Goal: Task Accomplishment & Management: Manage account settings

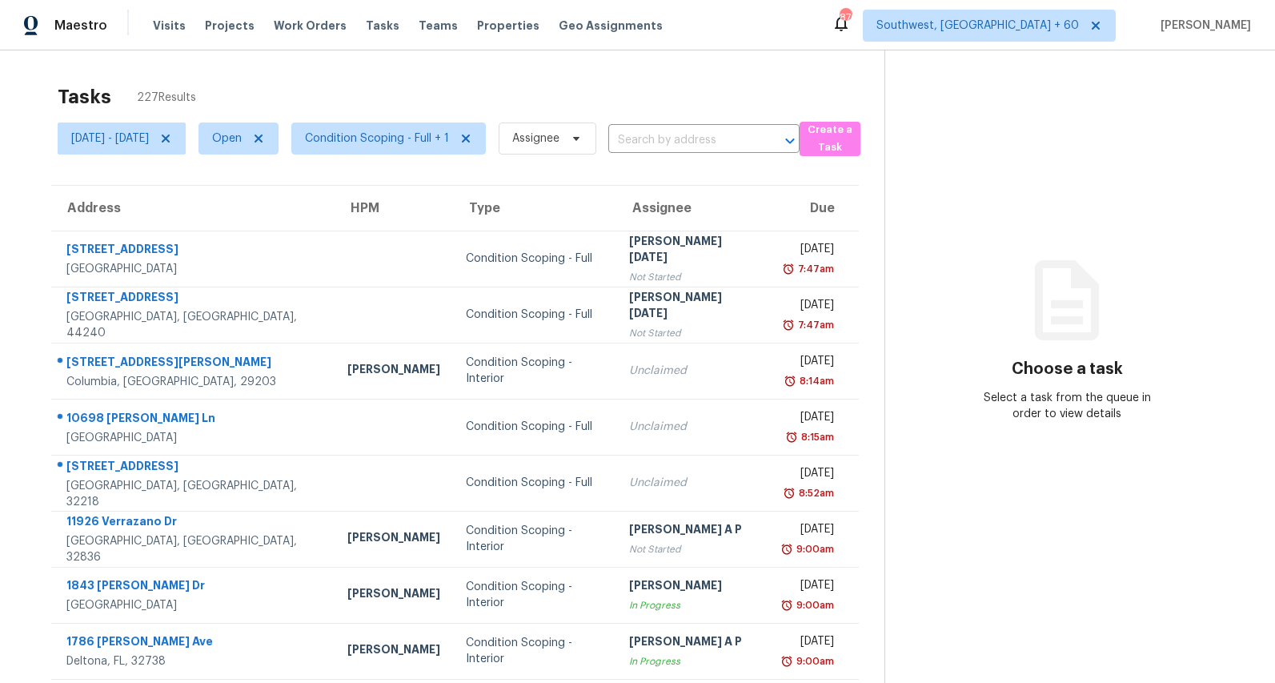
click at [478, 95] on div "Tasks 227 Results" at bounding box center [471, 97] width 827 height 42
click at [439, 146] on span "Condition Scoping - Full + 1" at bounding box center [377, 138] width 144 height 16
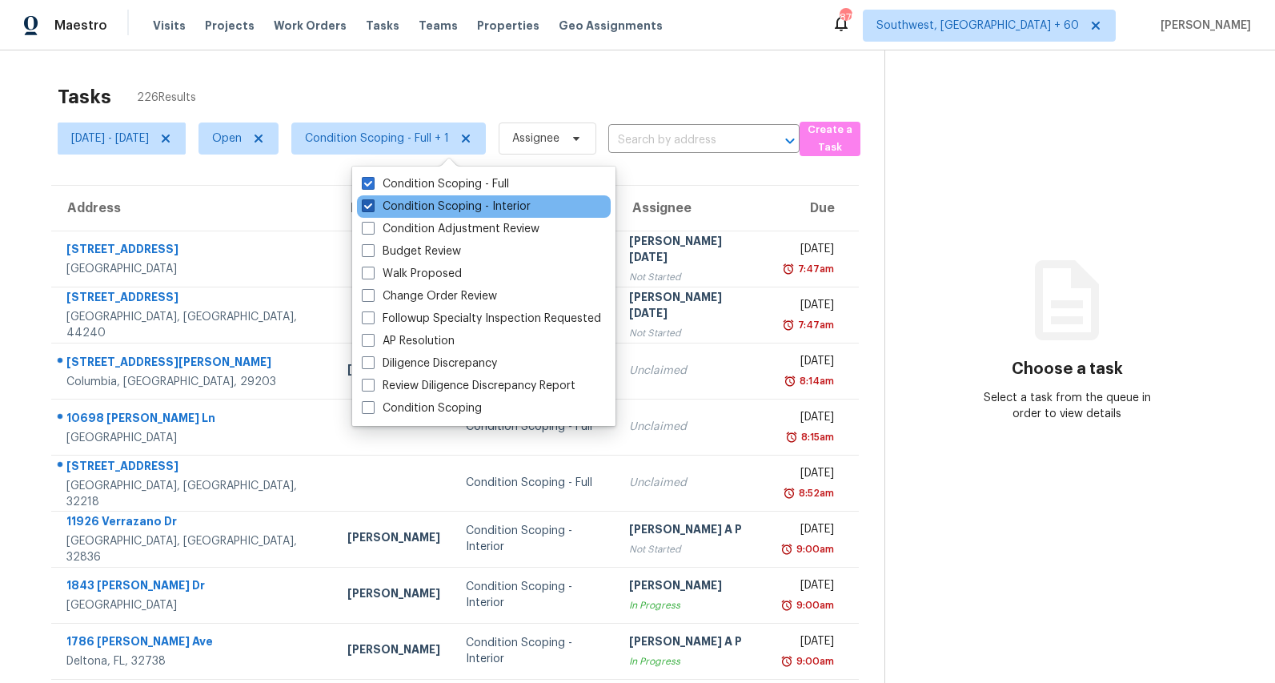
click at [417, 205] on label "Condition Scoping - Interior" at bounding box center [446, 206] width 169 height 16
click at [372, 205] on input "Condition Scoping - Interior" at bounding box center [367, 203] width 10 height 10
checkbox input "false"
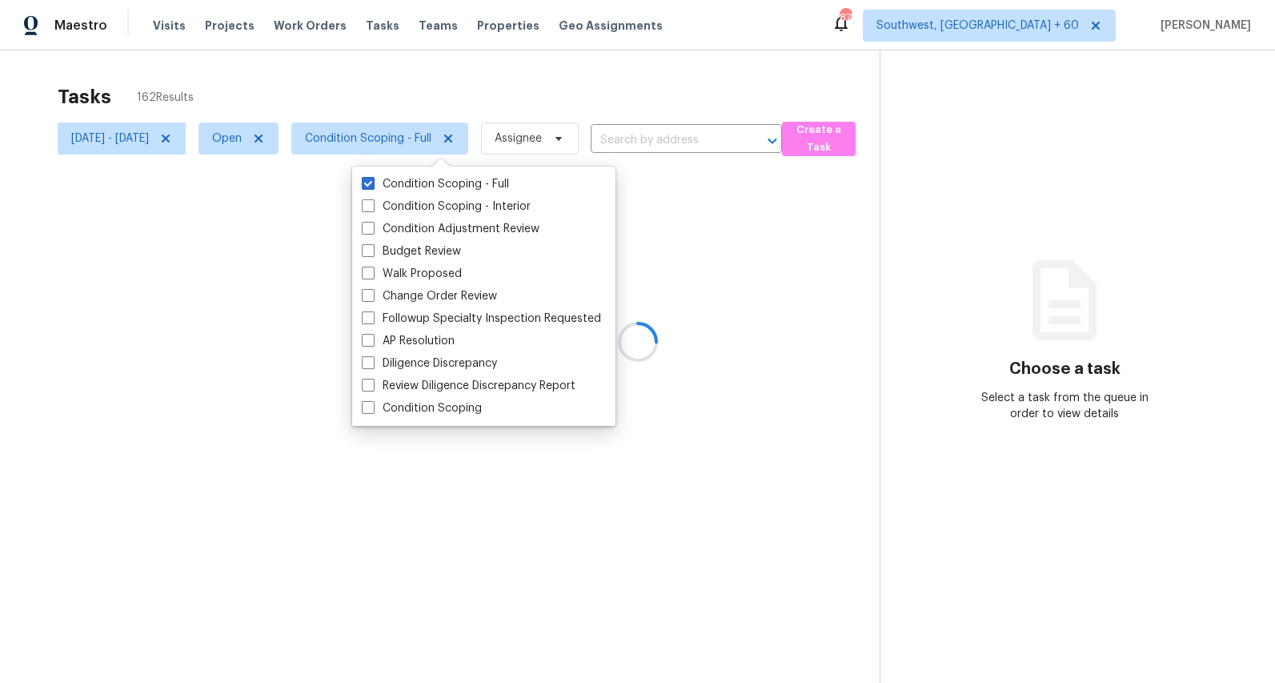
click at [380, 98] on div at bounding box center [637, 341] width 1275 height 683
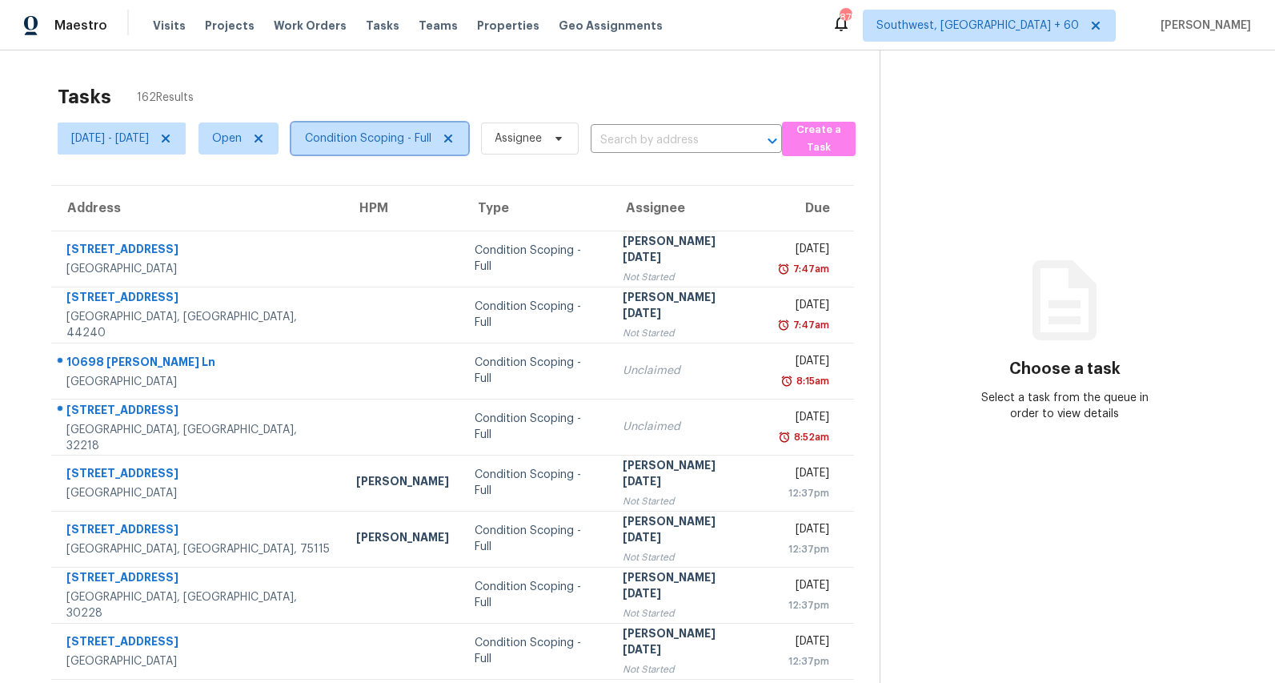
click at [431, 138] on span "Condition Scoping - Full" at bounding box center [368, 138] width 126 height 16
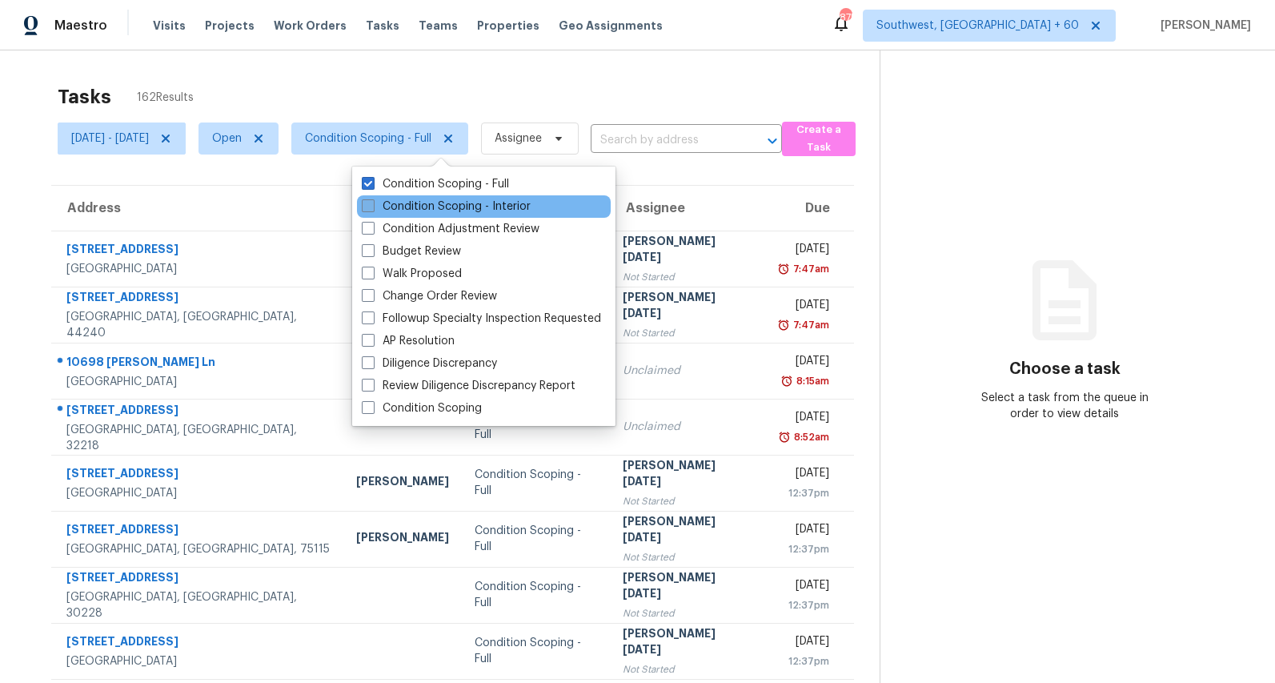
click at [419, 202] on label "Condition Scoping - Interior" at bounding box center [446, 206] width 169 height 16
click at [372, 202] on input "Condition Scoping - Interior" at bounding box center [367, 203] width 10 height 10
checkbox input "true"
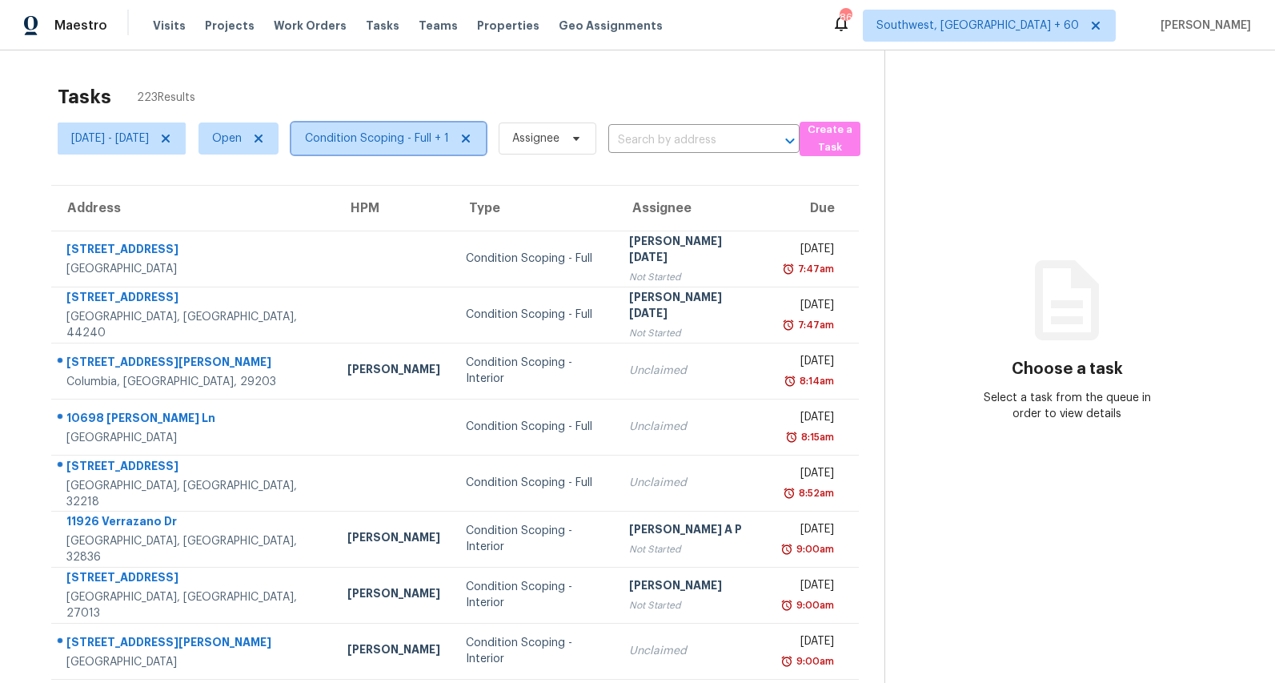
click at [440, 150] on span "Condition Scoping - Full + 1" at bounding box center [388, 138] width 194 height 32
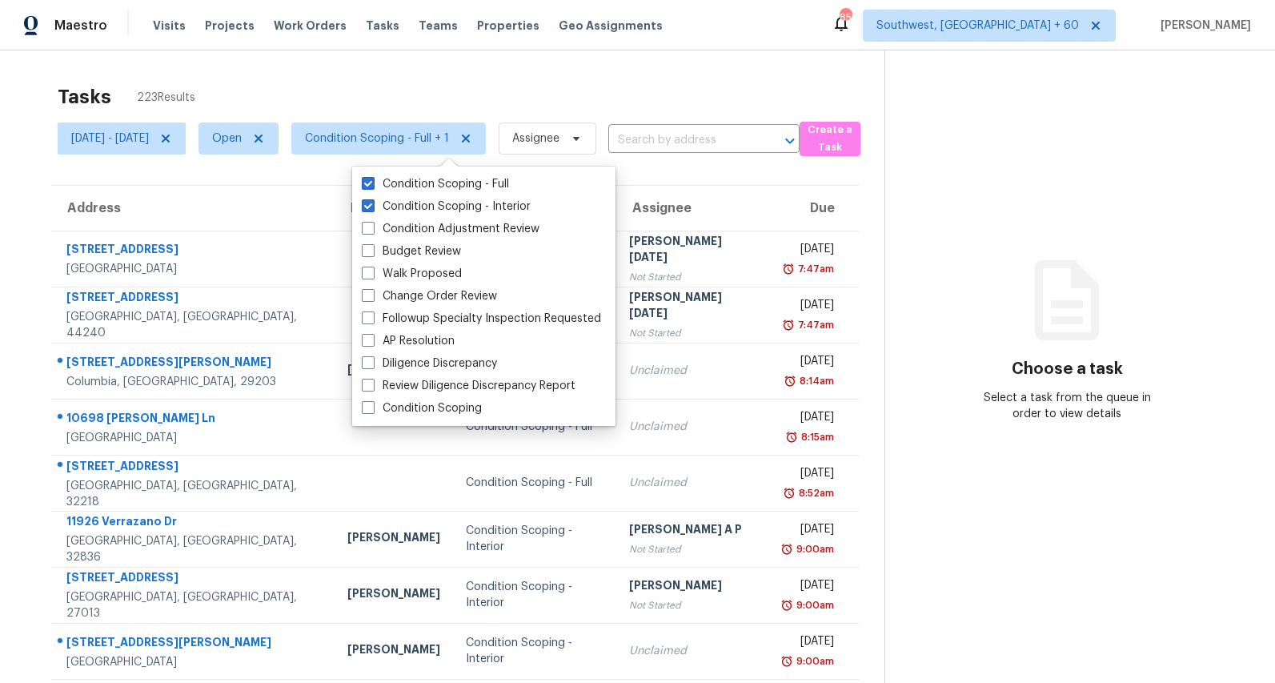
click at [495, 59] on div "Tasks 223 Results [DATE] - [DATE] Open Condition Scoping - Full + 1 Assignee ​ …" at bounding box center [637, 442] width 1275 height 784
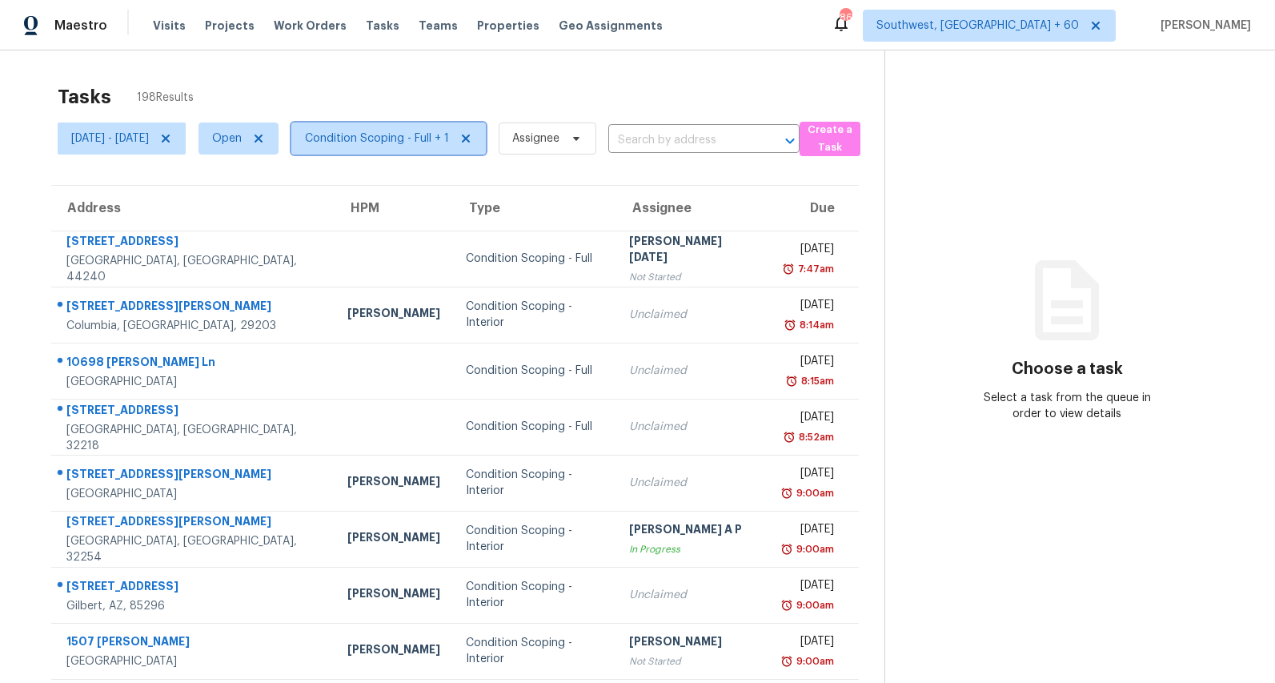
click at [449, 144] on span "Condition Scoping - Full + 1" at bounding box center [377, 138] width 144 height 16
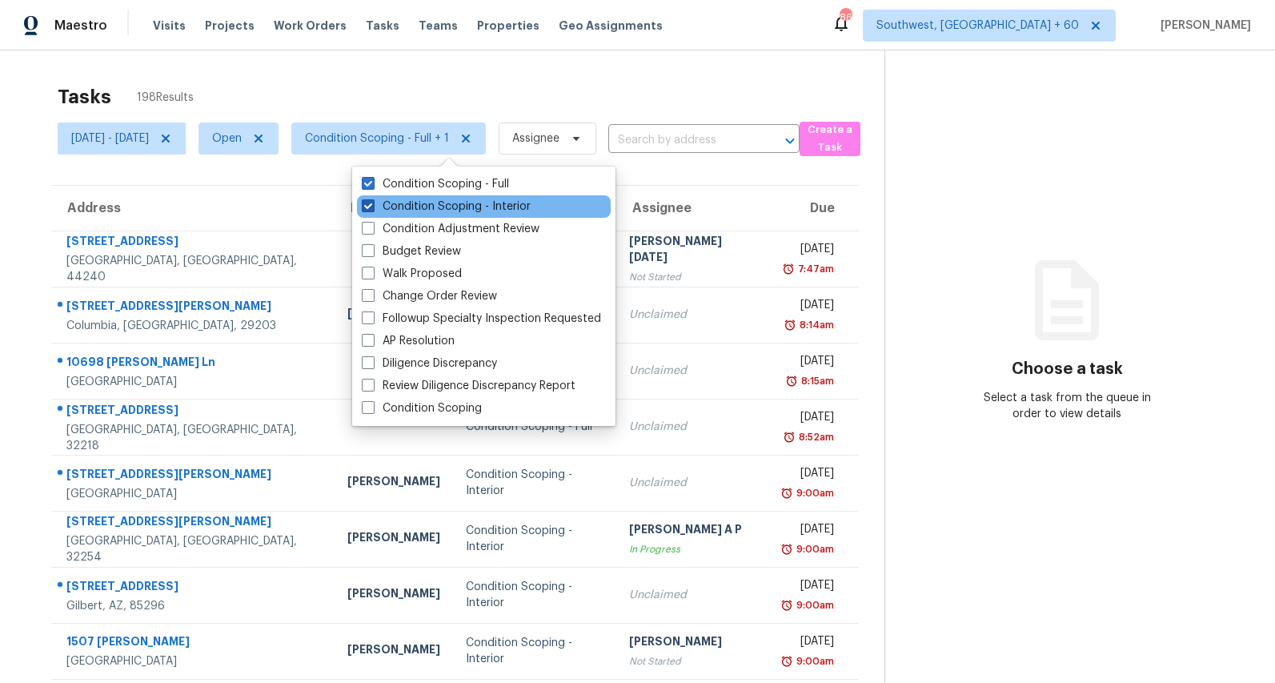
click at [426, 205] on label "Condition Scoping - Interior" at bounding box center [446, 206] width 169 height 16
click at [372, 205] on input "Condition Scoping - Interior" at bounding box center [367, 203] width 10 height 10
checkbox input "false"
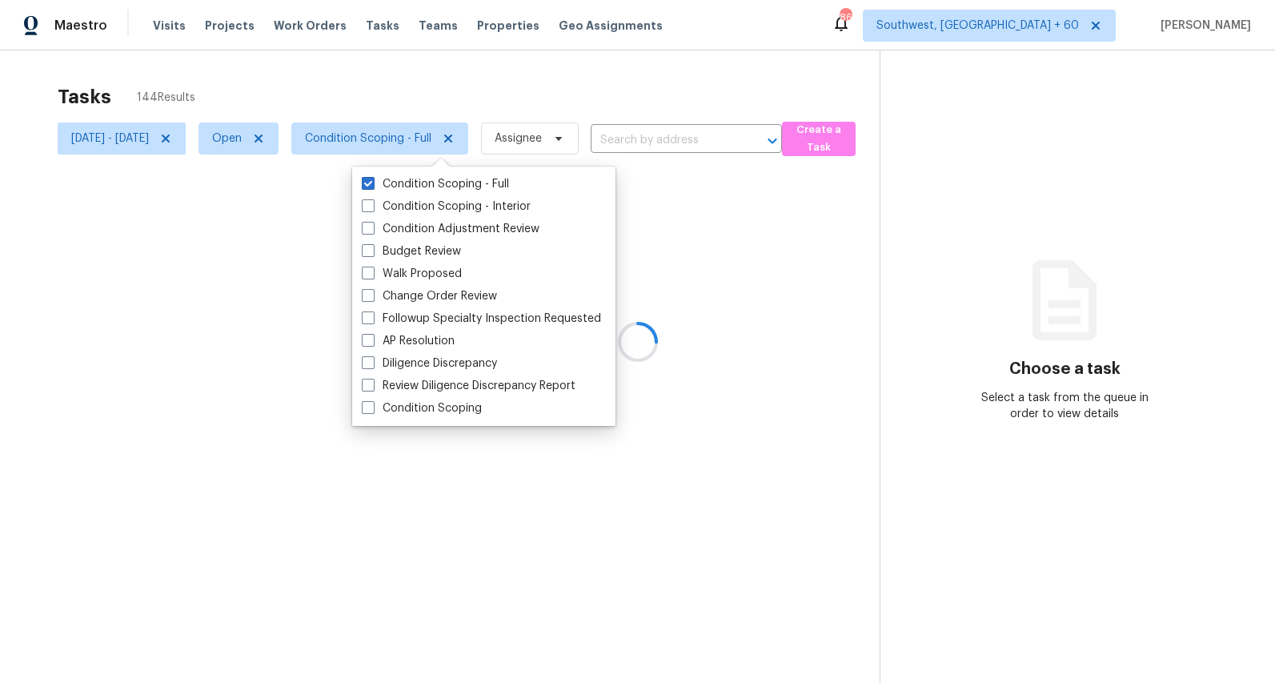
click at [394, 90] on div at bounding box center [637, 341] width 1275 height 683
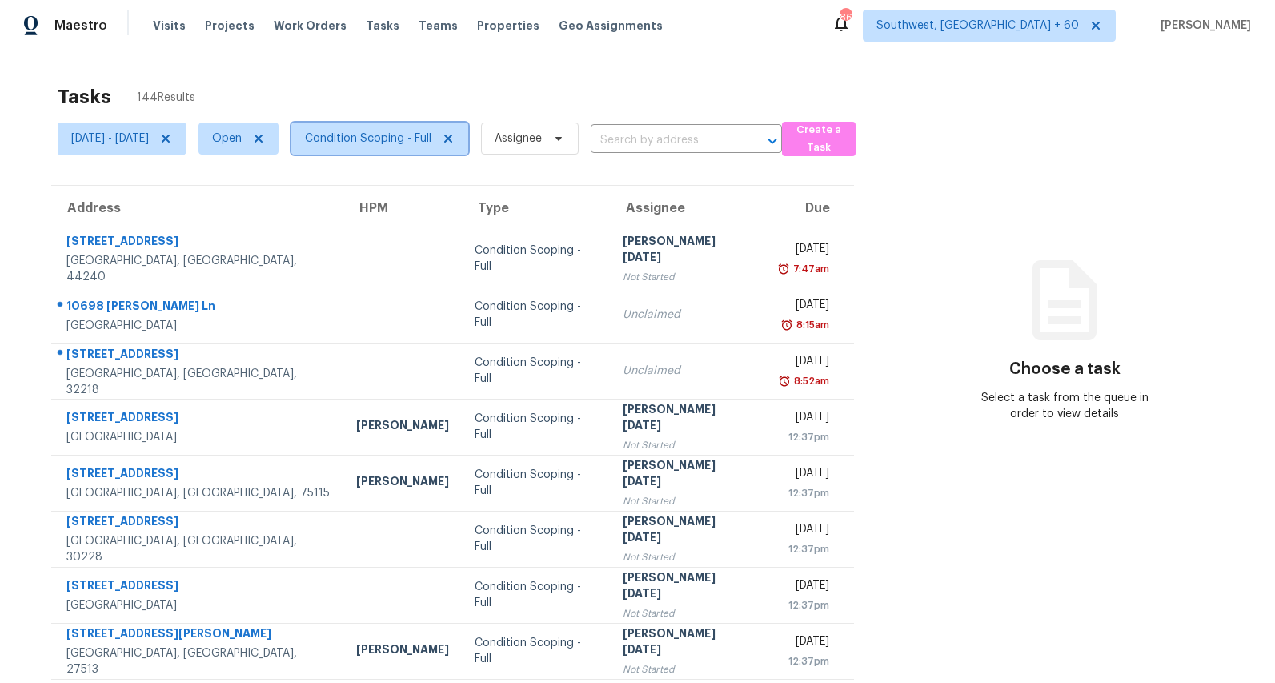
click at [415, 141] on span "Condition Scoping - Full" at bounding box center [368, 138] width 126 height 16
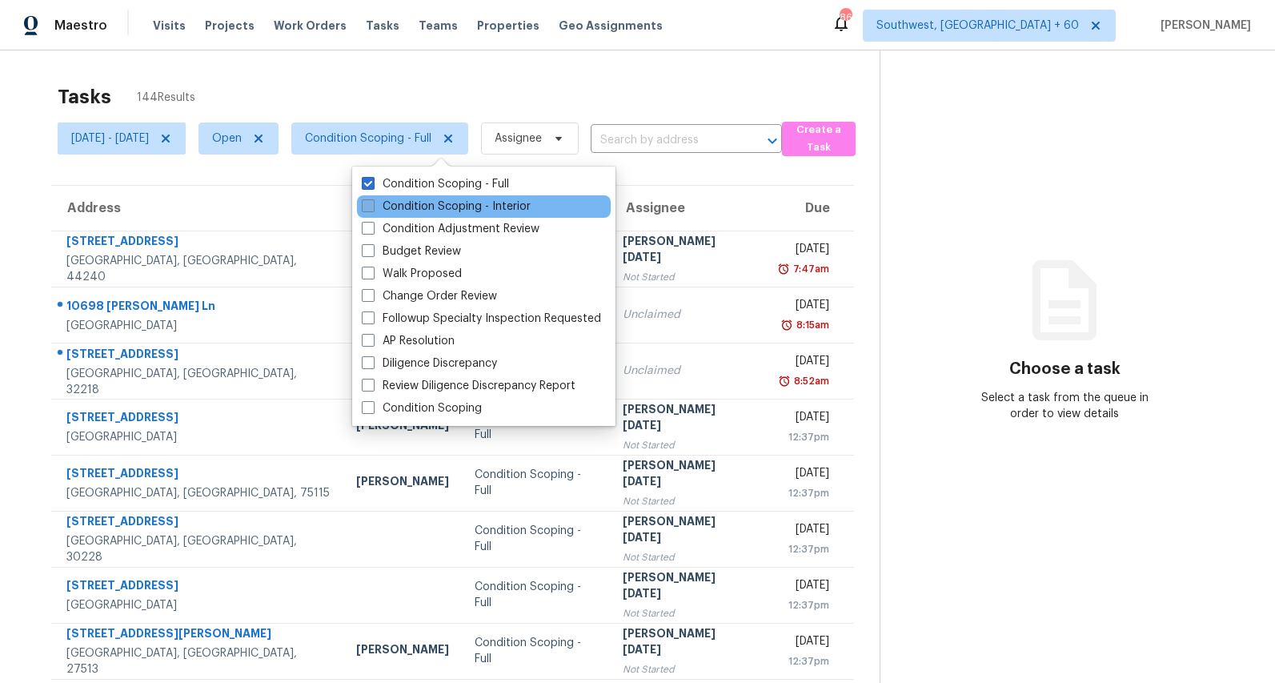
click at [407, 204] on label "Condition Scoping - Interior" at bounding box center [446, 206] width 169 height 16
click at [372, 204] on input "Condition Scoping - Interior" at bounding box center [367, 203] width 10 height 10
checkbox input "true"
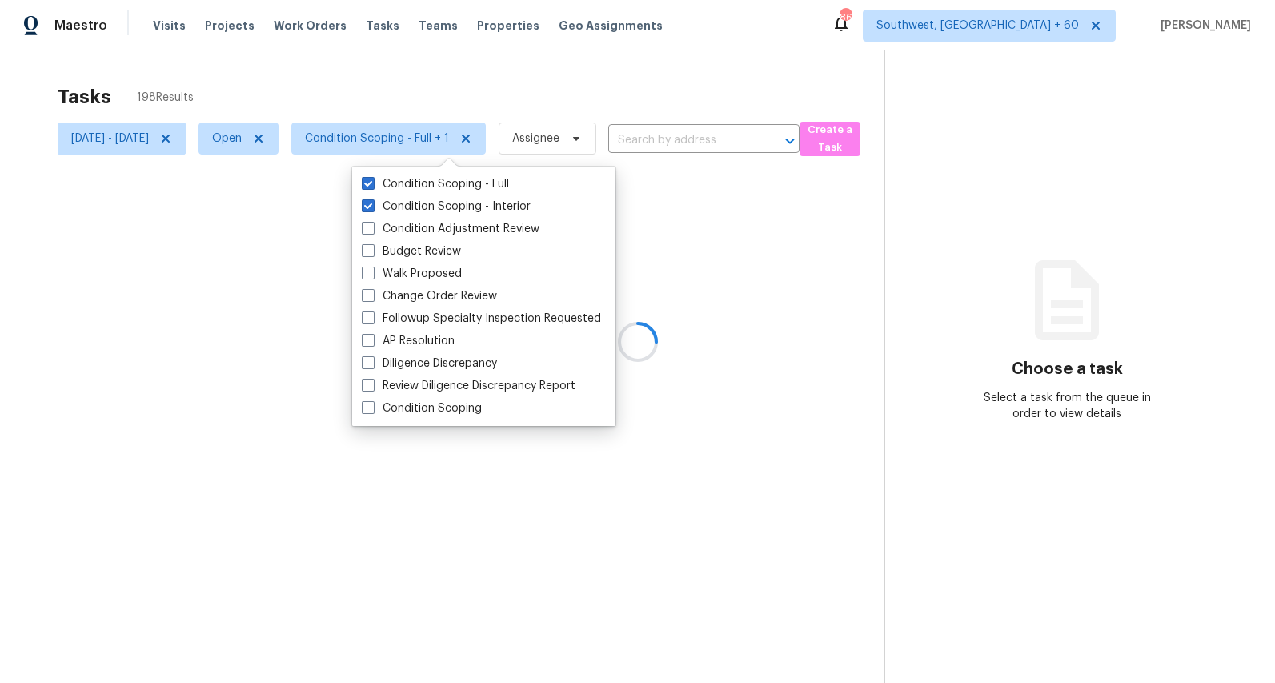
click at [361, 75] on div at bounding box center [637, 341] width 1275 height 683
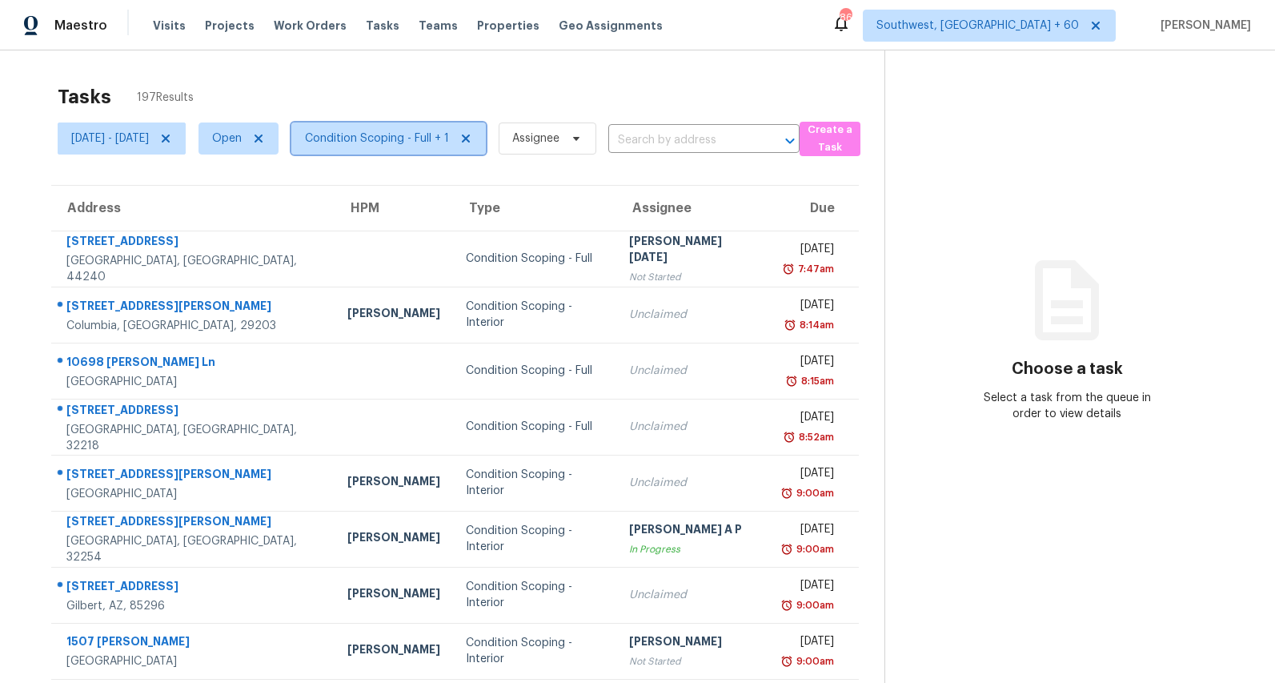
click at [445, 146] on span "Condition Scoping - Full + 1" at bounding box center [377, 138] width 144 height 16
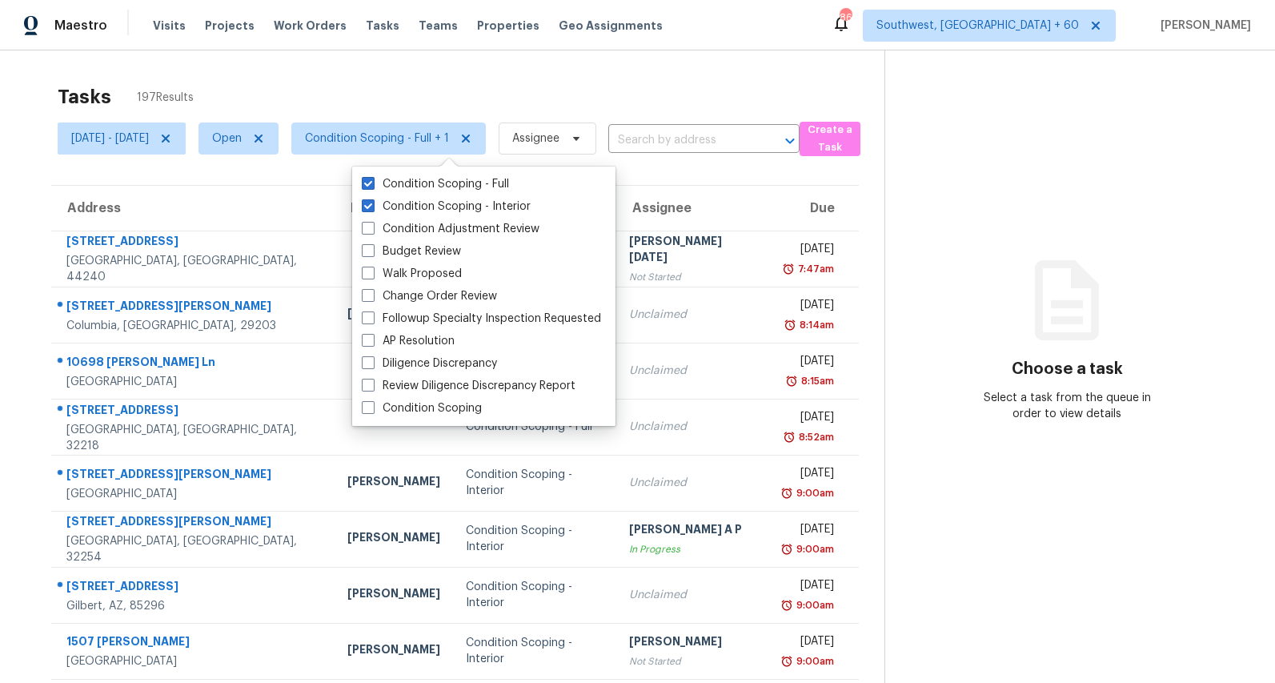
click at [411, 82] on div "Tasks 197 Results" at bounding box center [471, 97] width 827 height 42
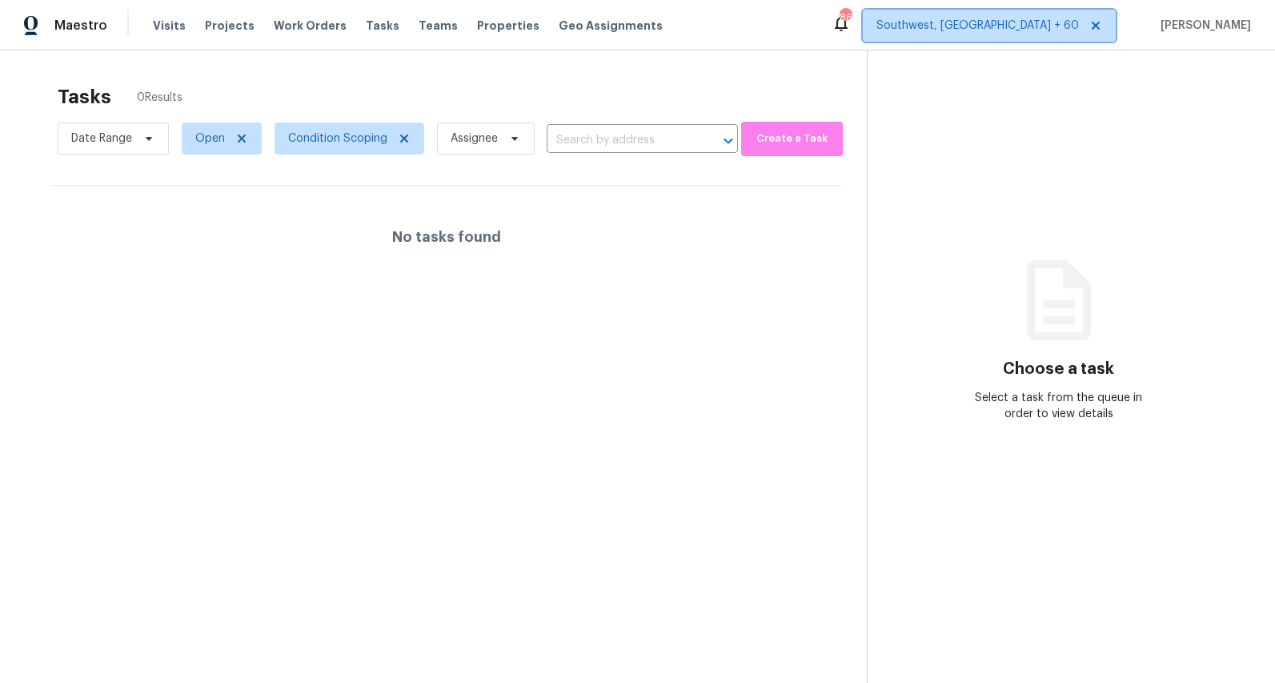
click at [1036, 28] on span "Southwest, [GEOGRAPHIC_DATA] + 60" at bounding box center [977, 26] width 202 height 16
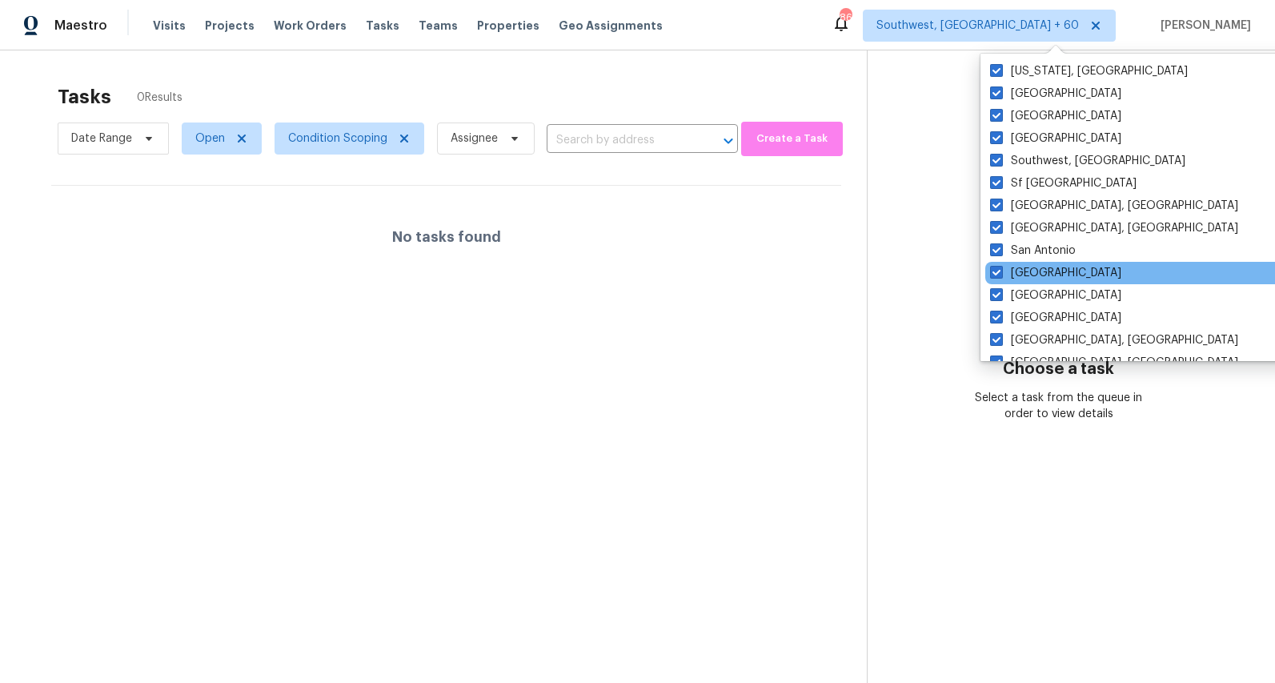
scroll to position [1072, 0]
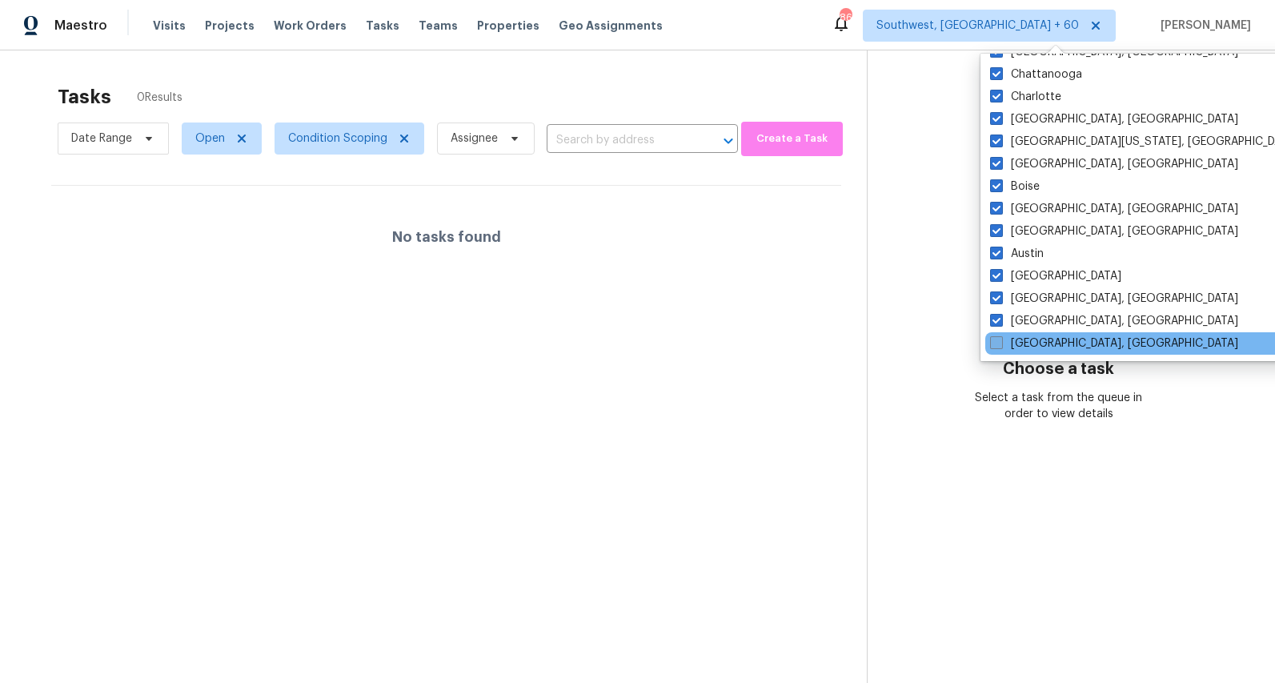
click at [1010, 349] on label "Savannah, GA" at bounding box center [1114, 343] width 248 height 16
click at [1000, 346] on input "Savannah, GA" at bounding box center [995, 340] width 10 height 10
checkbox input "true"
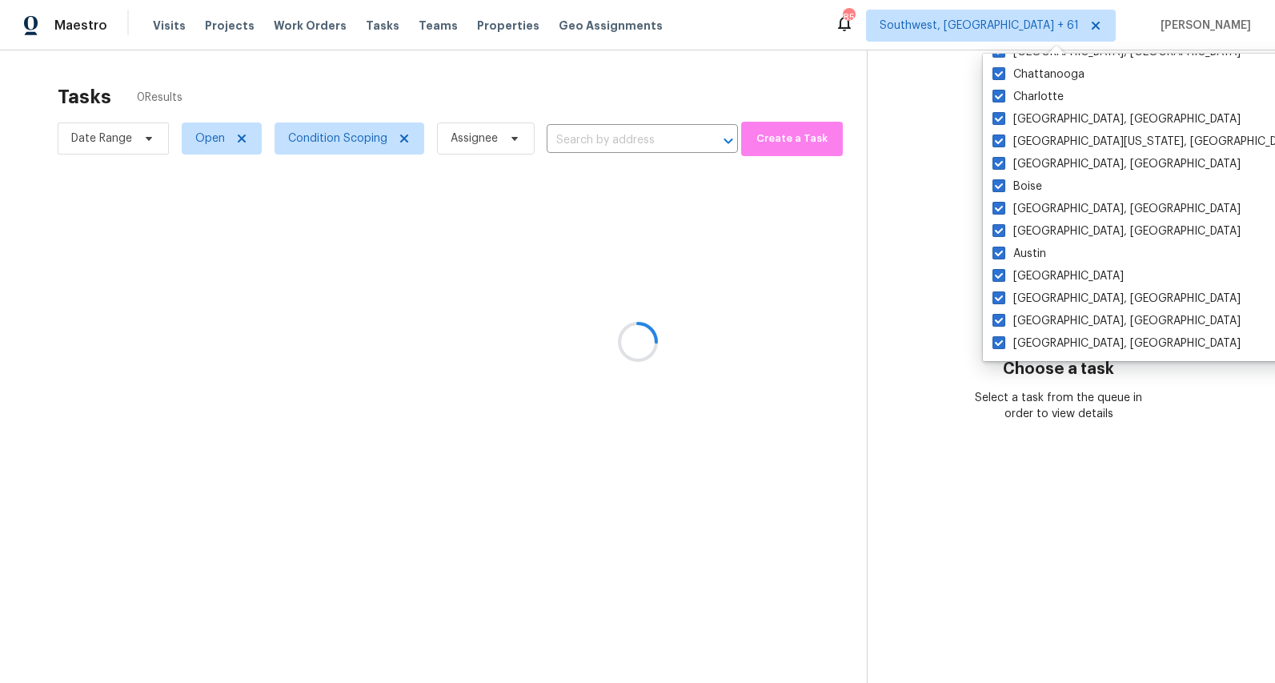
click at [703, 93] on div at bounding box center [637, 341] width 1275 height 683
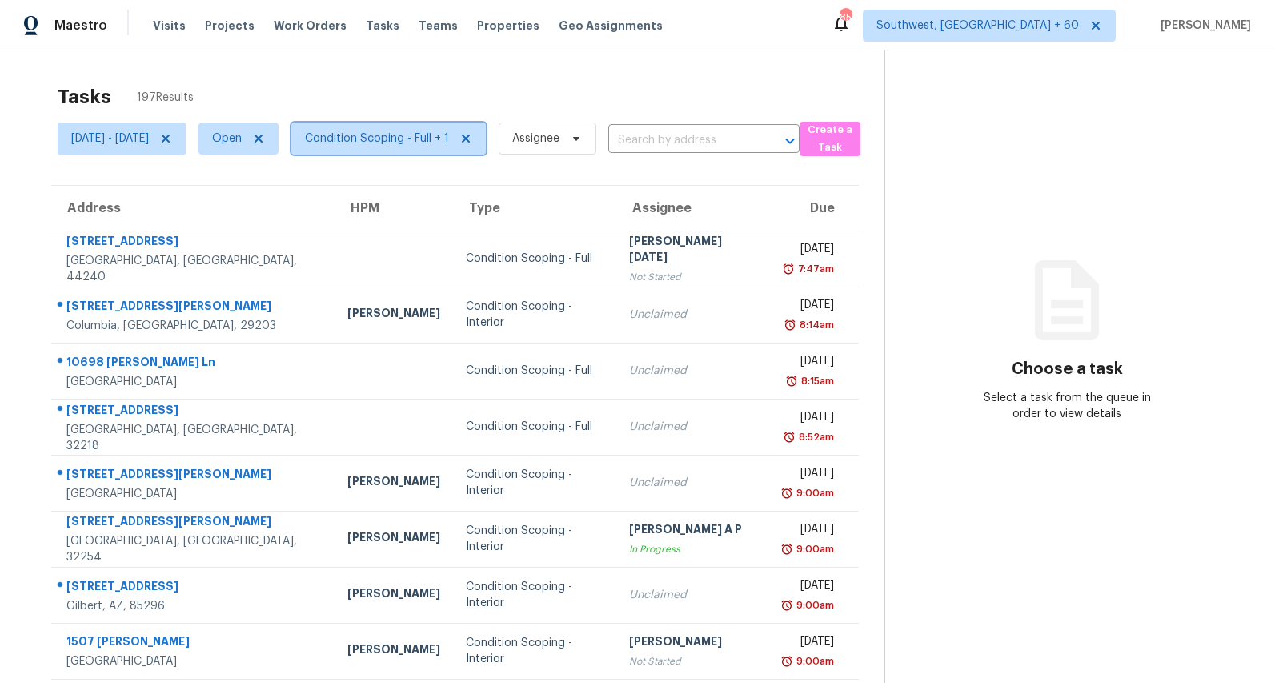
click at [449, 143] on span "Condition Scoping - Full + 1" at bounding box center [377, 138] width 144 height 16
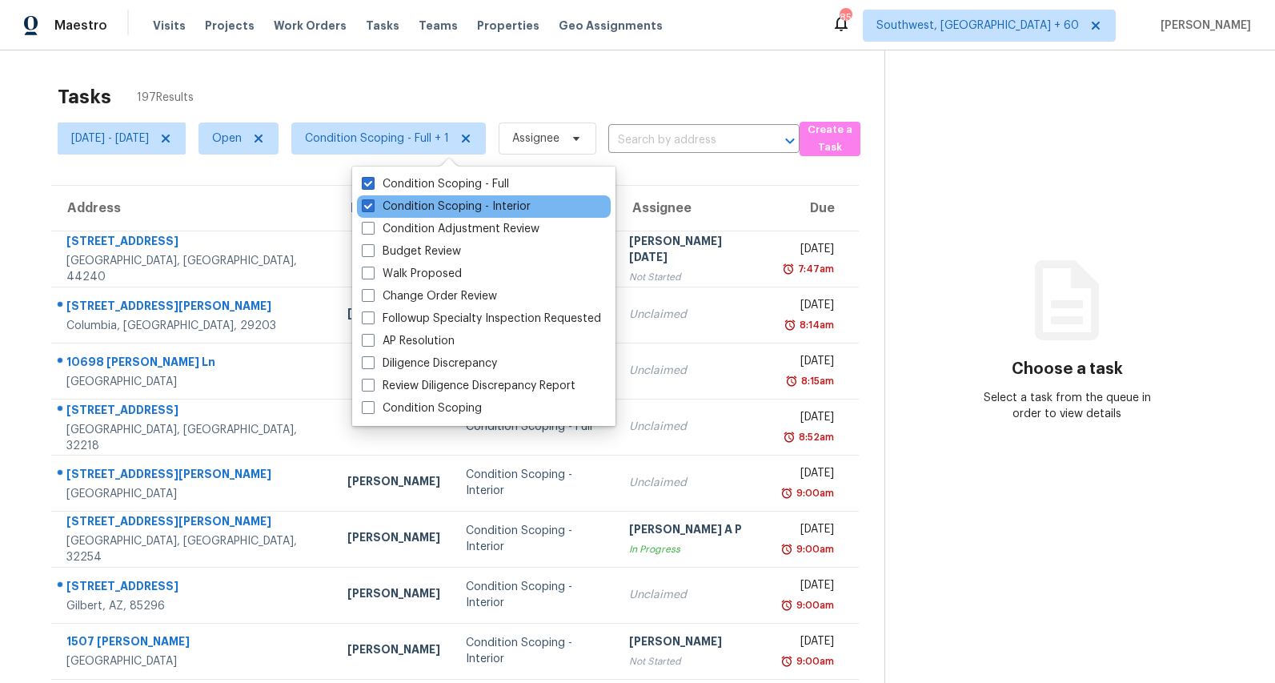
click at [419, 197] on div "Condition Scoping - Interior" at bounding box center [484, 206] width 254 height 22
click at [412, 203] on label "Condition Scoping - Interior" at bounding box center [446, 206] width 169 height 16
click at [372, 203] on input "Condition Scoping - Interior" at bounding box center [367, 203] width 10 height 10
checkbox input "false"
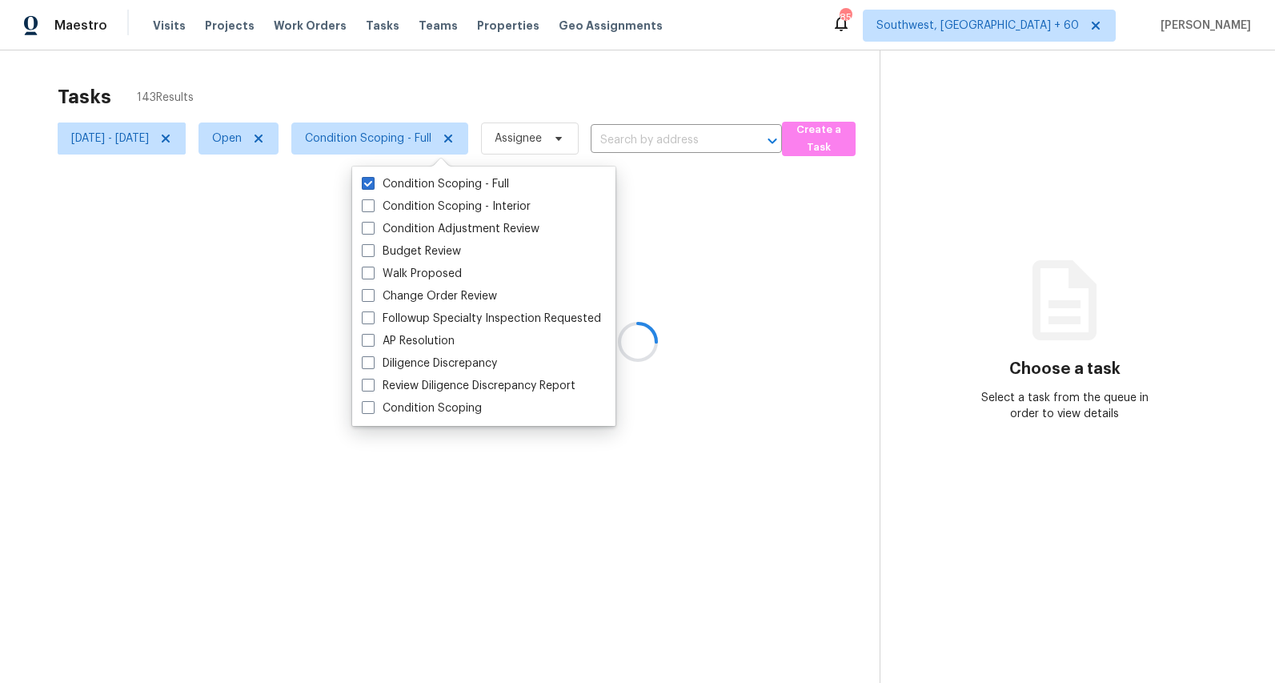
click at [302, 78] on div at bounding box center [637, 341] width 1275 height 683
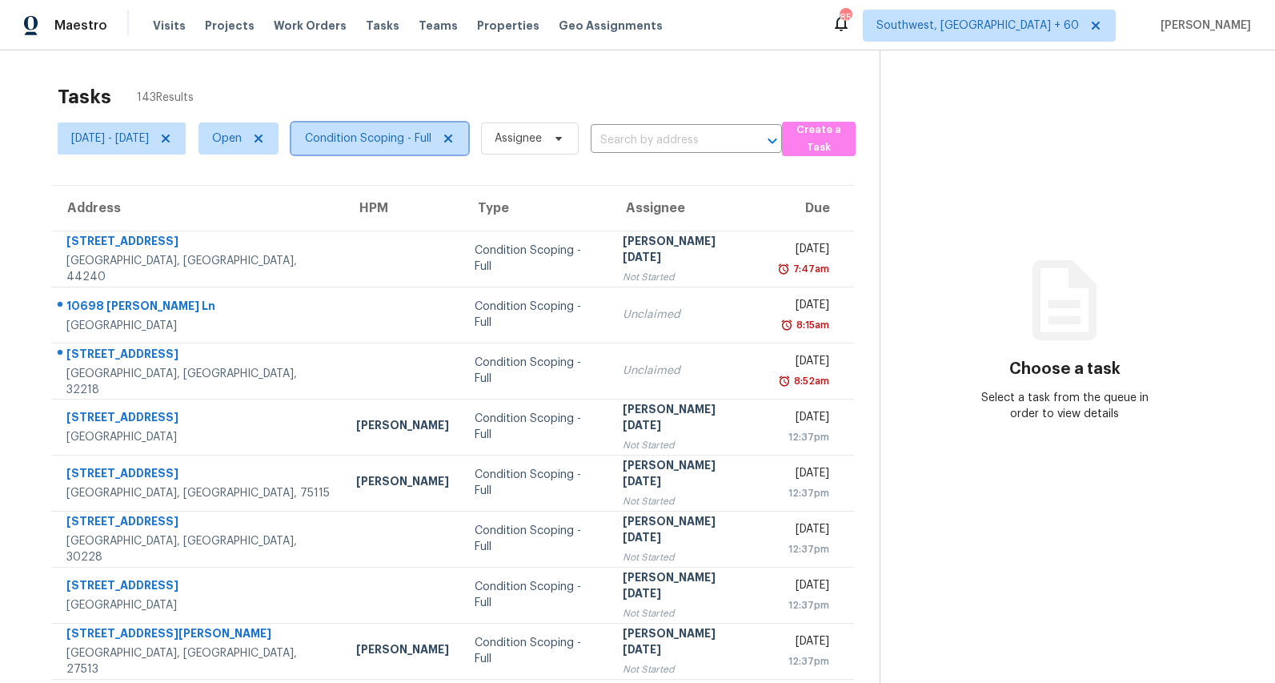
click at [431, 144] on span "Condition Scoping - Full" at bounding box center [368, 138] width 126 height 16
click at [421, 82] on div "Tasks 143 Results" at bounding box center [469, 97] width 822 height 42
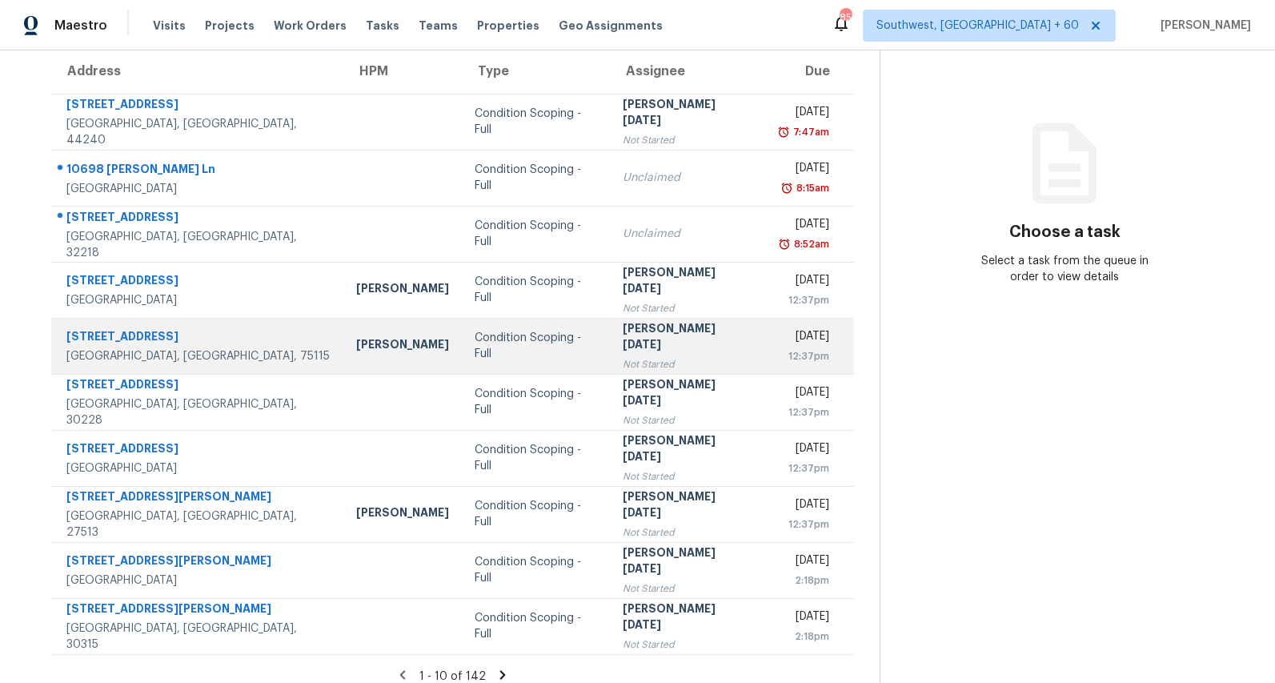
scroll to position [150, 0]
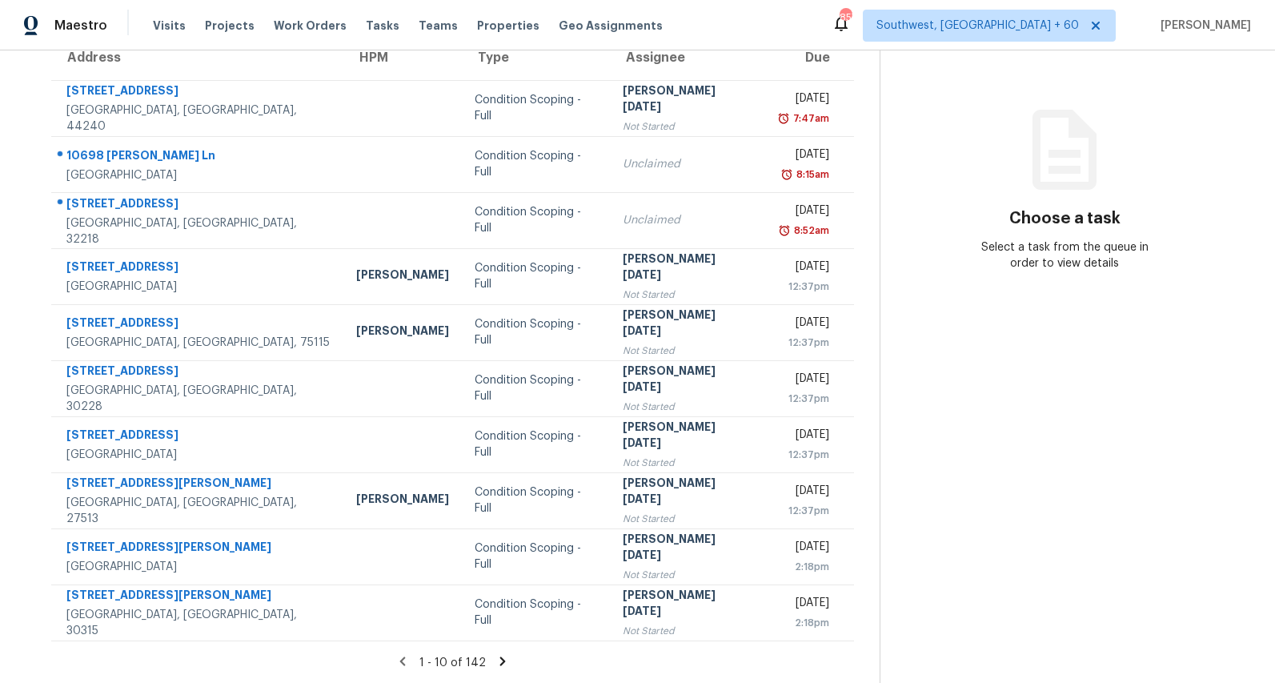
click at [505, 659] on icon at bounding box center [502, 660] width 6 height 9
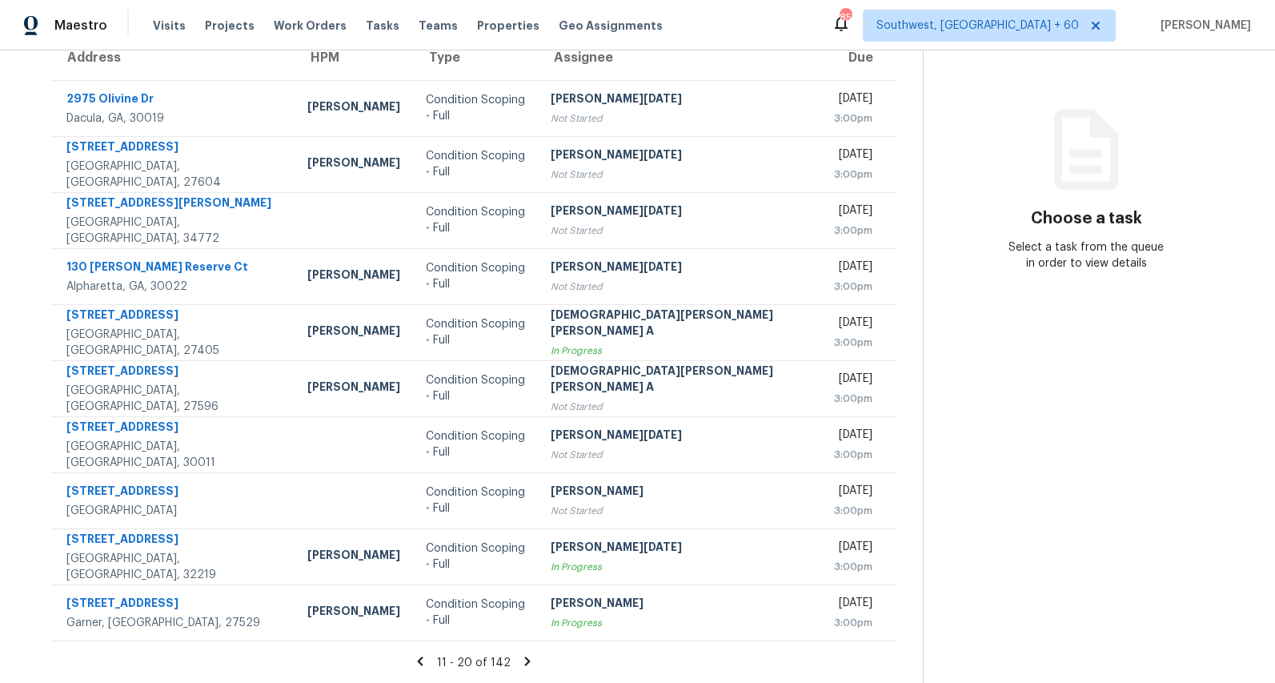
click at [520, 661] on icon at bounding box center [527, 661] width 14 height 14
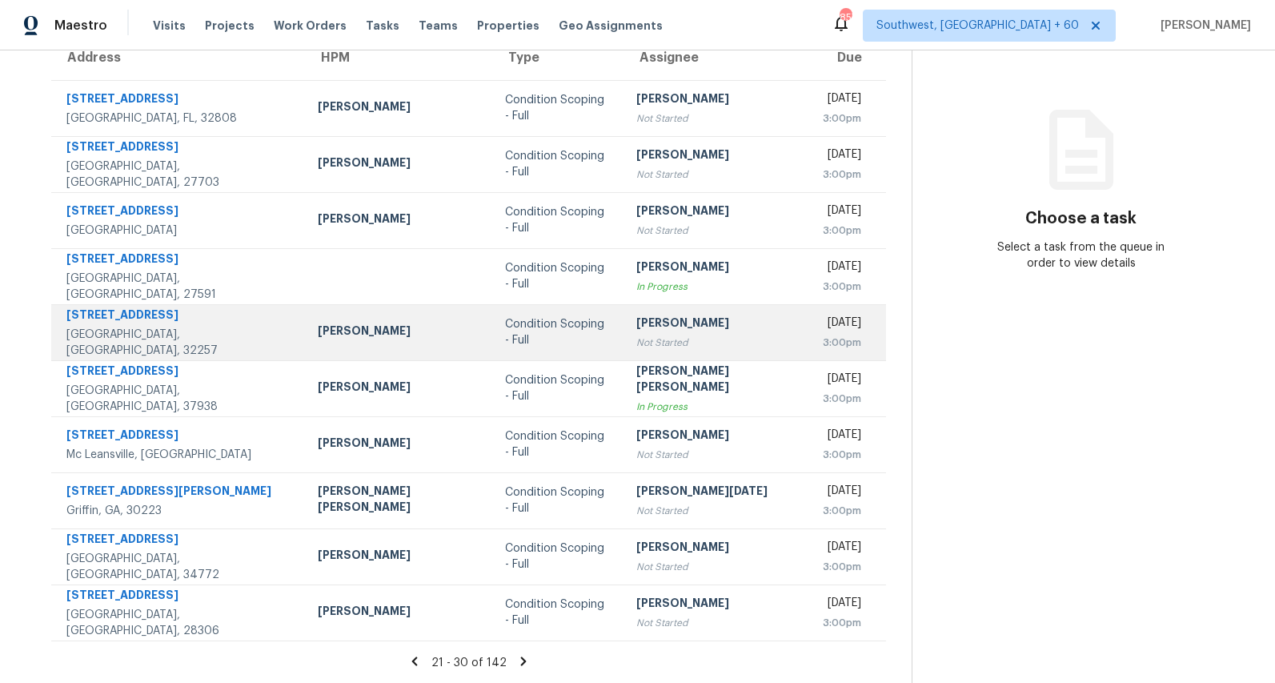
scroll to position [0, 0]
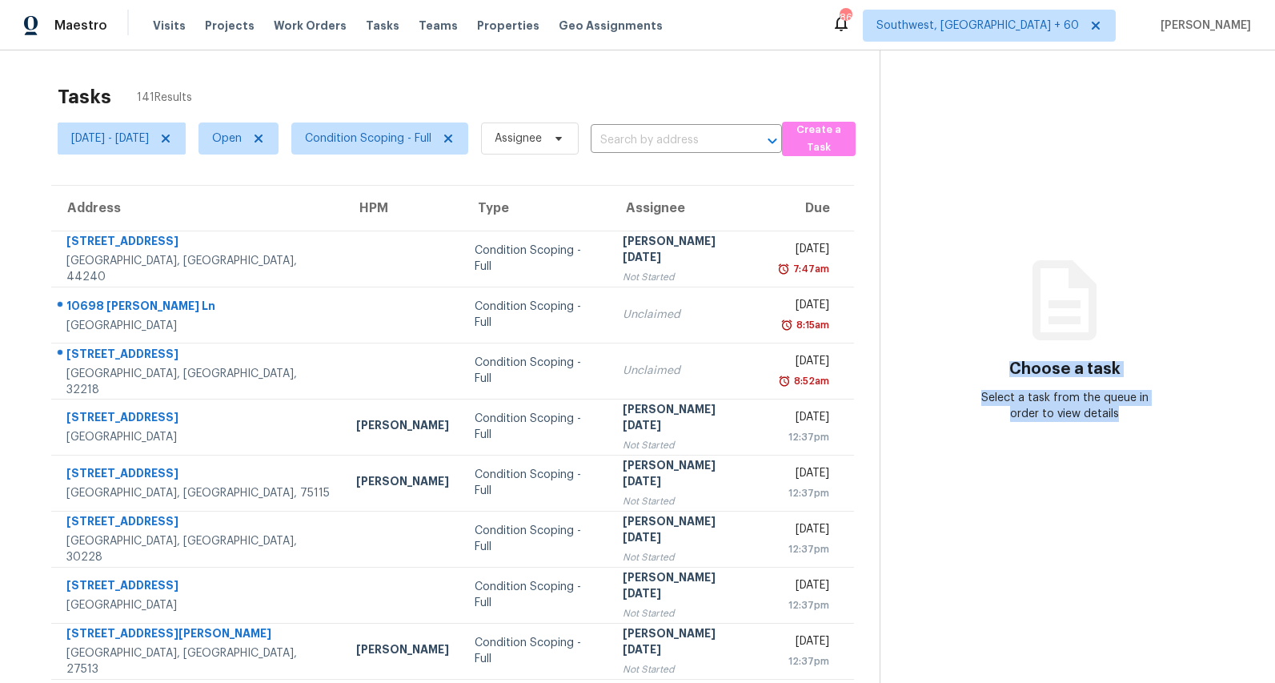
drag, startPoint x: 1023, startPoint y: 374, endPoint x: 1123, endPoint y: 441, distance: 120.5
click at [1124, 441] on section "Choose a task Select a task from the queue in order to view details" at bounding box center [1065, 442] width 370 height 784
click at [1123, 441] on section "Choose a task Select a task from the queue in order to view details" at bounding box center [1065, 442] width 370 height 784
drag, startPoint x: 1128, startPoint y: 435, endPoint x: 1004, endPoint y: 319, distance: 168.7
click at [1004, 319] on section "Choose a task Select a task from the queue in order to view details" at bounding box center [1065, 442] width 370 height 784
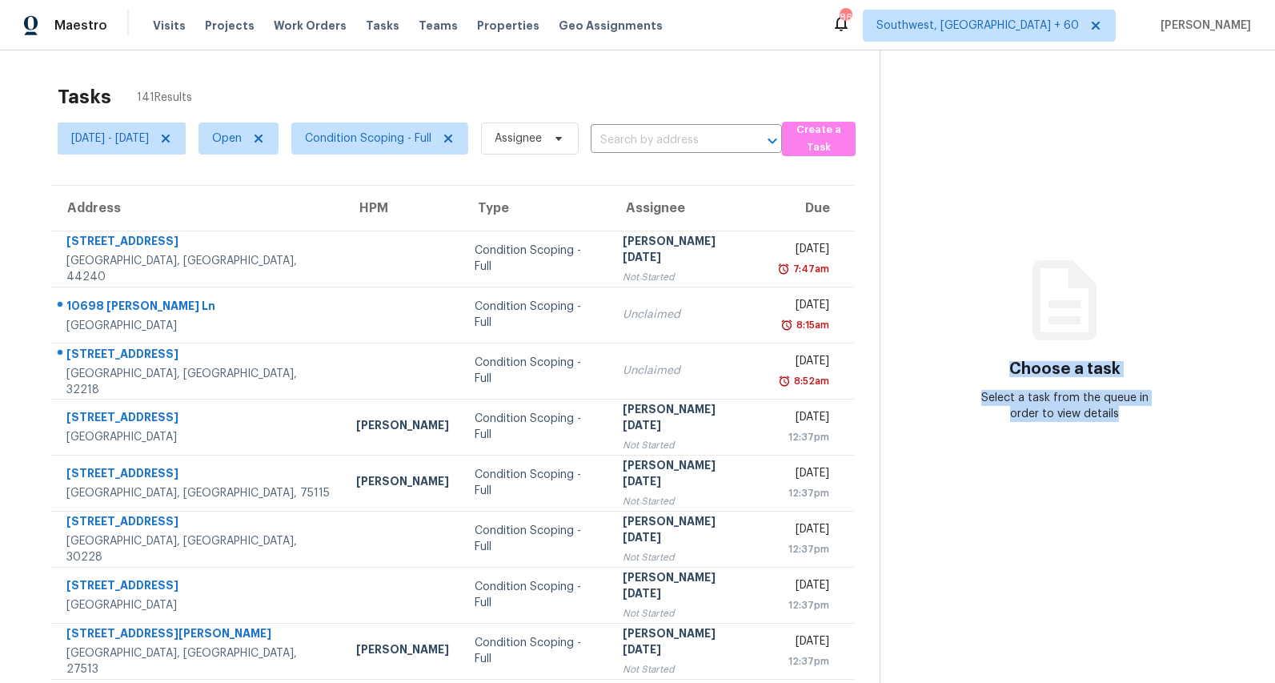
click at [1004, 319] on div "Choose a task Select a task from the queue in order to view details" at bounding box center [1064, 356] width 369 height 131
drag, startPoint x: 1031, startPoint y: 369, endPoint x: 1120, endPoint y: 444, distance: 117.0
click at [1120, 444] on section "Choose a task Select a task from the queue in order to view details" at bounding box center [1065, 442] width 370 height 784
drag, startPoint x: 1018, startPoint y: 371, endPoint x: 1116, endPoint y: 416, distance: 108.2
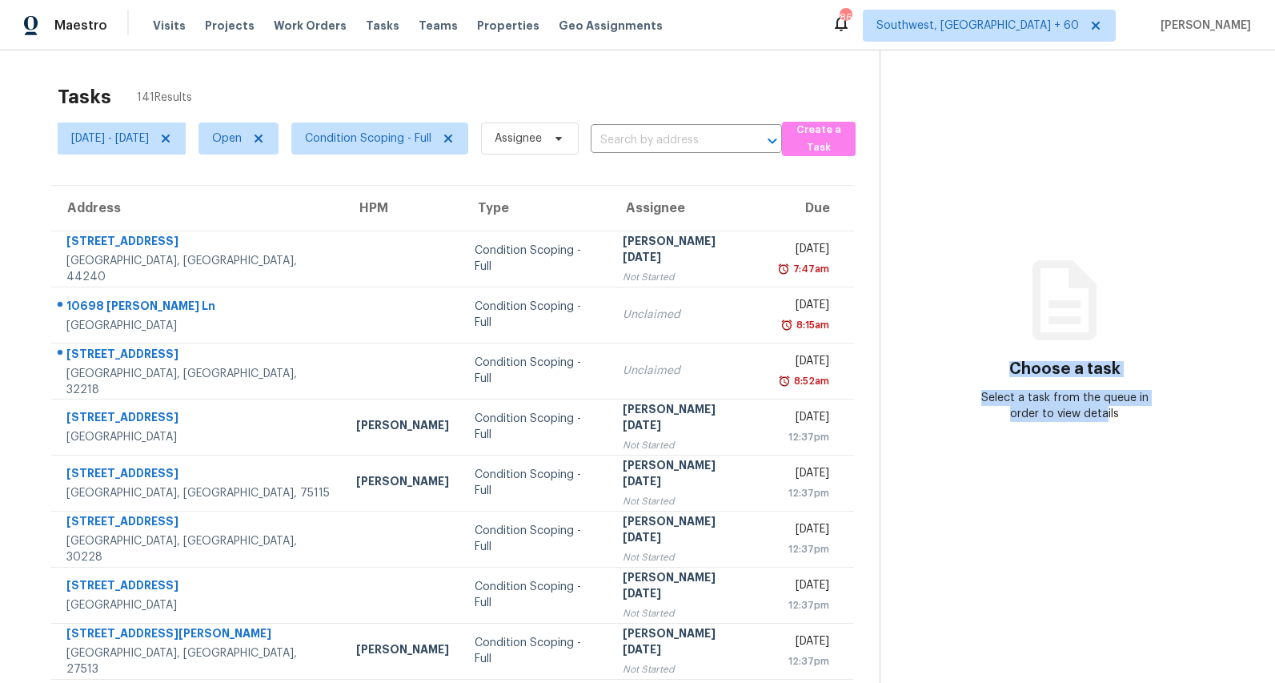
click at [1116, 416] on div "Choose a task Select a task from the queue in order to view details" at bounding box center [1064, 356] width 369 height 131
click at [1116, 416] on div "Select a task from the queue in order to view details" at bounding box center [1064, 406] width 185 height 32
drag, startPoint x: 1131, startPoint y: 417, endPoint x: 1024, endPoint y: 370, distance: 117.2
click at [1025, 370] on div "Choose a task Select a task from the queue in order to view details" at bounding box center [1064, 356] width 369 height 131
click at [1024, 370] on h3 "Choose a task" at bounding box center [1064, 369] width 111 height 16
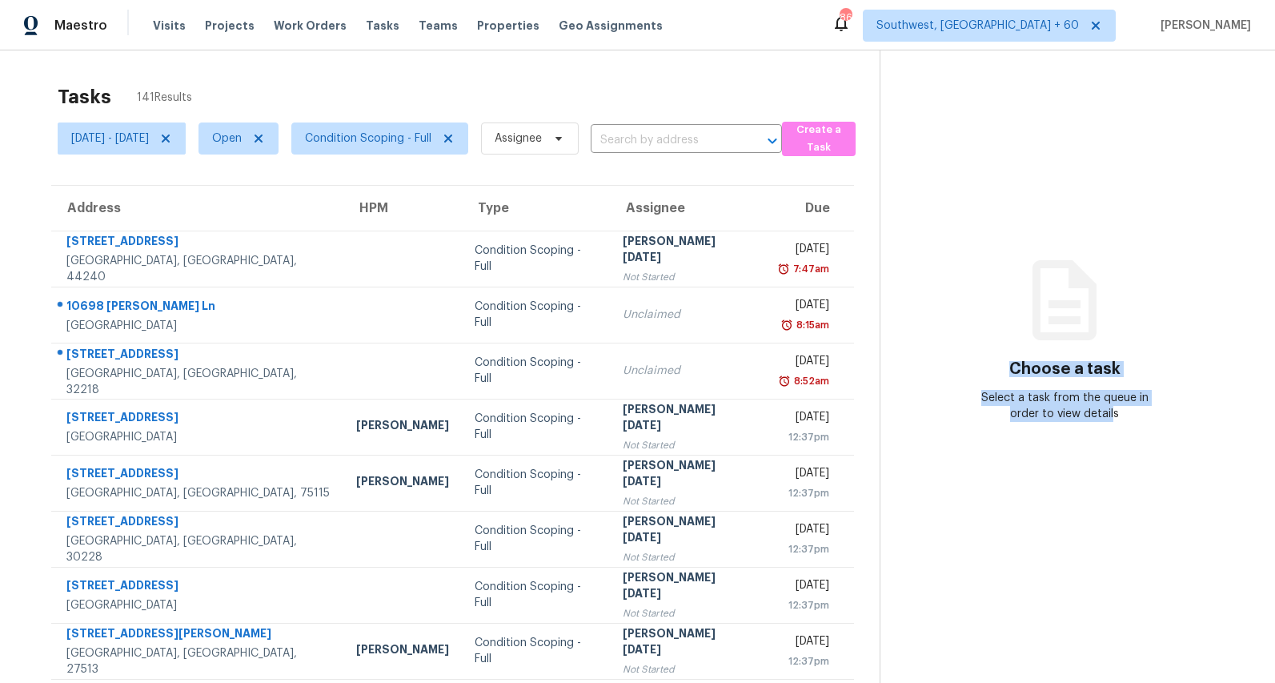
drag, startPoint x: 1022, startPoint y: 368, endPoint x: 1122, endPoint y: 416, distance: 111.0
click at [1122, 416] on div "Choose a task Select a task from the queue in order to view details" at bounding box center [1064, 356] width 369 height 131
click at [1122, 416] on div "Select a task from the queue in order to view details" at bounding box center [1064, 406] width 185 height 32
drag, startPoint x: 1128, startPoint y: 417, endPoint x: 1021, endPoint y: 370, distance: 116.4
click at [1021, 370] on div "Choose a task Select a task from the queue in order to view details" at bounding box center [1064, 356] width 369 height 131
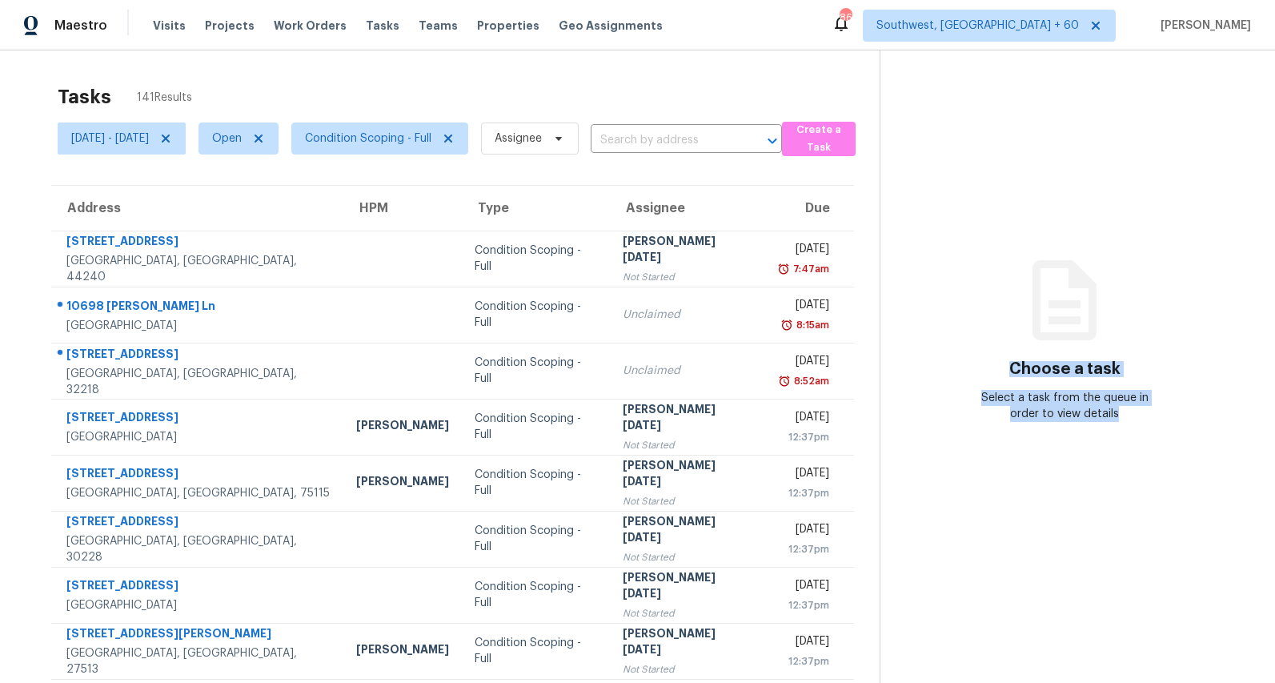
click at [1021, 370] on h3 "Choose a task" at bounding box center [1064, 369] width 111 height 16
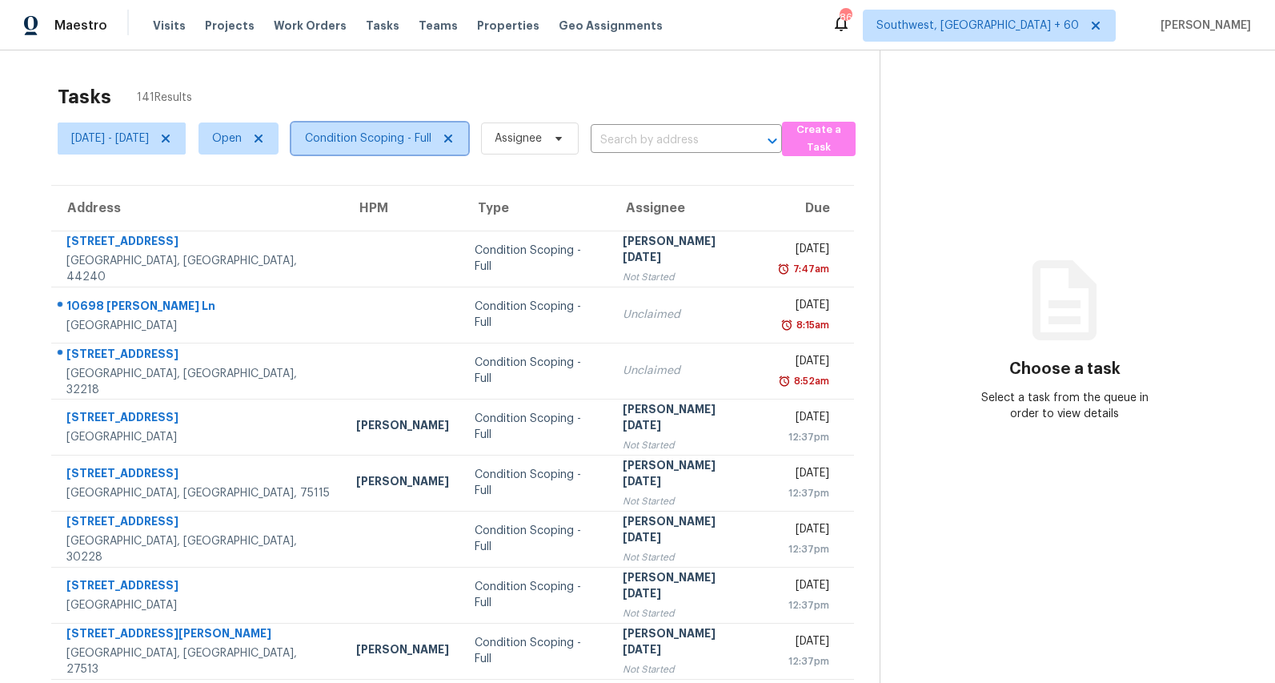
click at [412, 143] on span "Condition Scoping - Full" at bounding box center [368, 138] width 126 height 16
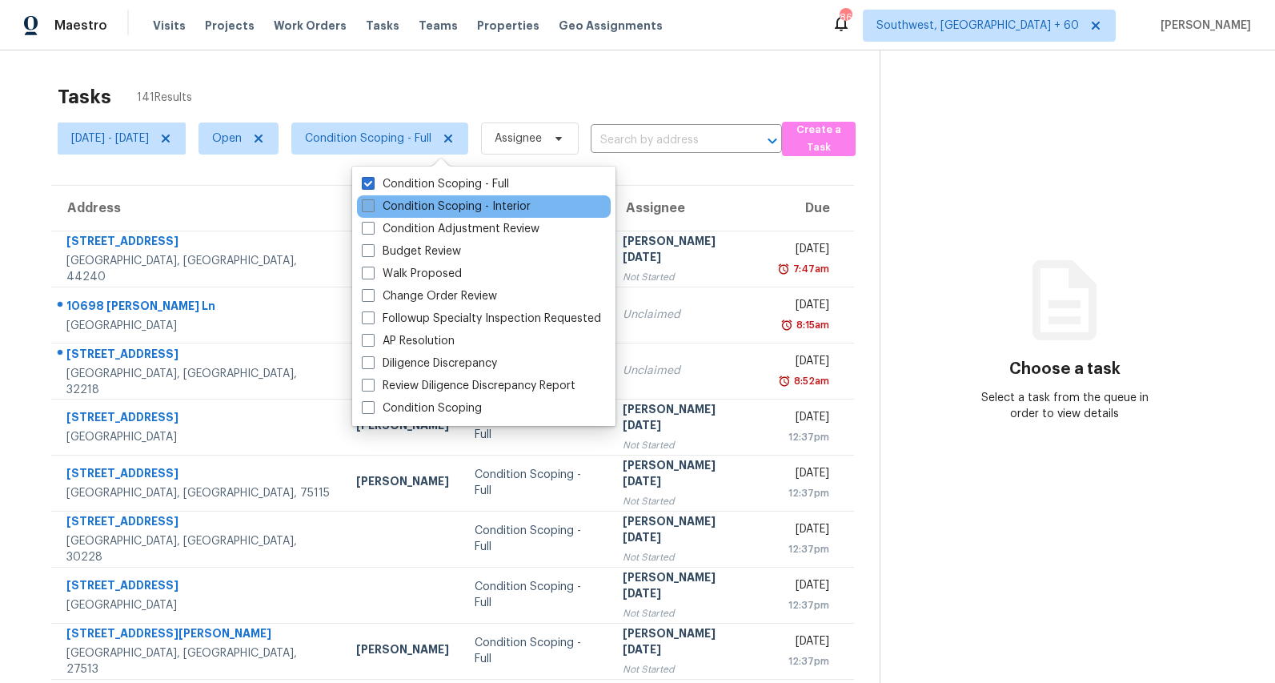
click at [409, 211] on label "Condition Scoping - Interior" at bounding box center [446, 206] width 169 height 16
click at [372, 209] on input "Condition Scoping - Interior" at bounding box center [367, 203] width 10 height 10
checkbox input "true"
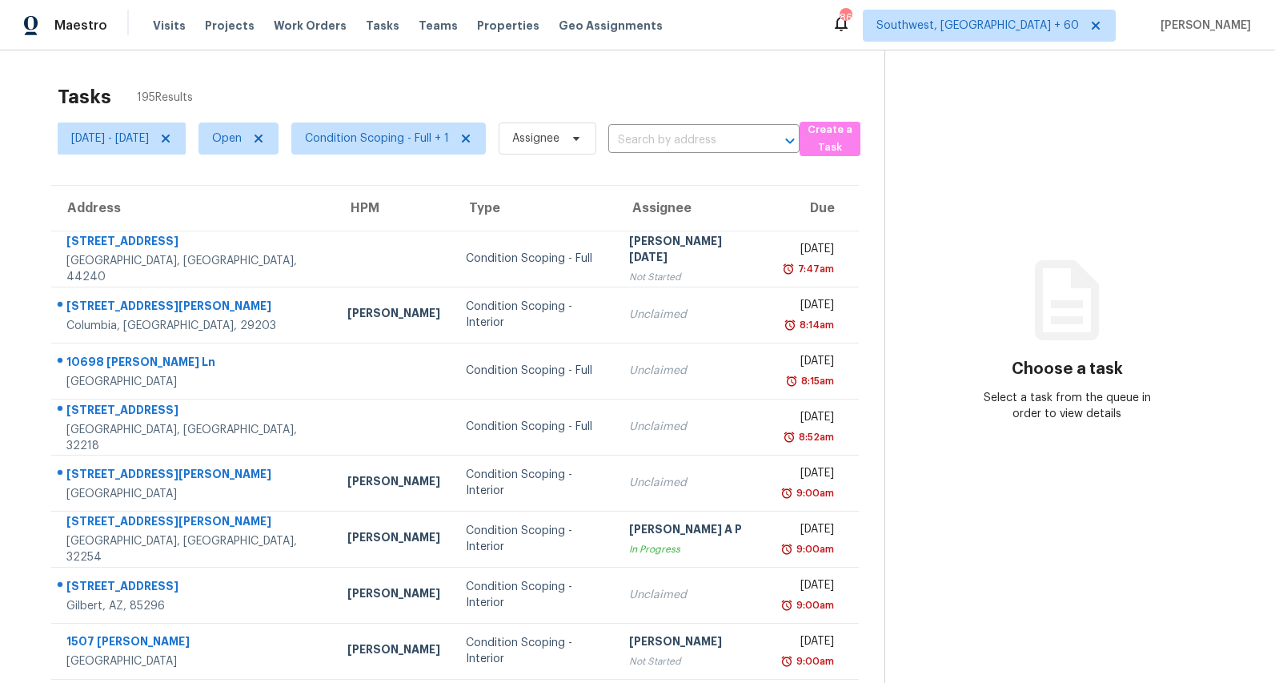
click at [292, 94] on div "Tasks 195 Results" at bounding box center [471, 97] width 827 height 42
click at [431, 137] on span "Condition Scoping - Full + 1" at bounding box center [377, 138] width 144 height 16
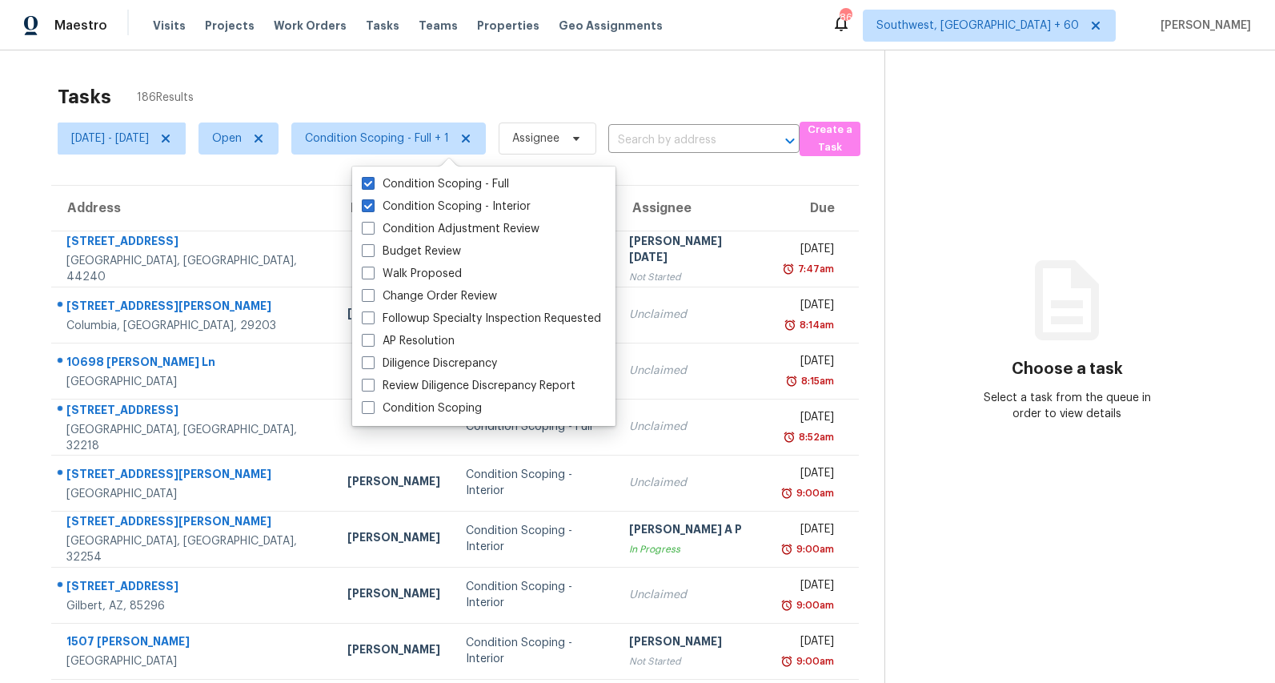
click at [455, 74] on div "Tasks 186 Results [DATE] - [DATE] Open Condition Scoping - Full + 1 Assignee ​ …" at bounding box center [637, 442] width 1275 height 784
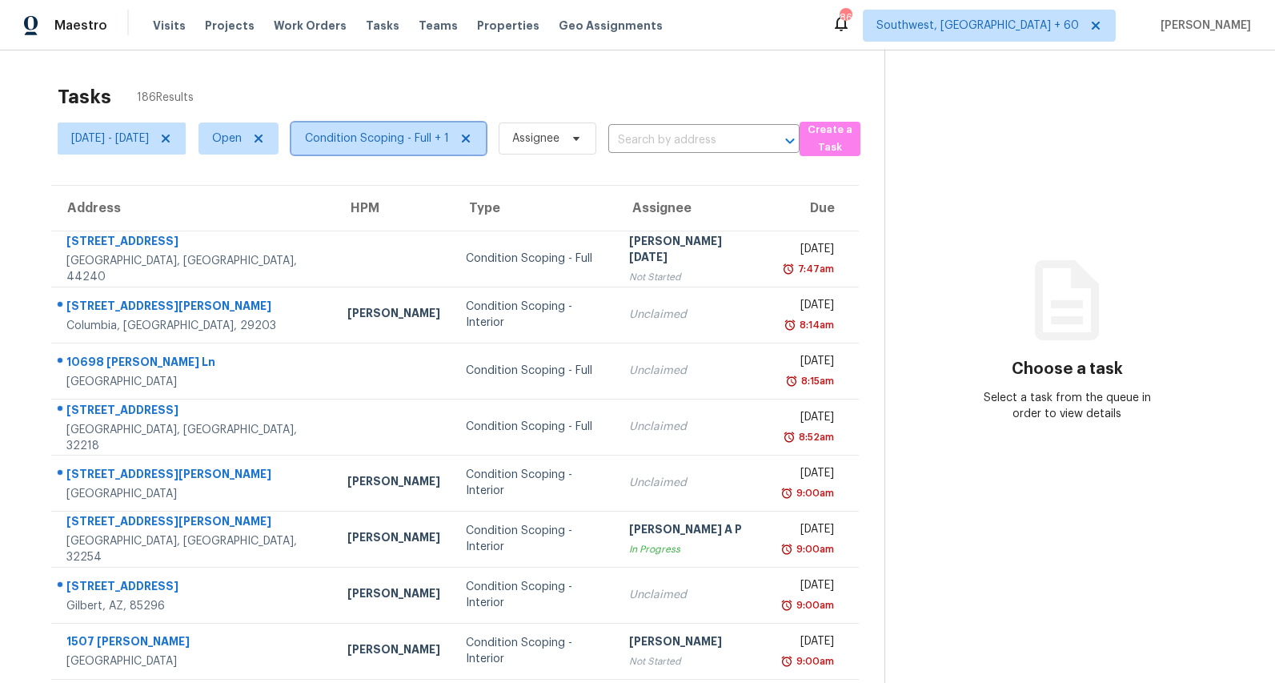
click at [438, 136] on span "Condition Scoping - Full + 1" at bounding box center [377, 138] width 144 height 16
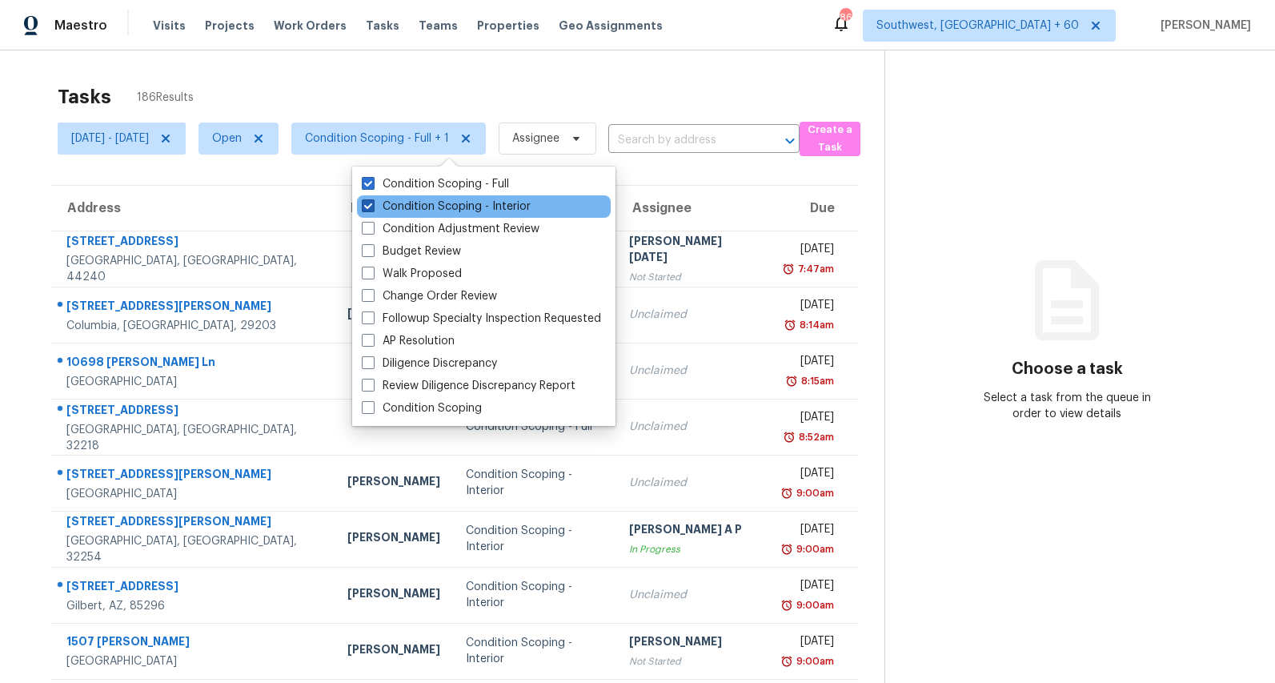
click at [374, 206] on span at bounding box center [368, 205] width 13 height 13
click at [372, 206] on input "Condition Scoping - Interior" at bounding box center [367, 203] width 10 height 10
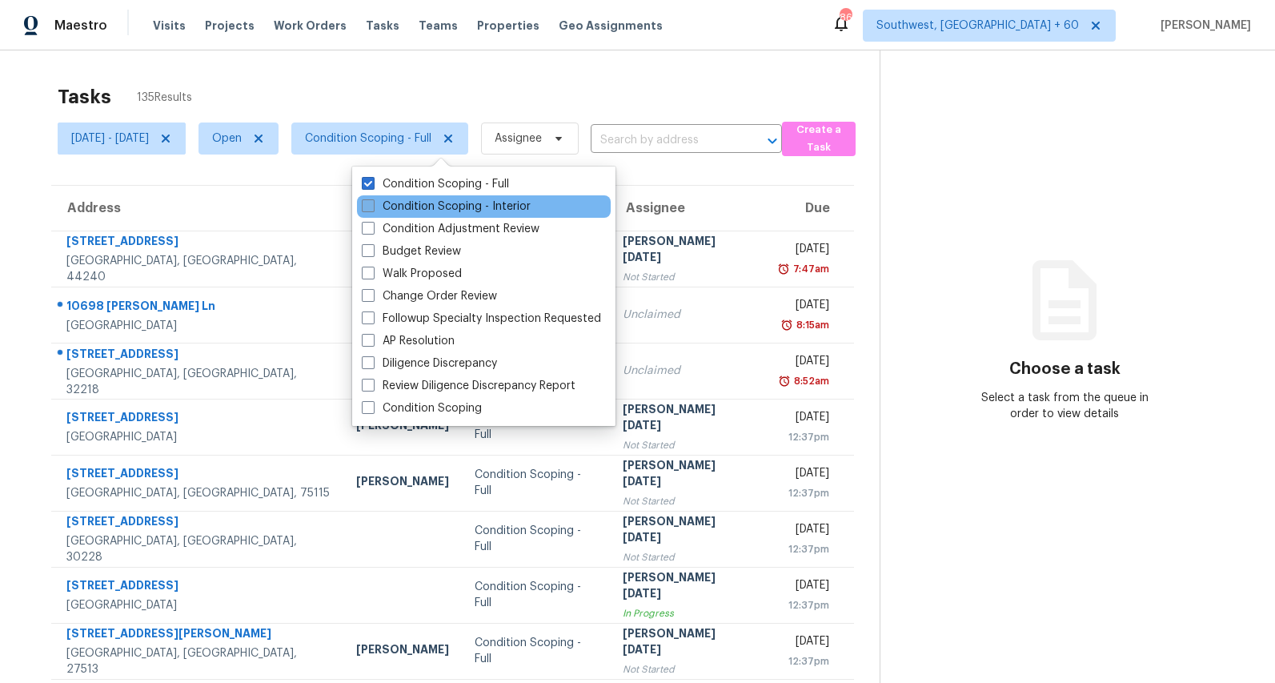
click at [374, 206] on span at bounding box center [368, 205] width 13 height 13
click at [372, 206] on input "Condition Scoping - Interior" at bounding box center [367, 203] width 10 height 10
checkbox input "true"
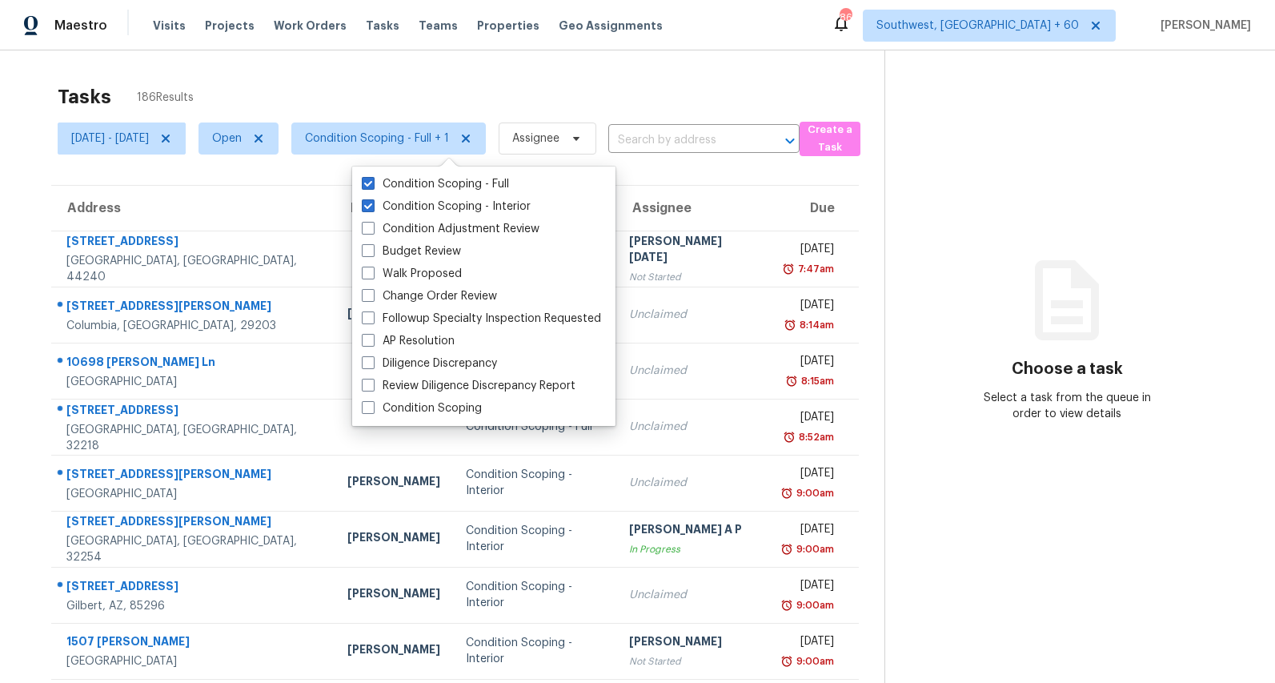
click at [380, 84] on div "Tasks 186 Results" at bounding box center [471, 97] width 827 height 42
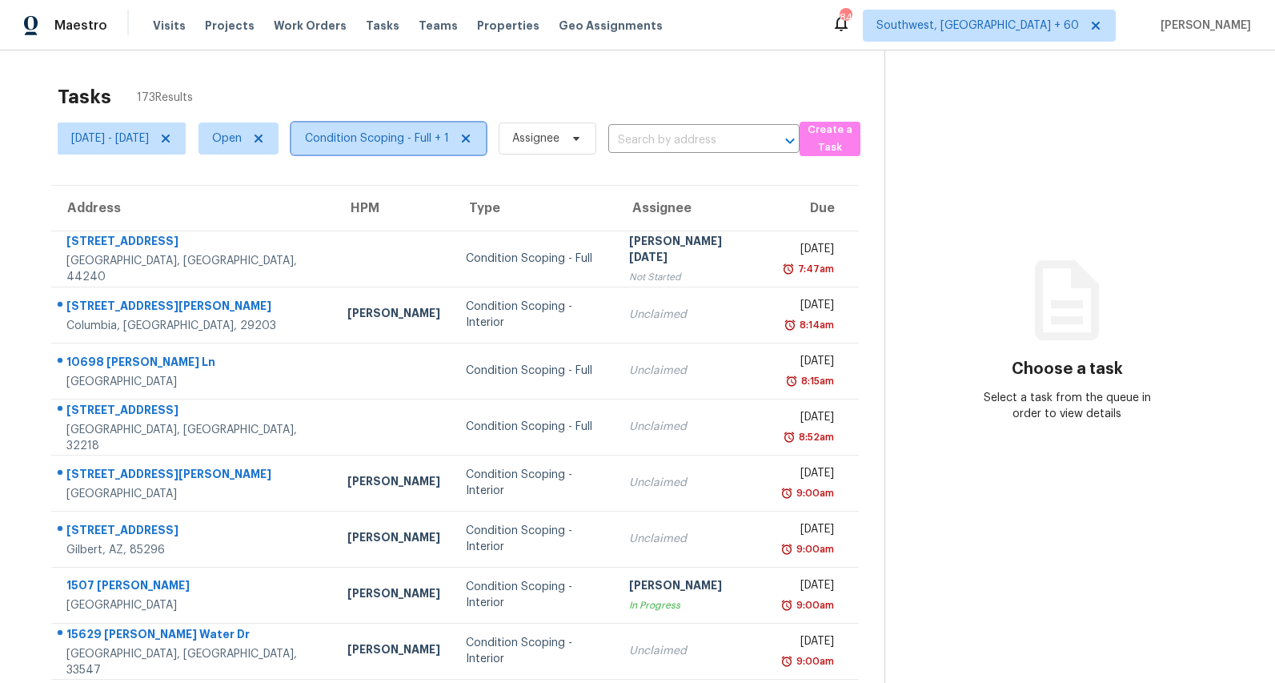
click at [423, 150] on span "Condition Scoping - Full + 1" at bounding box center [388, 138] width 194 height 32
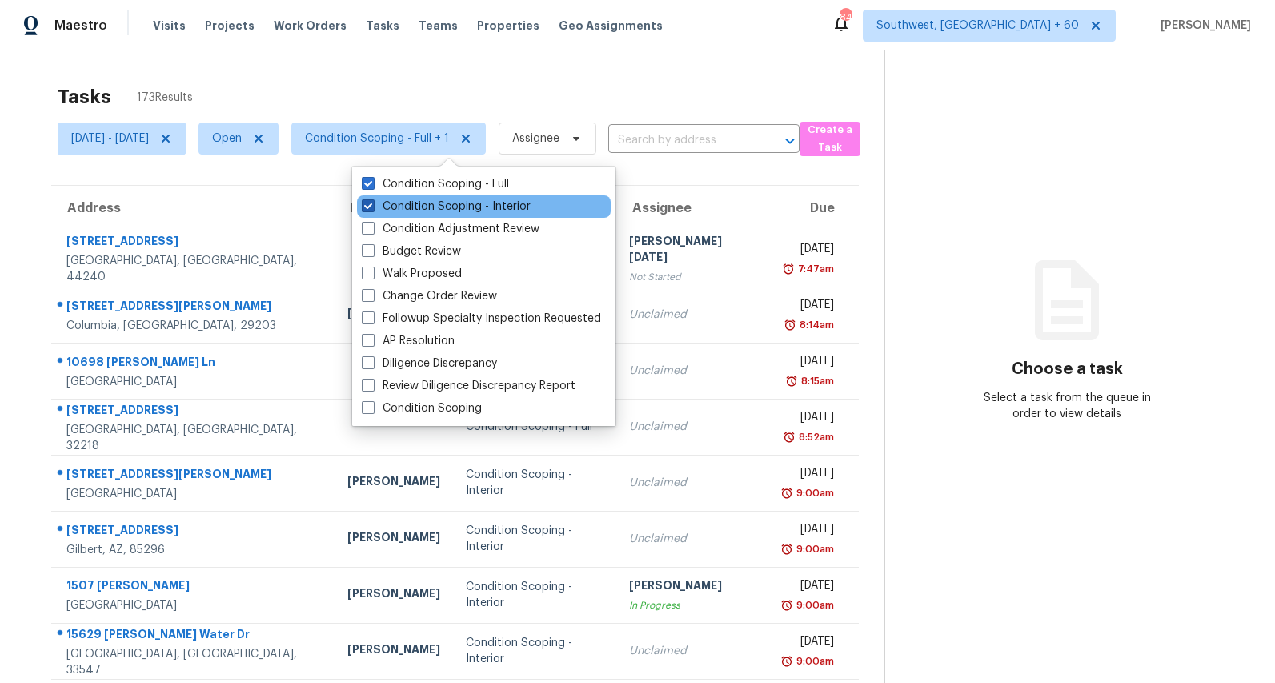
click at [403, 213] on label "Condition Scoping - Interior" at bounding box center [446, 206] width 169 height 16
click at [372, 209] on input "Condition Scoping - Interior" at bounding box center [367, 203] width 10 height 10
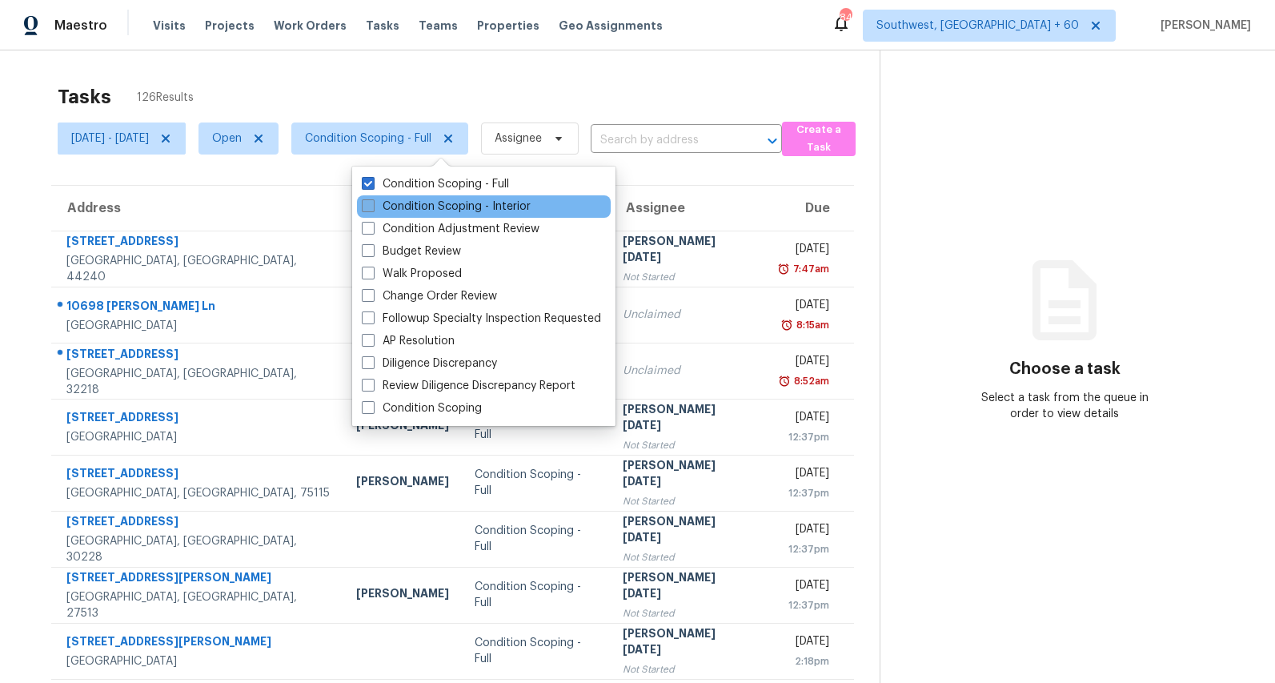
click at [425, 206] on label "Condition Scoping - Interior" at bounding box center [446, 206] width 169 height 16
click at [372, 206] on input "Condition Scoping - Interior" at bounding box center [367, 203] width 10 height 10
checkbox input "true"
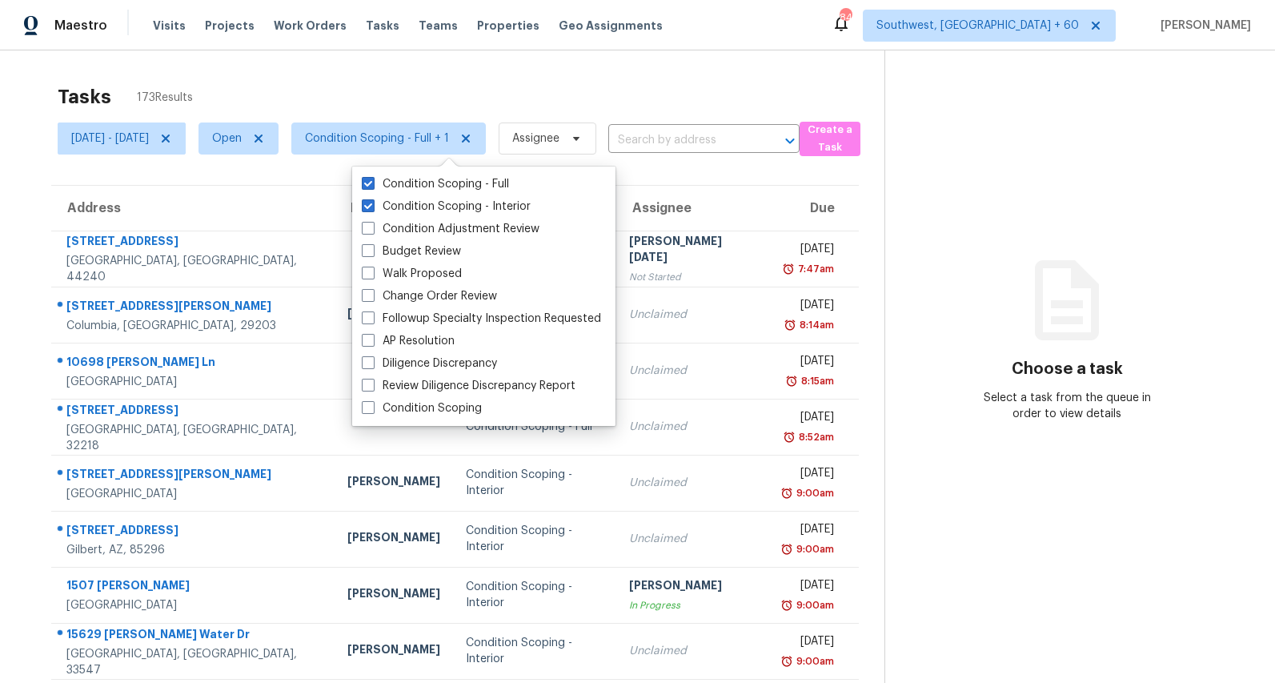
click at [374, 95] on div "Tasks 173 Results" at bounding box center [471, 97] width 827 height 42
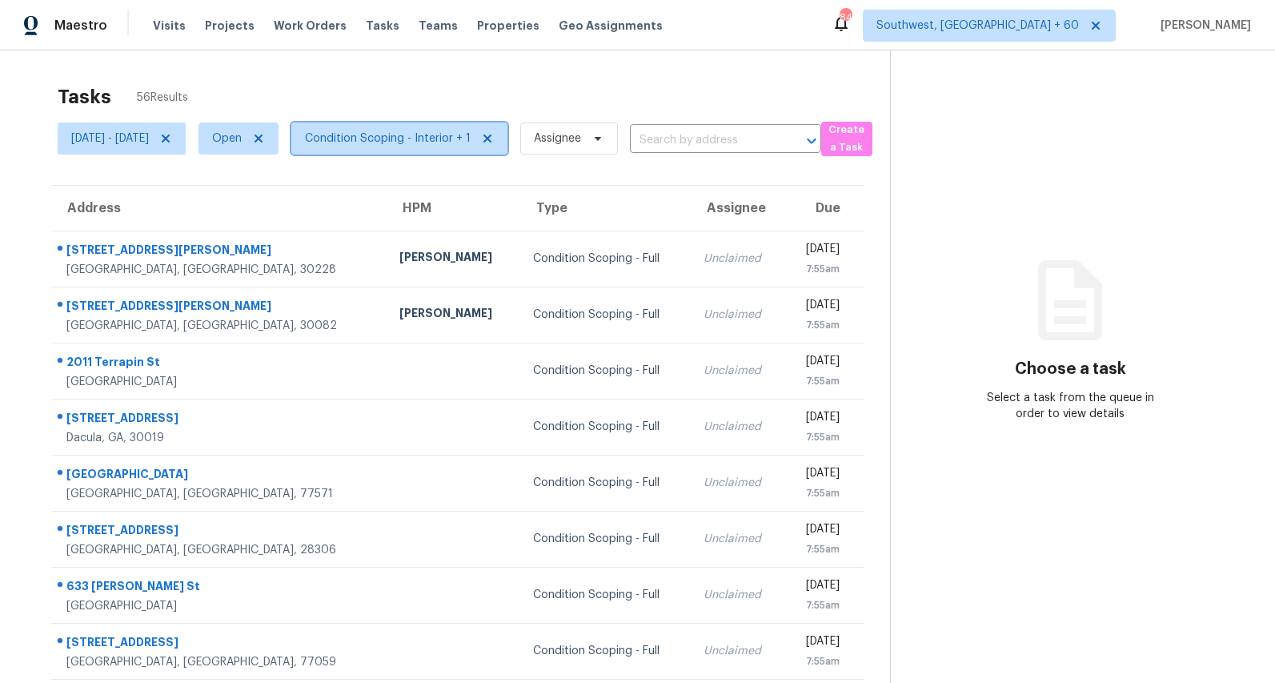
click at [467, 138] on span "Condition Scoping - Interior + 1" at bounding box center [388, 138] width 166 height 16
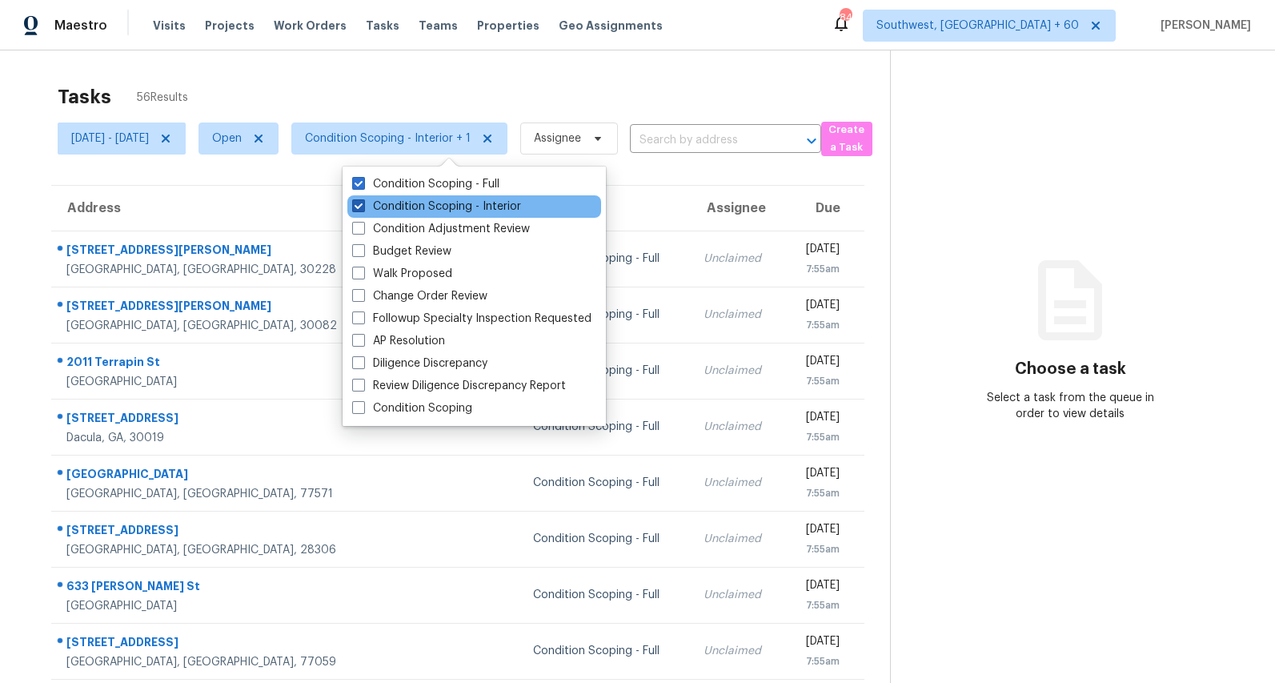
click at [430, 203] on label "Condition Scoping - Interior" at bounding box center [436, 206] width 169 height 16
click at [363, 203] on input "Condition Scoping - Interior" at bounding box center [357, 203] width 10 height 10
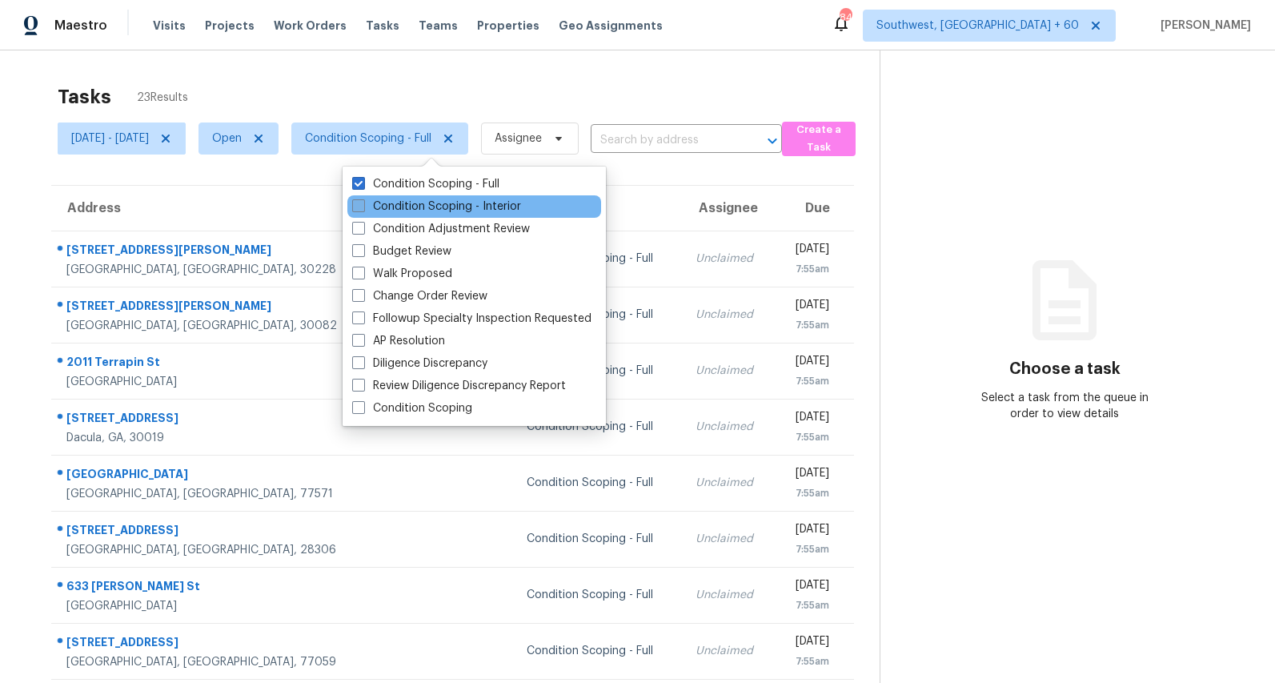
click at [430, 203] on label "Condition Scoping - Interior" at bounding box center [436, 206] width 169 height 16
click at [363, 203] on input "Condition Scoping - Interior" at bounding box center [357, 203] width 10 height 10
checkbox input "true"
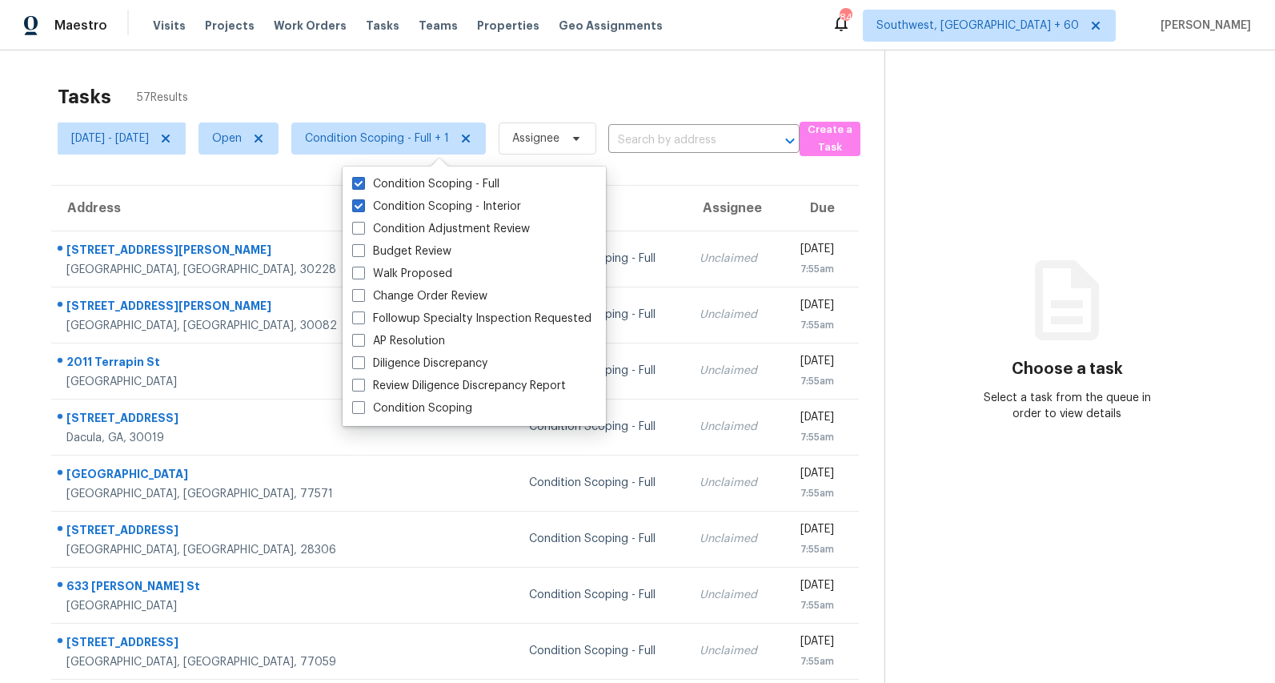
click at [226, 78] on div "Tasks 57 Results" at bounding box center [471, 97] width 827 height 42
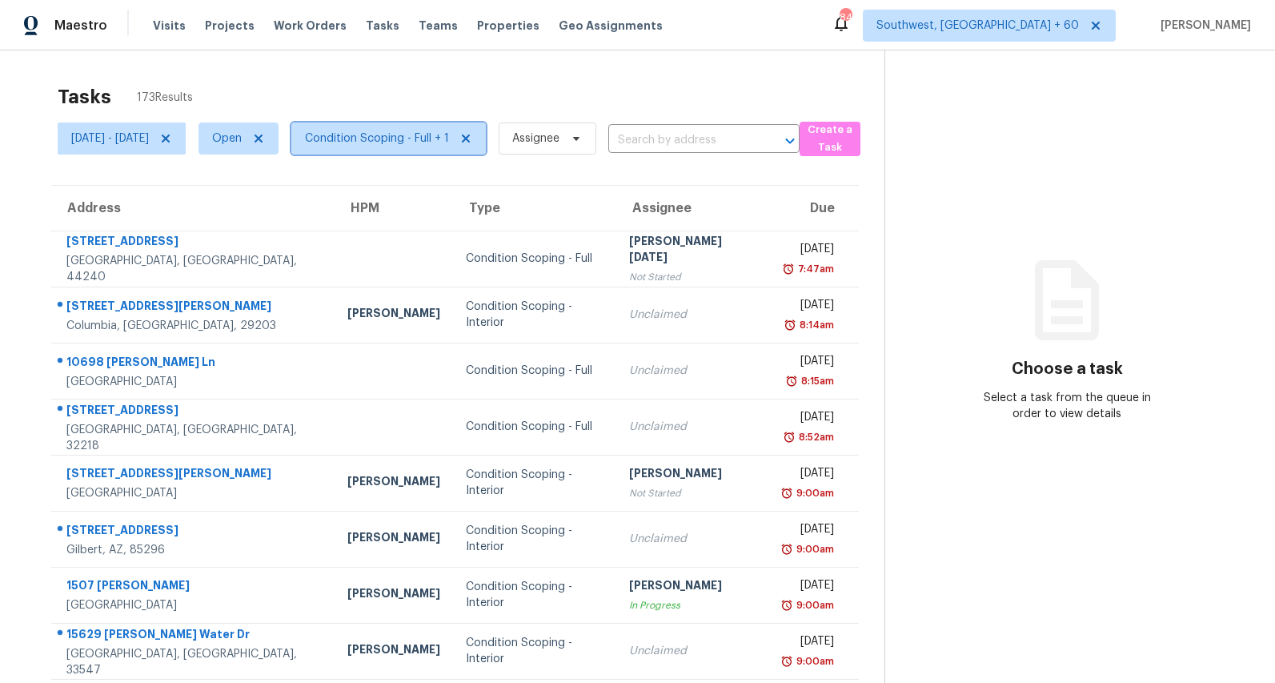
click at [449, 137] on span "Condition Scoping - Full + 1" at bounding box center [377, 138] width 144 height 16
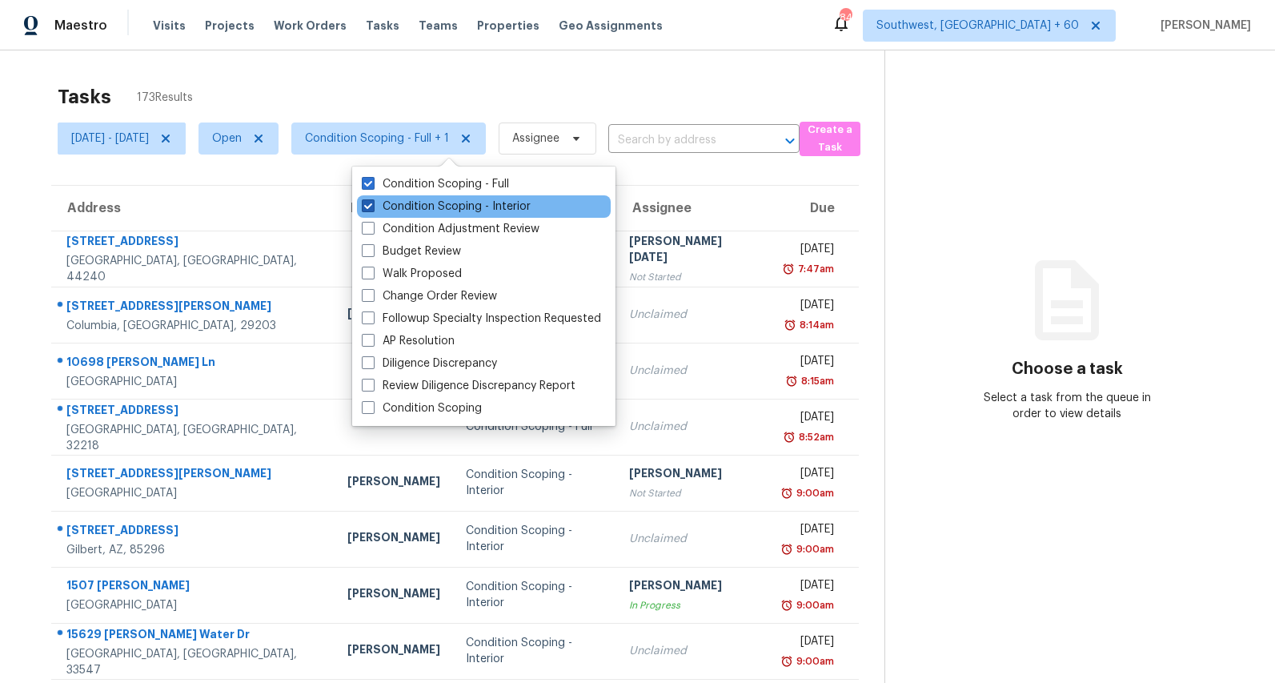
click at [447, 206] on label "Condition Scoping - Interior" at bounding box center [446, 206] width 169 height 16
click at [372, 206] on input "Condition Scoping - Interior" at bounding box center [367, 203] width 10 height 10
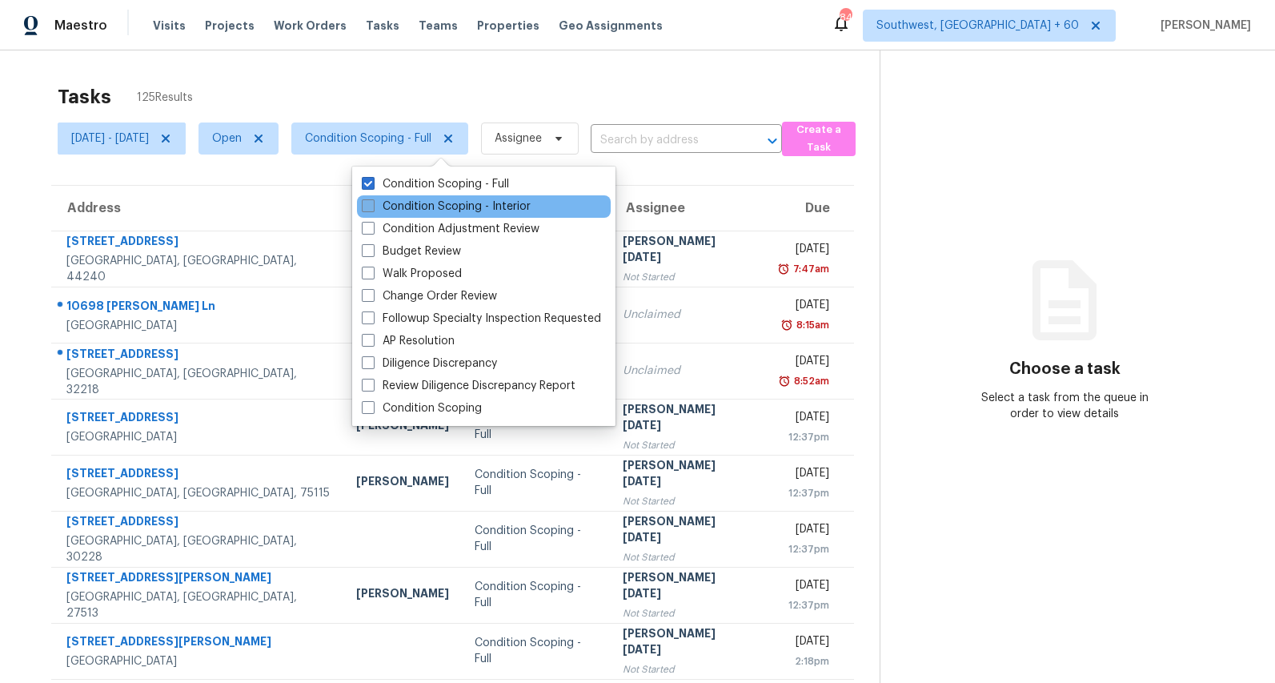
click at [447, 206] on label "Condition Scoping - Interior" at bounding box center [446, 206] width 169 height 16
click at [372, 206] on input "Condition Scoping - Interior" at bounding box center [367, 203] width 10 height 10
checkbox input "true"
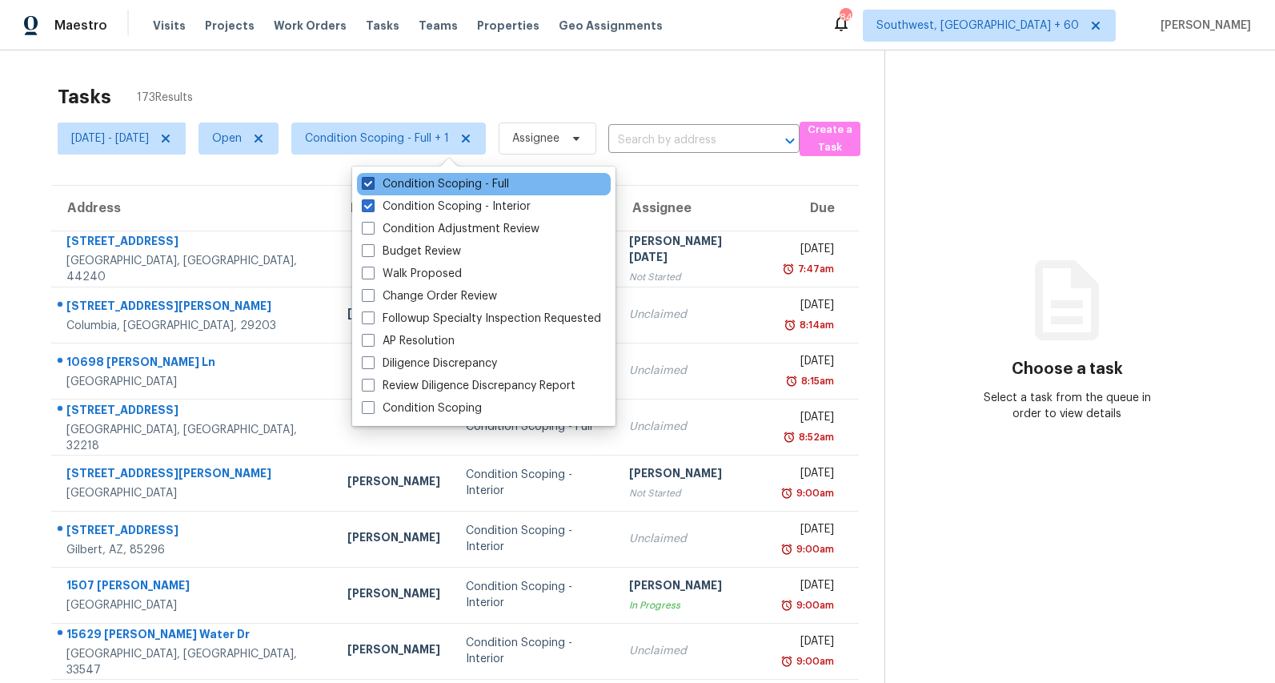
click at [447, 182] on label "Condition Scoping - Full" at bounding box center [435, 184] width 147 height 16
click at [372, 182] on input "Condition Scoping - Full" at bounding box center [367, 181] width 10 height 10
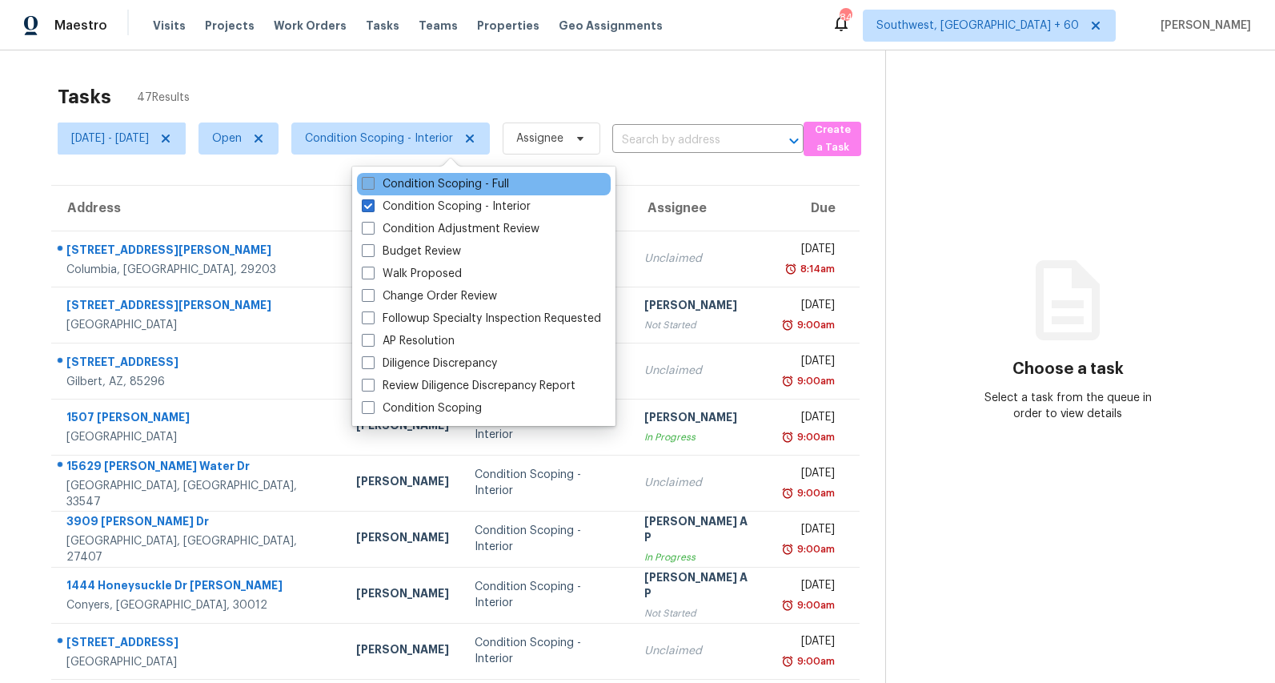
click at [447, 182] on label "Condition Scoping - Full" at bounding box center [435, 184] width 147 height 16
click at [372, 182] on input "Condition Scoping - Full" at bounding box center [367, 181] width 10 height 10
checkbox input "true"
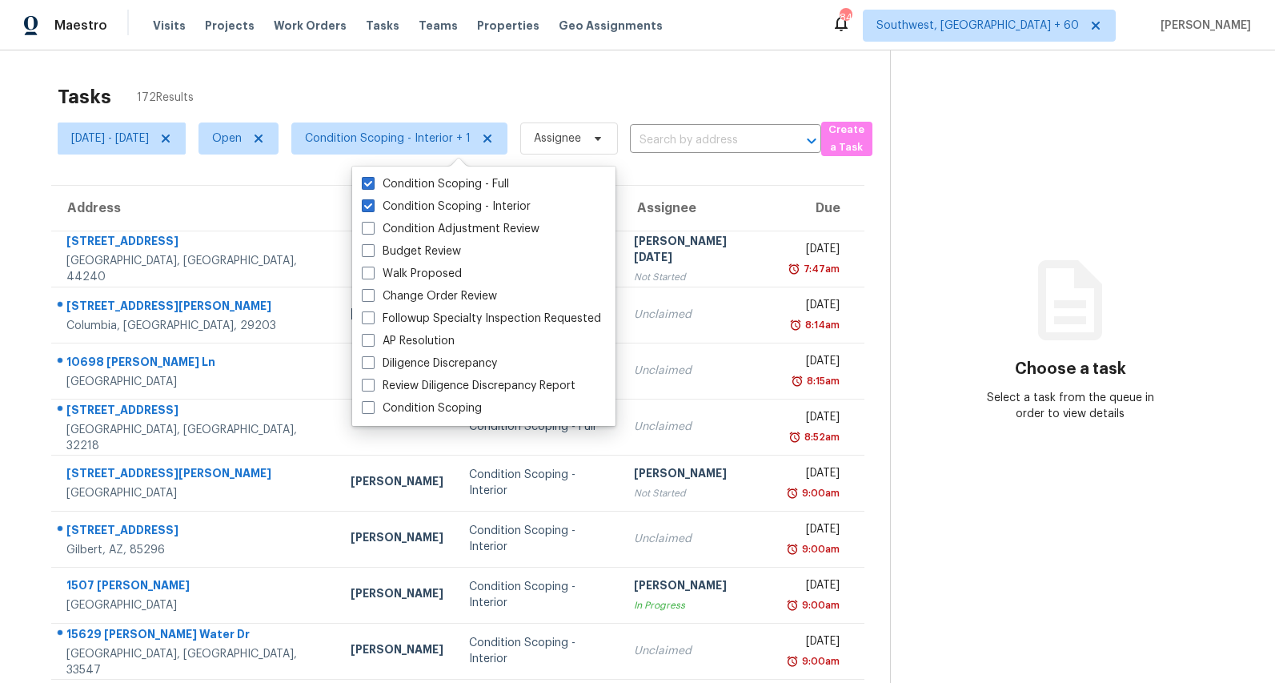
click at [333, 102] on div "Tasks 172 Results" at bounding box center [474, 97] width 832 height 42
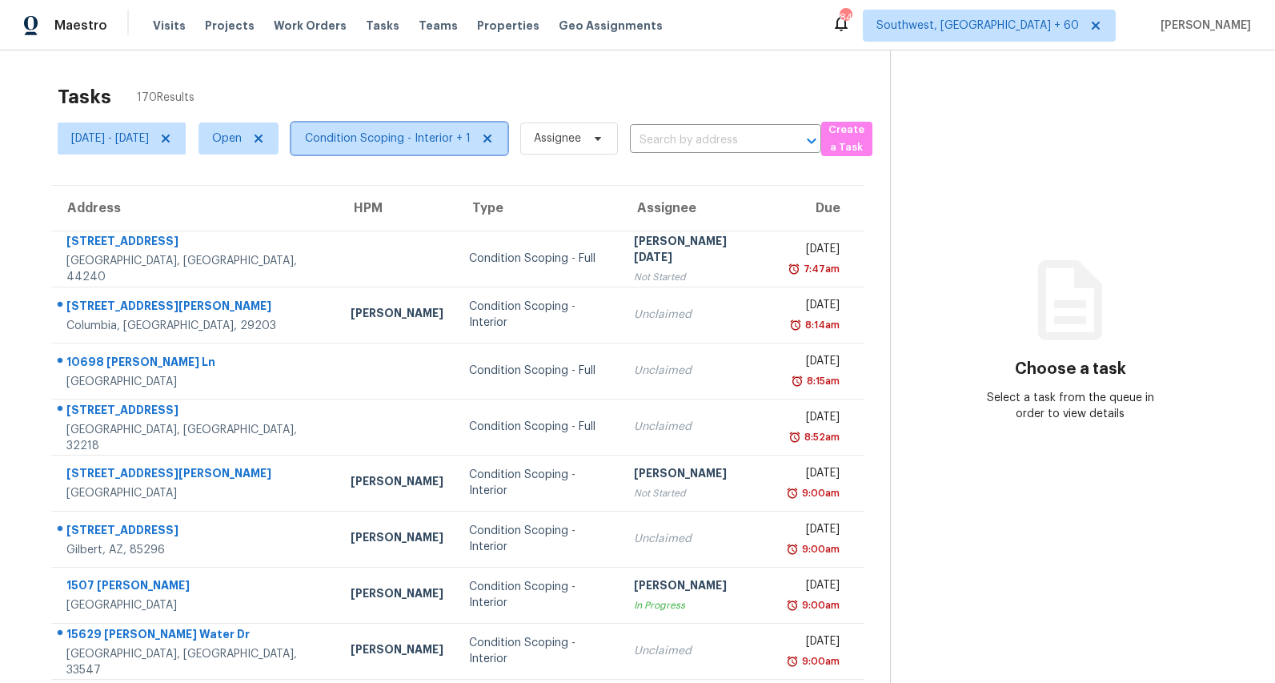
click at [385, 140] on span "Condition Scoping - Interior + 1" at bounding box center [388, 138] width 166 height 16
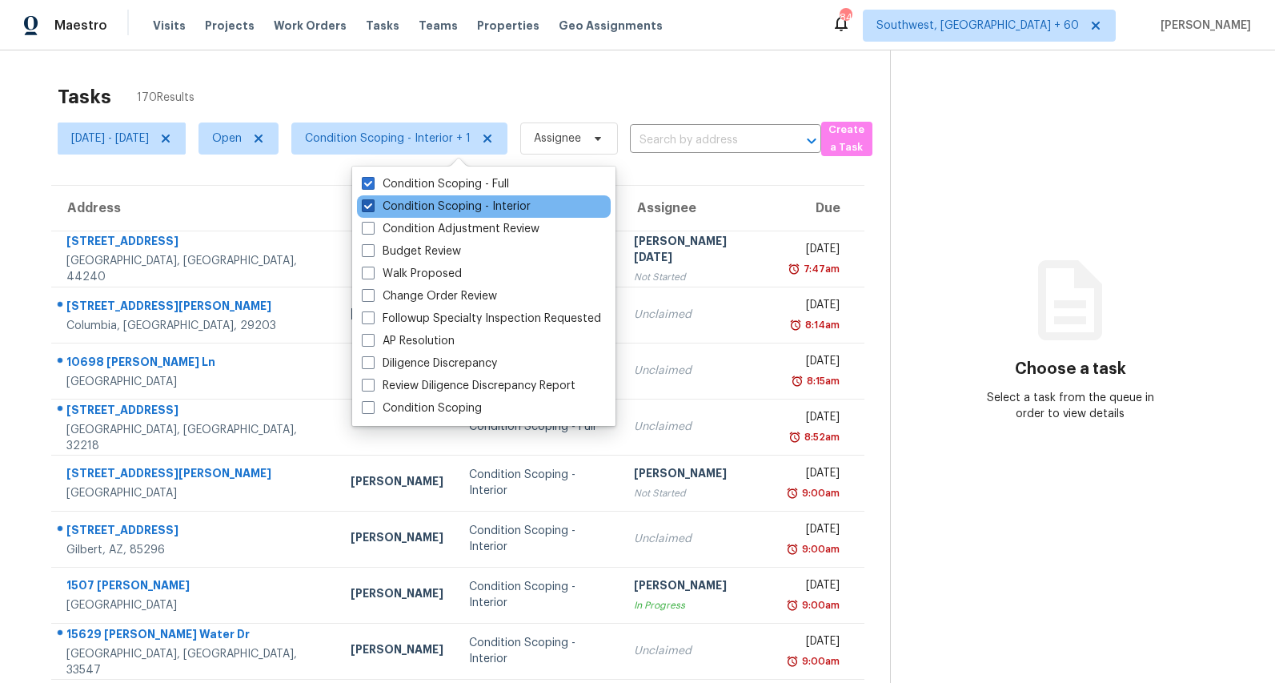
click at [383, 205] on label "Condition Scoping - Interior" at bounding box center [446, 206] width 169 height 16
click at [372, 205] on input "Condition Scoping - Interior" at bounding box center [367, 203] width 10 height 10
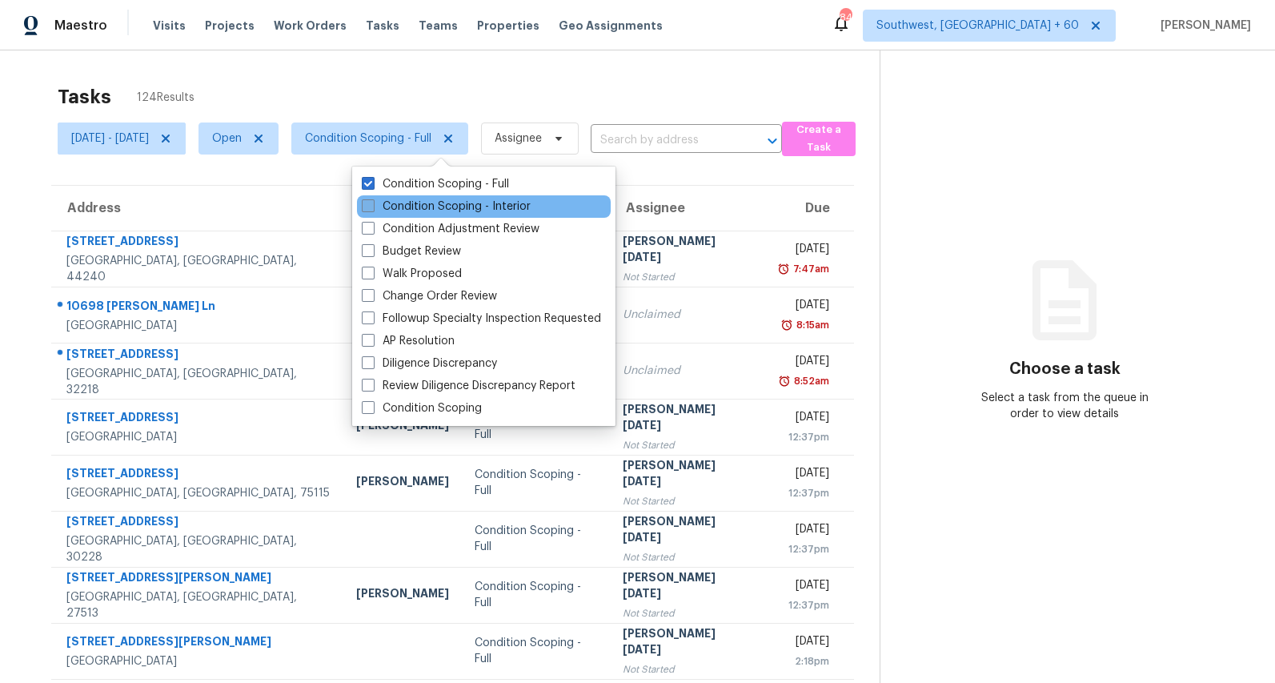
click at [409, 202] on label "Condition Scoping - Interior" at bounding box center [446, 206] width 169 height 16
click at [372, 202] on input "Condition Scoping - Interior" at bounding box center [367, 203] width 10 height 10
checkbox input "true"
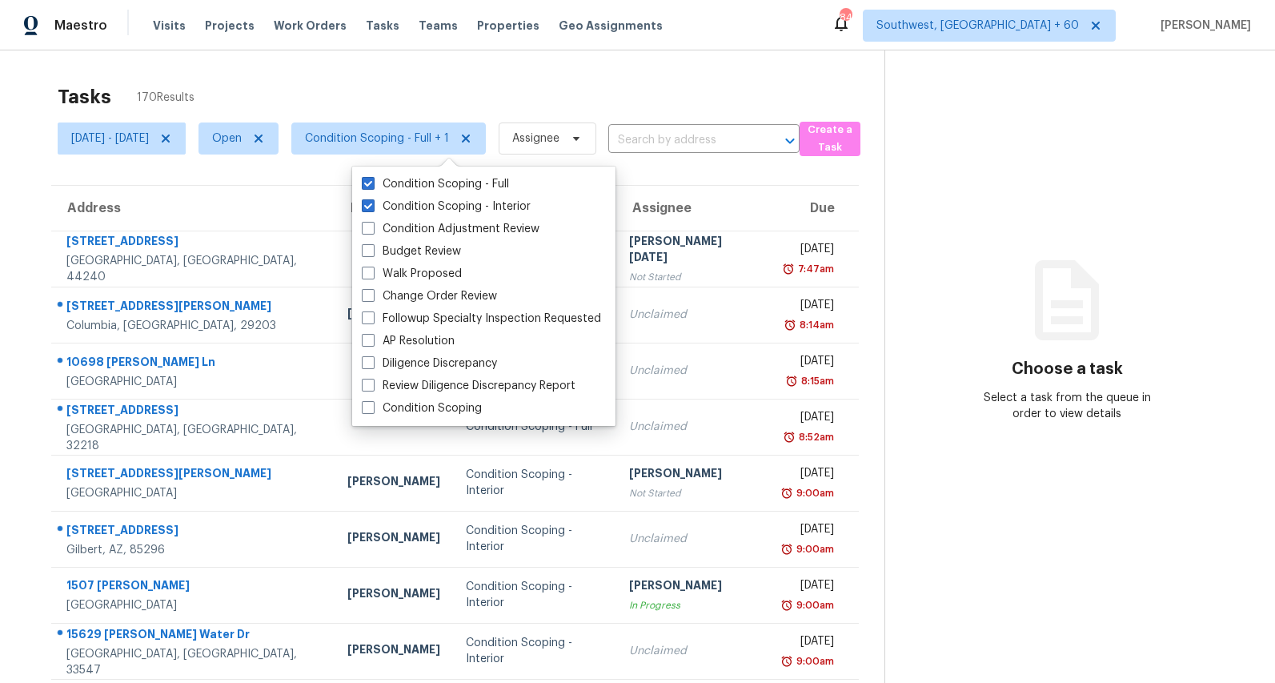
click at [347, 76] on div "Tasks 170 Results" at bounding box center [471, 97] width 827 height 42
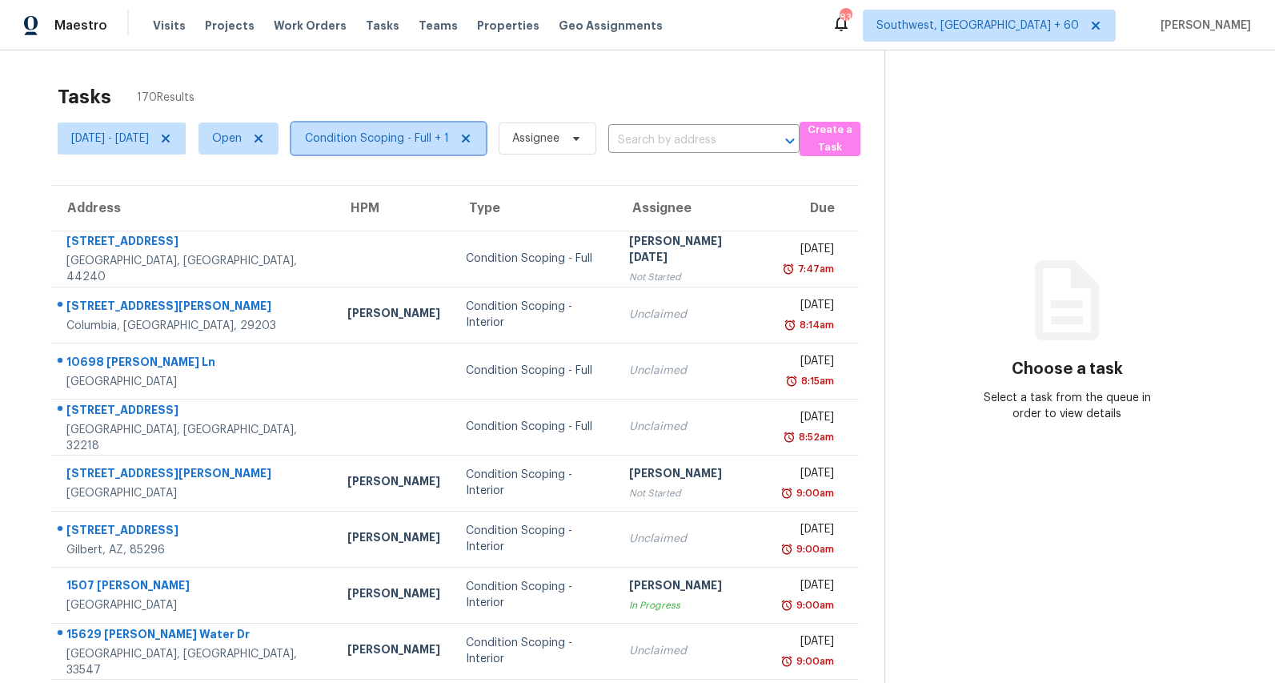
click at [440, 141] on span "Condition Scoping - Full + 1" at bounding box center [377, 138] width 144 height 16
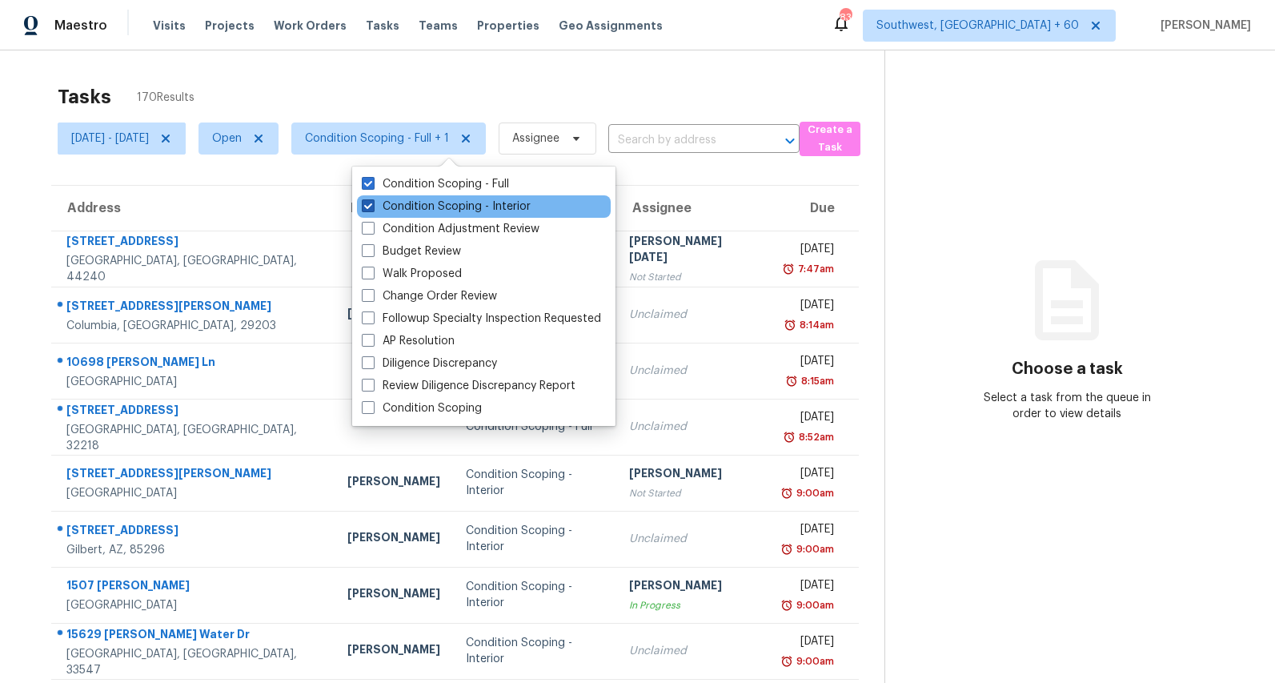
click at [412, 213] on label "Condition Scoping - Interior" at bounding box center [446, 206] width 169 height 16
click at [372, 209] on input "Condition Scoping - Interior" at bounding box center [367, 203] width 10 height 10
checkbox input "false"
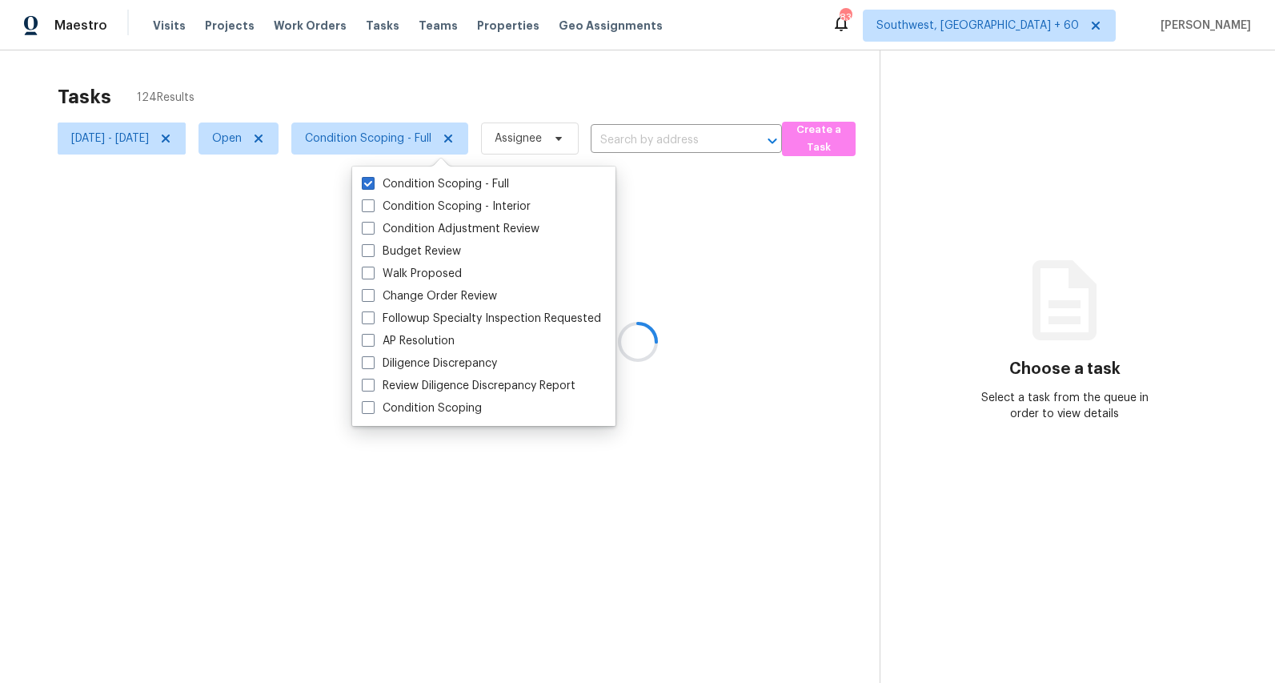
click at [311, 98] on div at bounding box center [637, 341] width 1275 height 683
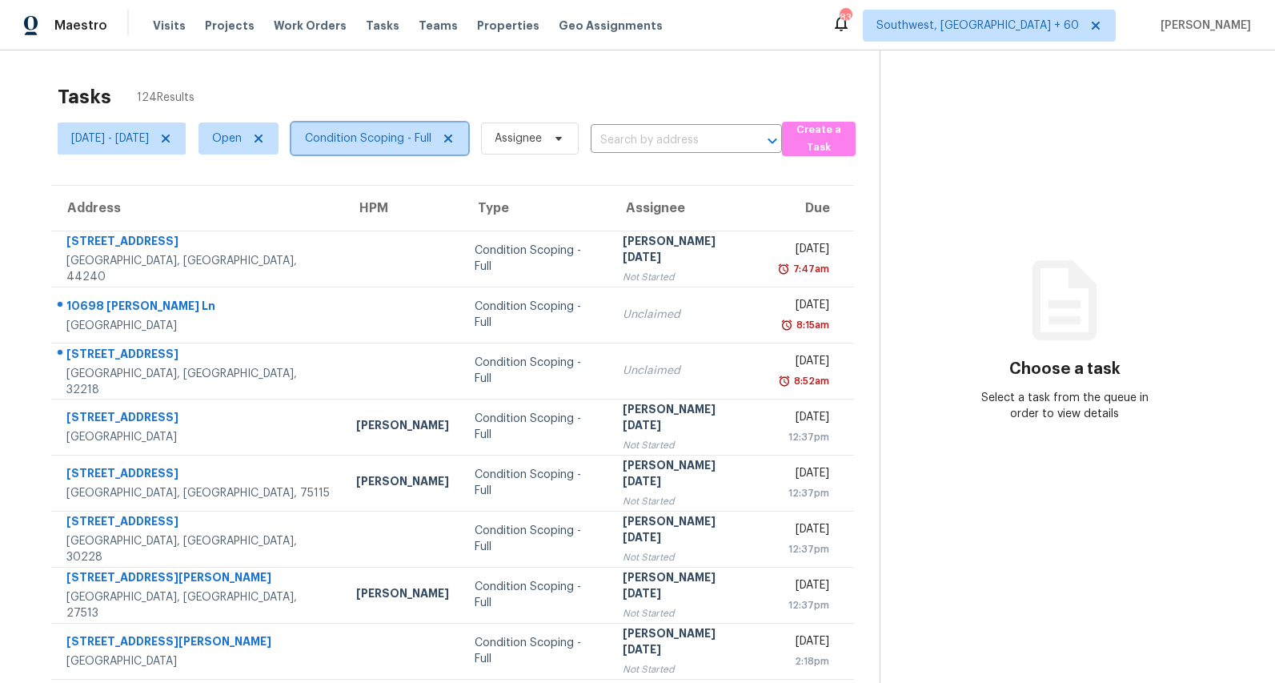
click at [416, 138] on span "Condition Scoping - Full" at bounding box center [368, 138] width 126 height 16
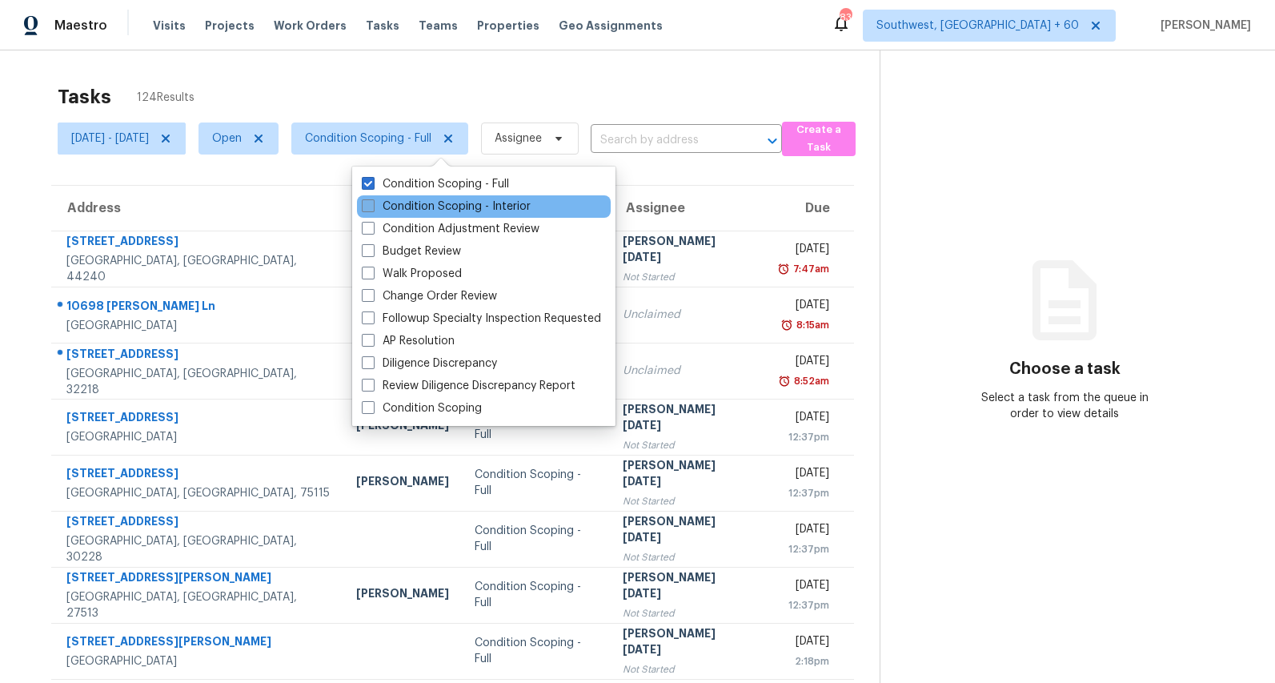
click at [403, 207] on label "Condition Scoping - Interior" at bounding box center [446, 206] width 169 height 16
click at [372, 207] on input "Condition Scoping - Interior" at bounding box center [367, 203] width 10 height 10
checkbox input "true"
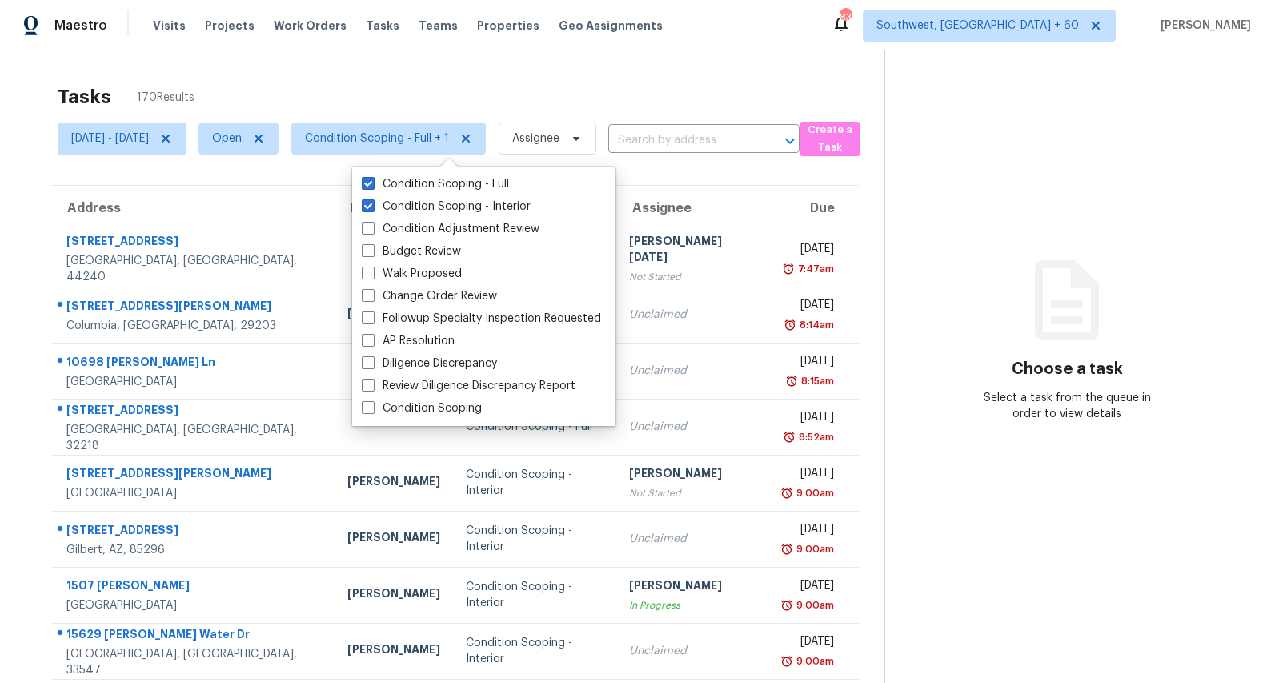
click at [272, 93] on div "Tasks 170 Results" at bounding box center [471, 97] width 827 height 42
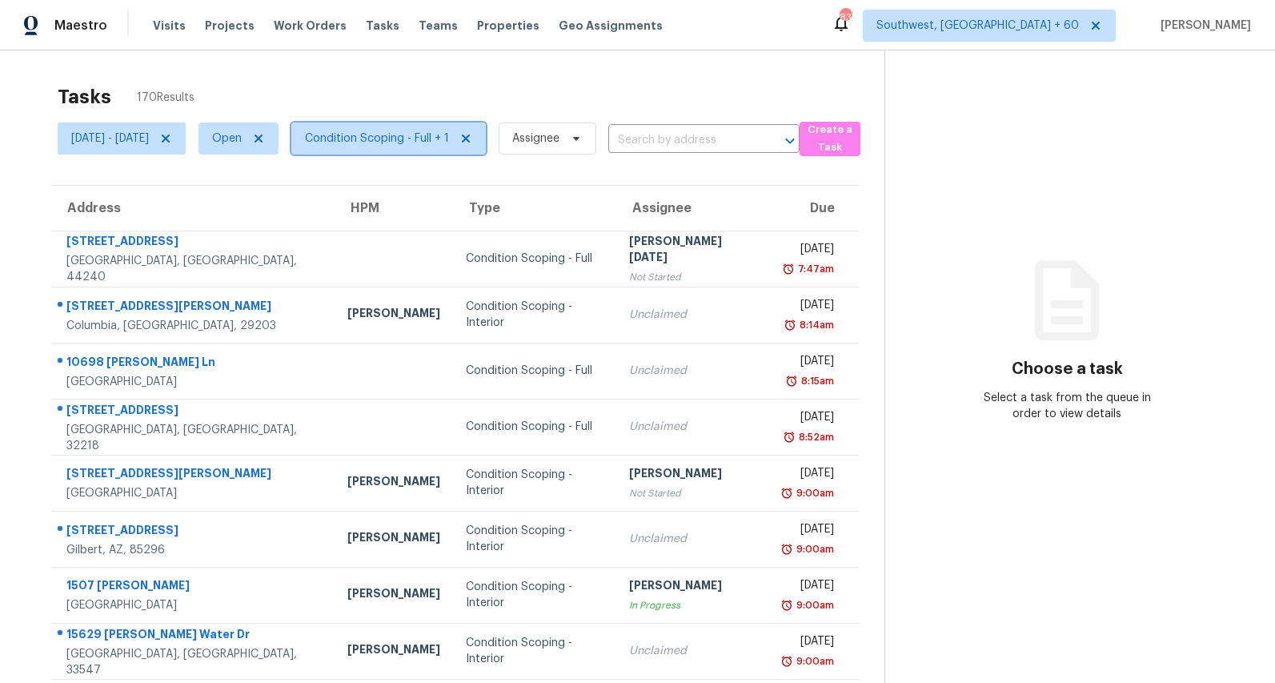
click at [384, 134] on span "Condition Scoping - Full + 1" at bounding box center [377, 138] width 144 height 16
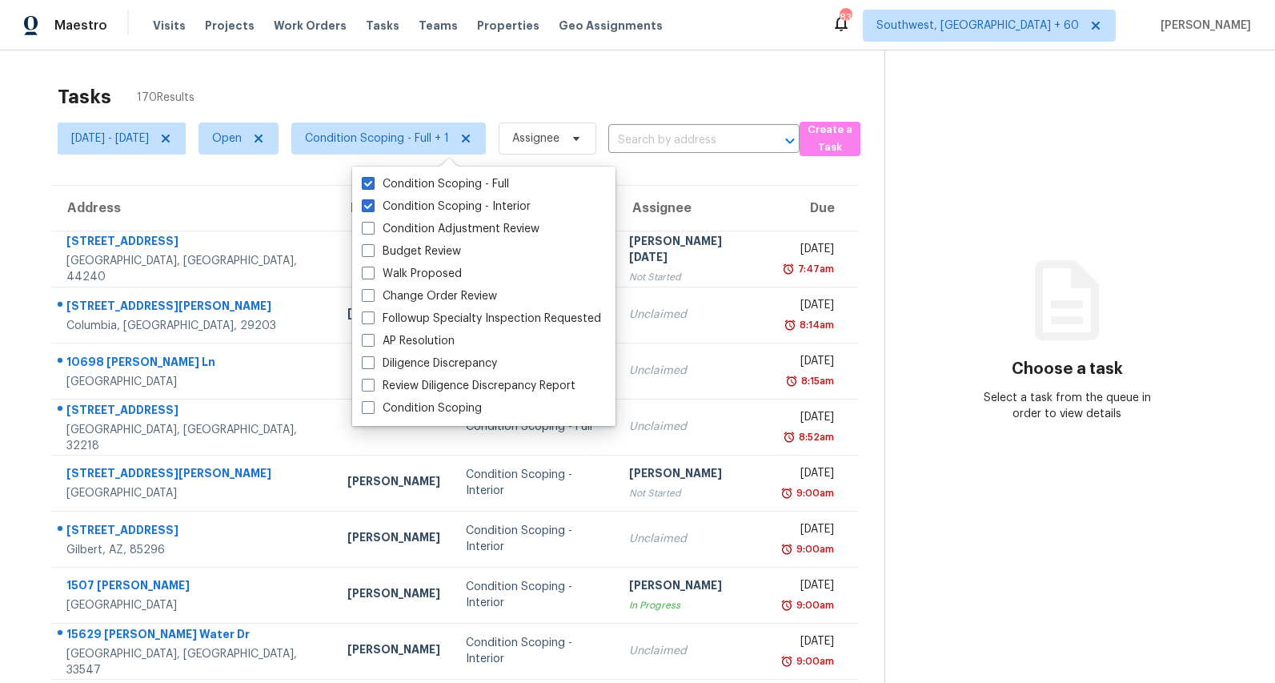
click at [315, 106] on div "Tasks 170 Results" at bounding box center [471, 97] width 827 height 42
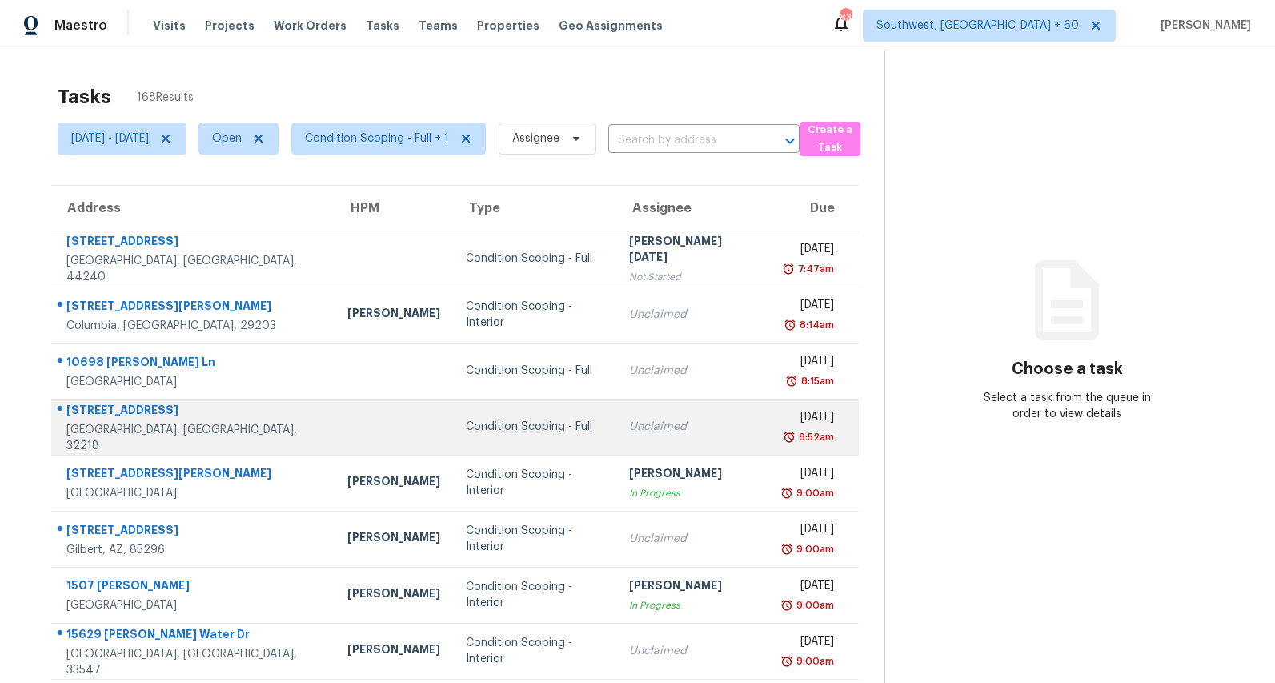
scroll to position [7, 0]
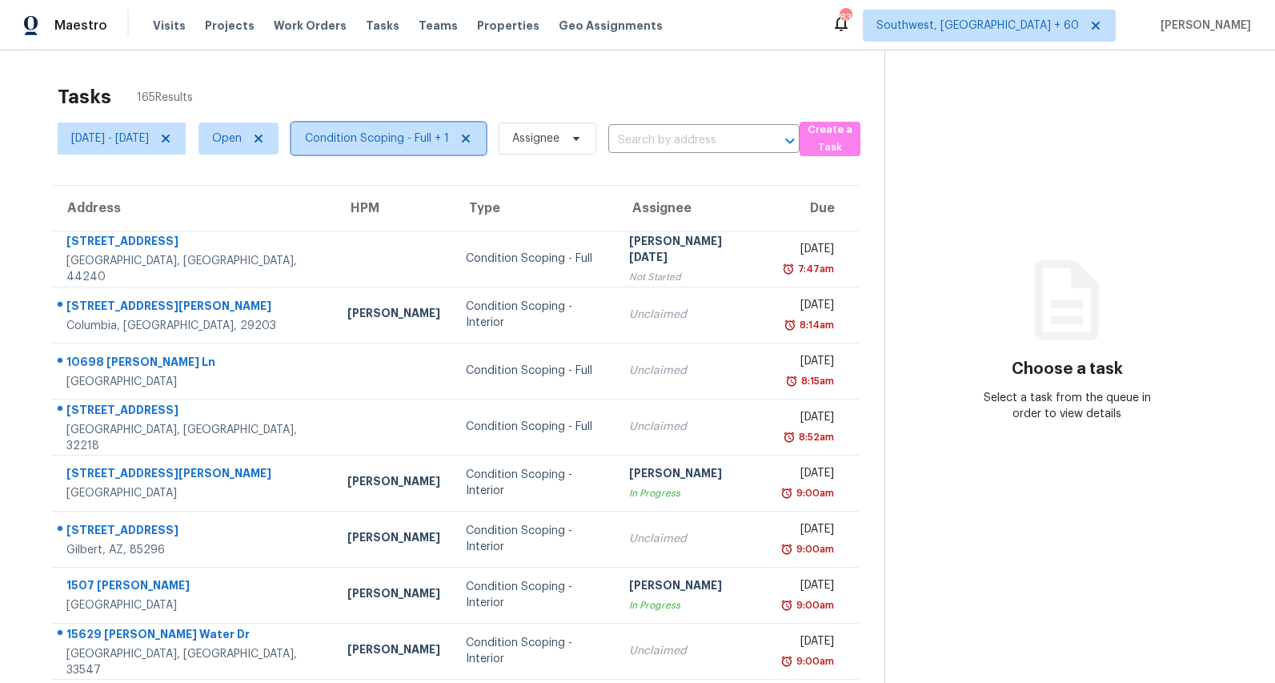
click at [425, 148] on span "Condition Scoping - Full + 1" at bounding box center [388, 138] width 194 height 32
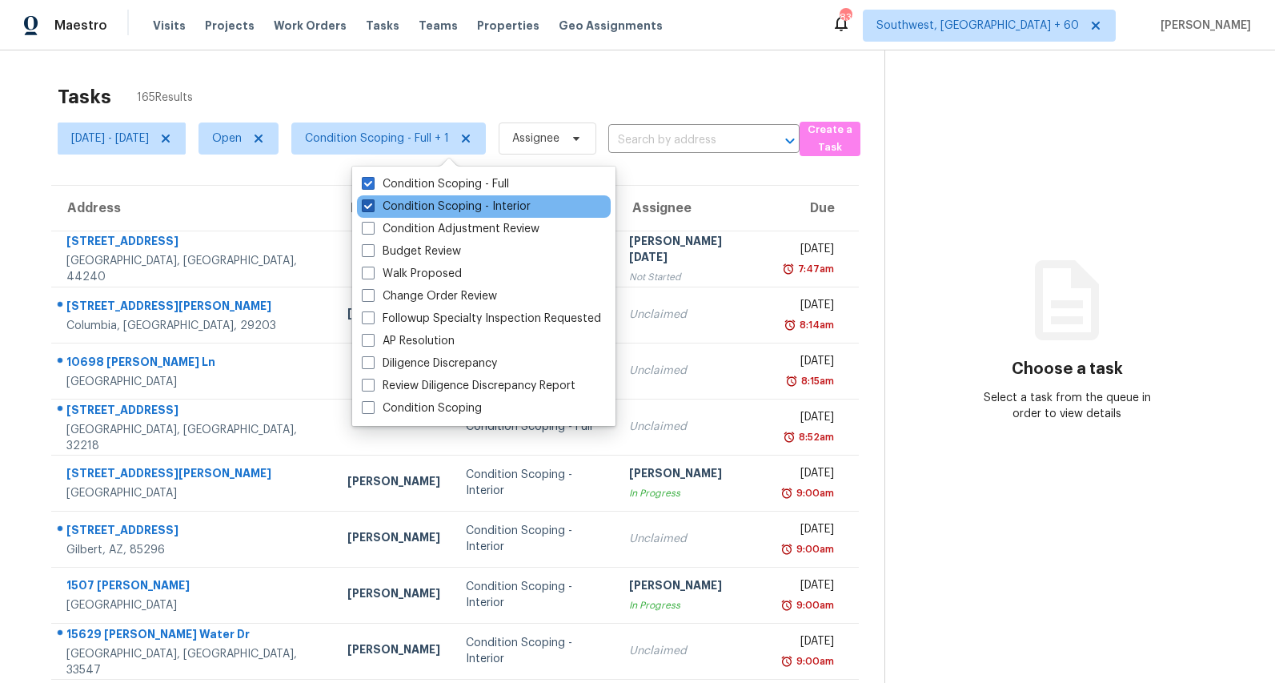
click at [398, 206] on label "Condition Scoping - Interior" at bounding box center [446, 206] width 169 height 16
click at [372, 206] on input "Condition Scoping - Interior" at bounding box center [367, 203] width 10 height 10
checkbox input "false"
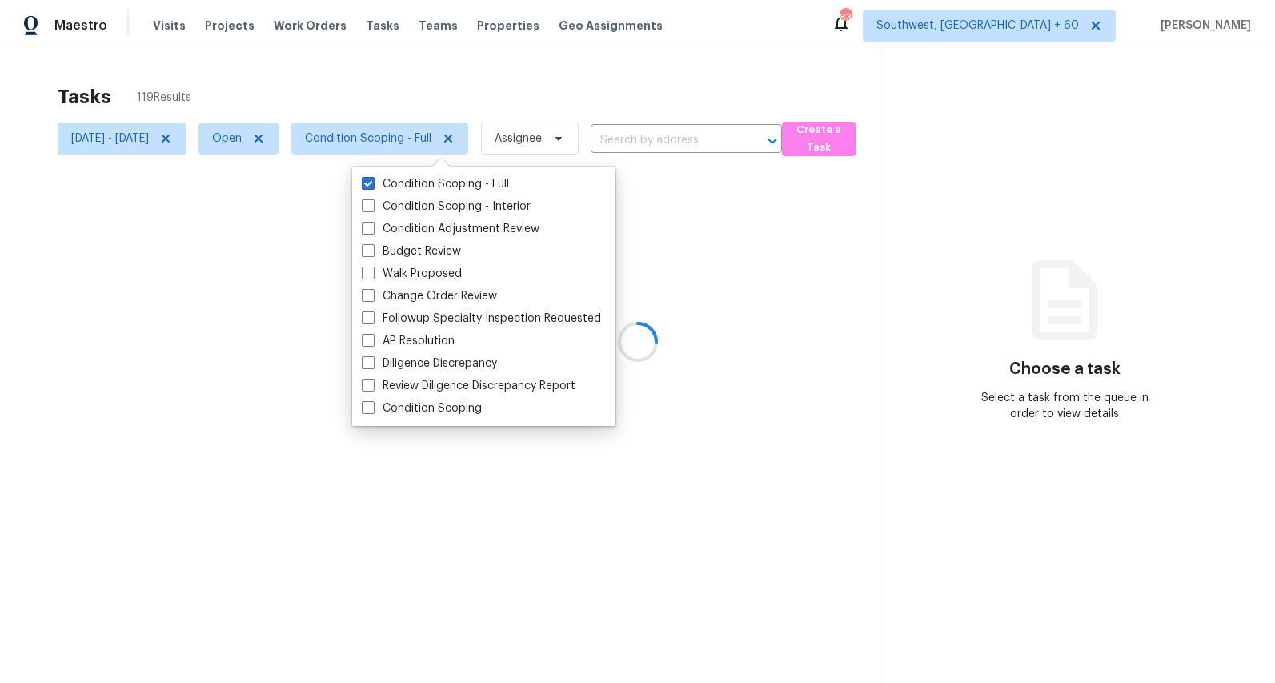
click at [273, 87] on div at bounding box center [637, 341] width 1275 height 683
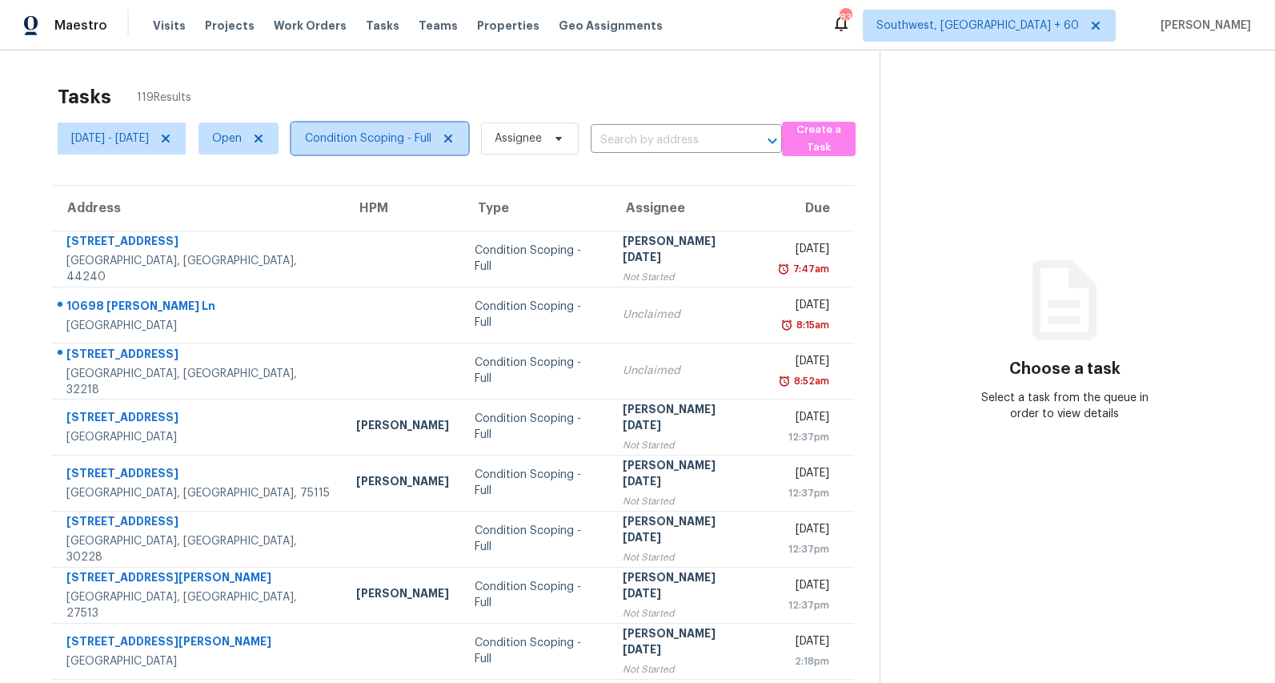
click at [420, 144] on span "Condition Scoping - Full" at bounding box center [368, 138] width 126 height 16
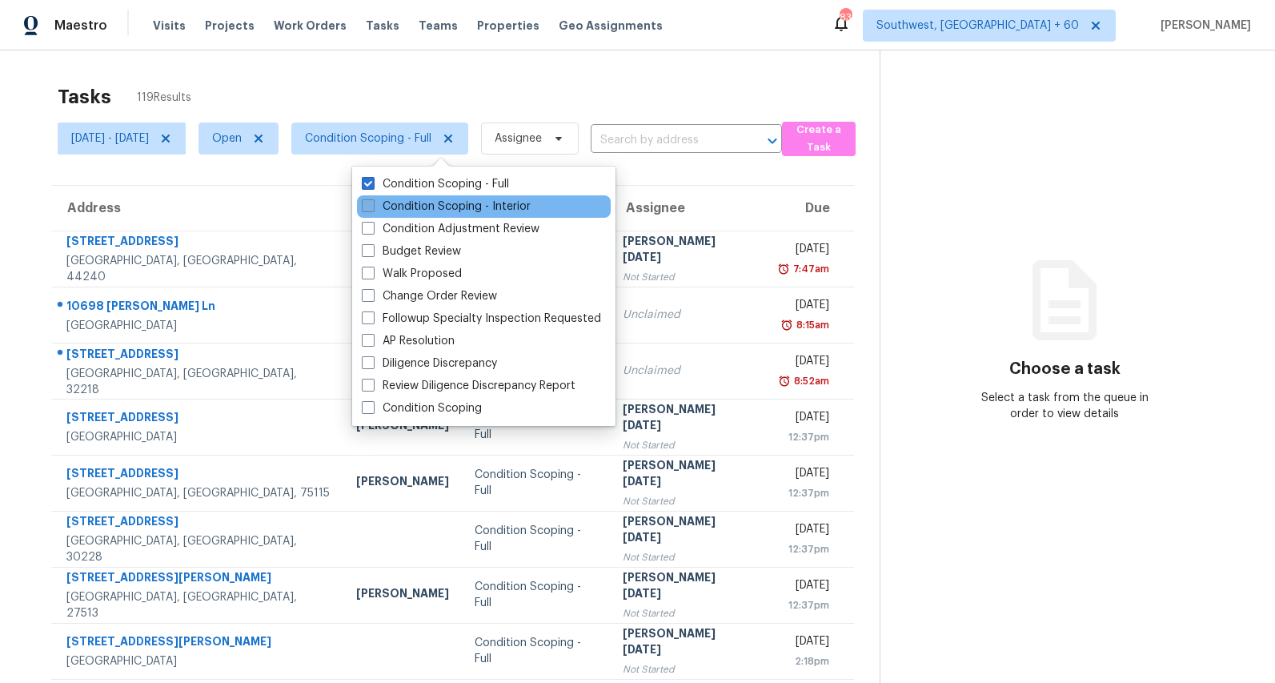
click at [398, 201] on label "Condition Scoping - Interior" at bounding box center [446, 206] width 169 height 16
click at [372, 201] on input "Condition Scoping - Interior" at bounding box center [367, 203] width 10 height 10
checkbox input "true"
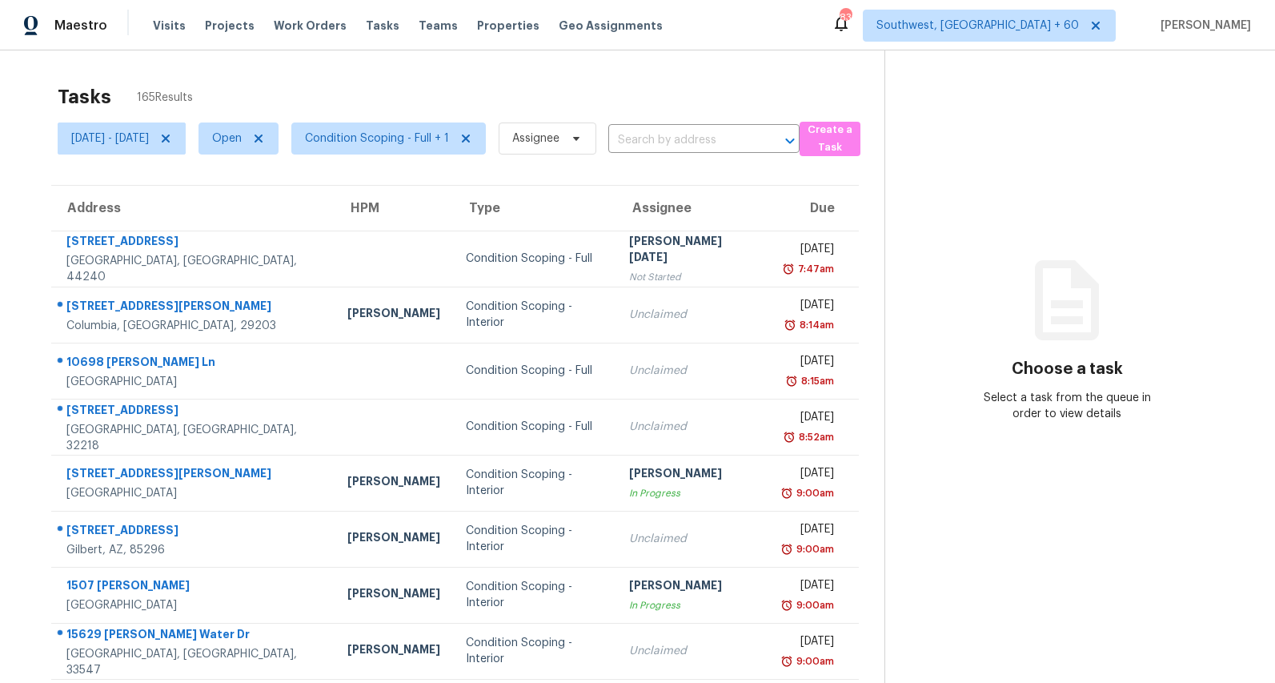
click at [375, 80] on div "Tasks 165 Results" at bounding box center [471, 97] width 827 height 42
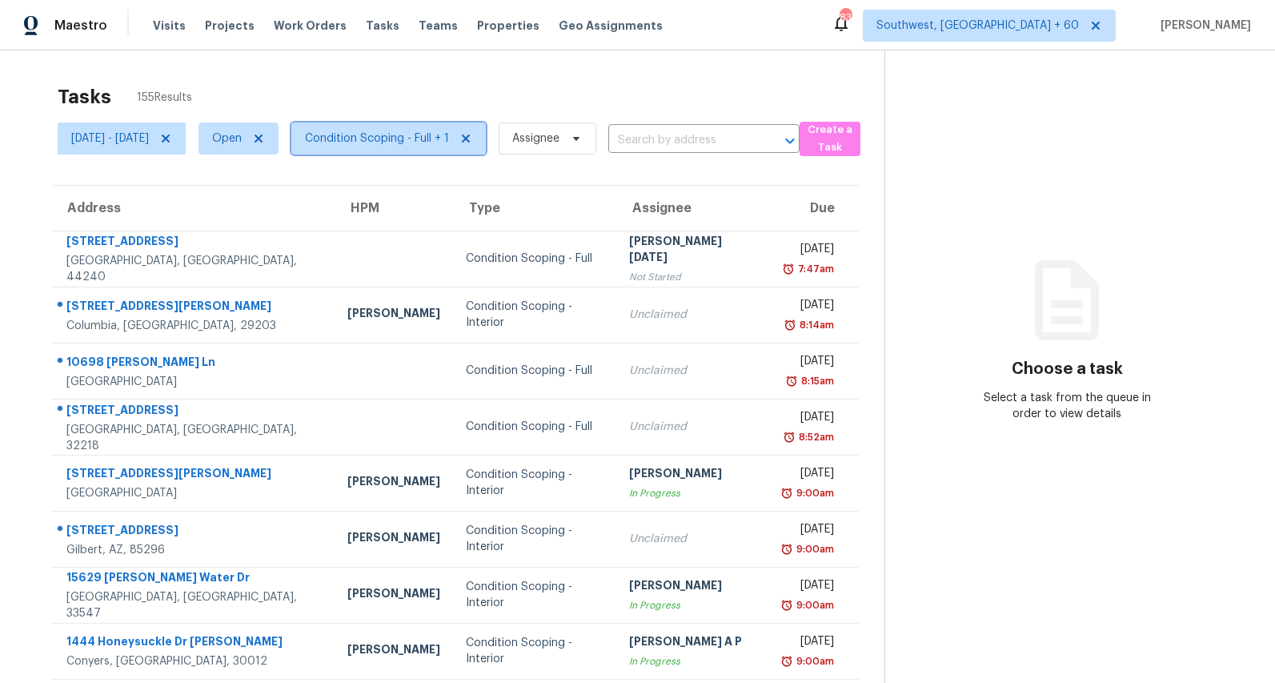
click at [472, 150] on span "Condition Scoping - Full + 1" at bounding box center [388, 138] width 194 height 32
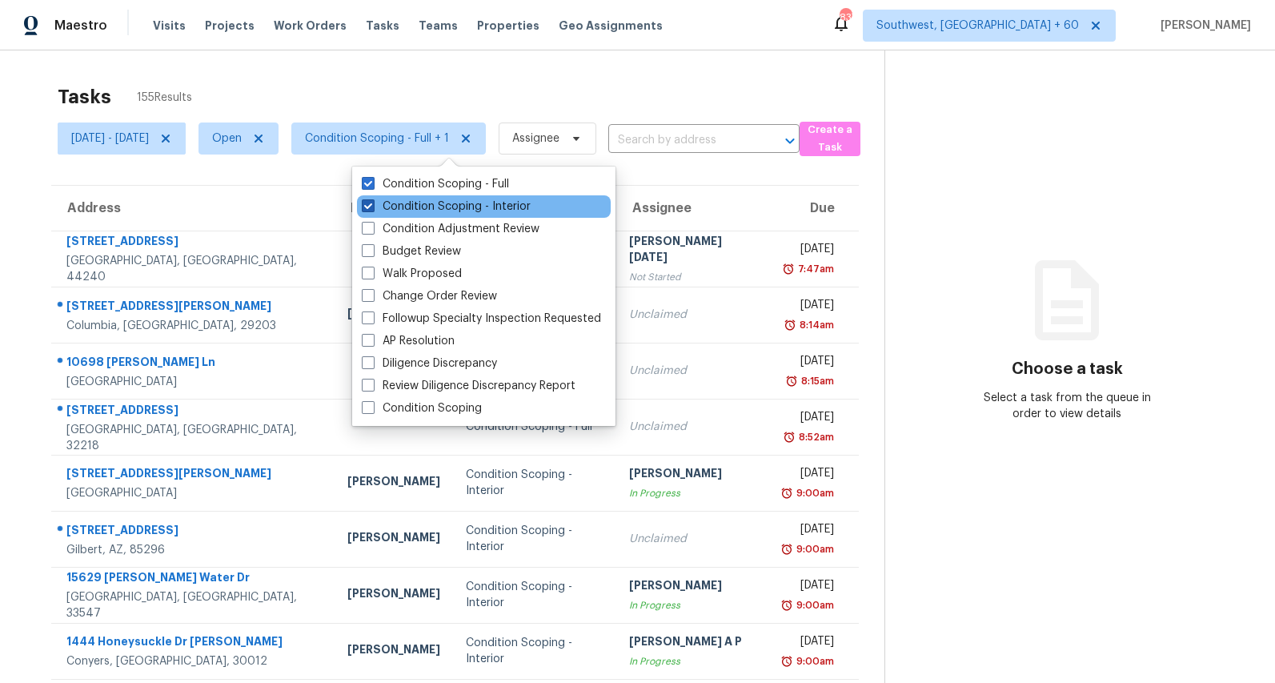
click at [432, 206] on label "Condition Scoping - Interior" at bounding box center [446, 206] width 169 height 16
click at [372, 206] on input "Condition Scoping - Interior" at bounding box center [367, 203] width 10 height 10
checkbox input "false"
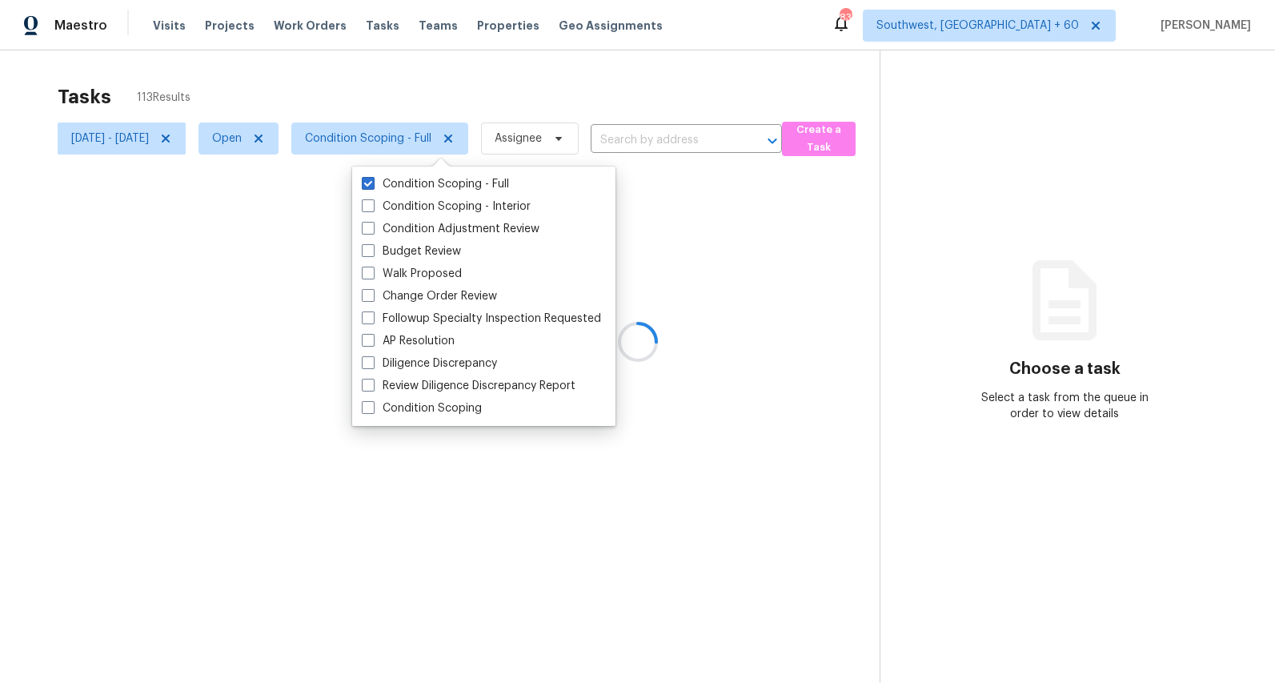
click at [367, 98] on div at bounding box center [637, 341] width 1275 height 683
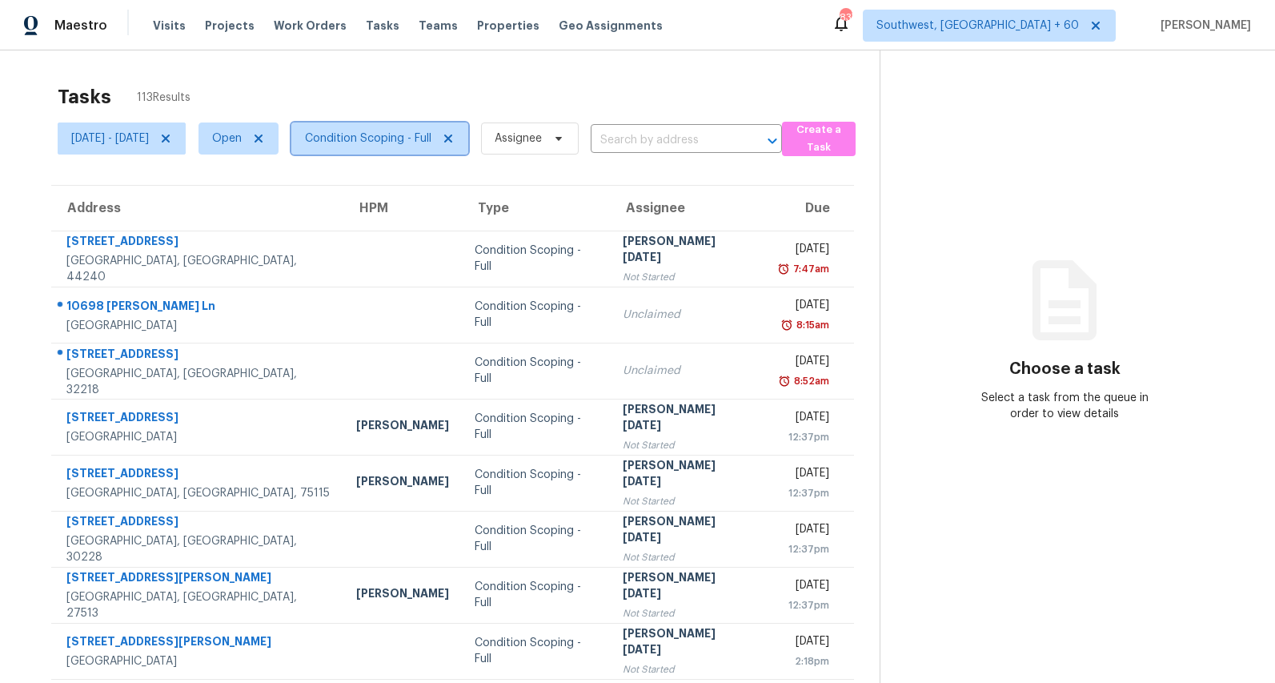
click at [428, 142] on span "Condition Scoping - Full" at bounding box center [368, 138] width 126 height 16
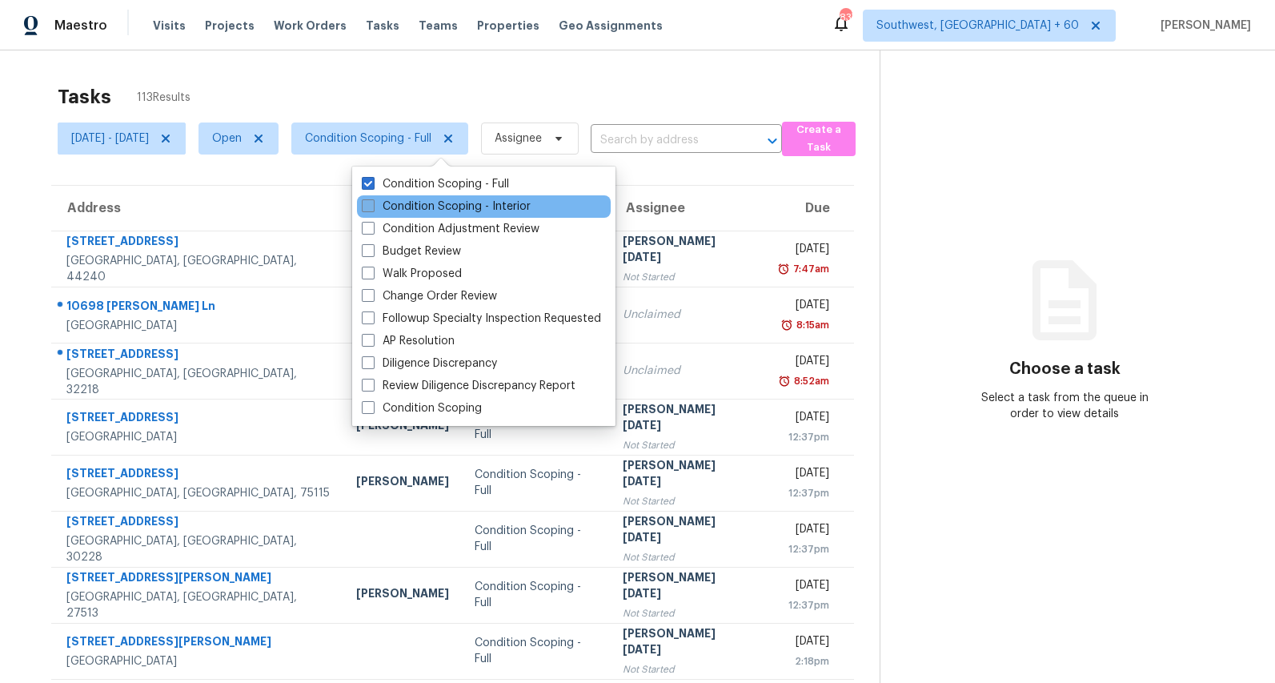
click at [403, 206] on label "Condition Scoping - Interior" at bounding box center [446, 206] width 169 height 16
click at [372, 206] on input "Condition Scoping - Interior" at bounding box center [367, 203] width 10 height 10
checkbox input "true"
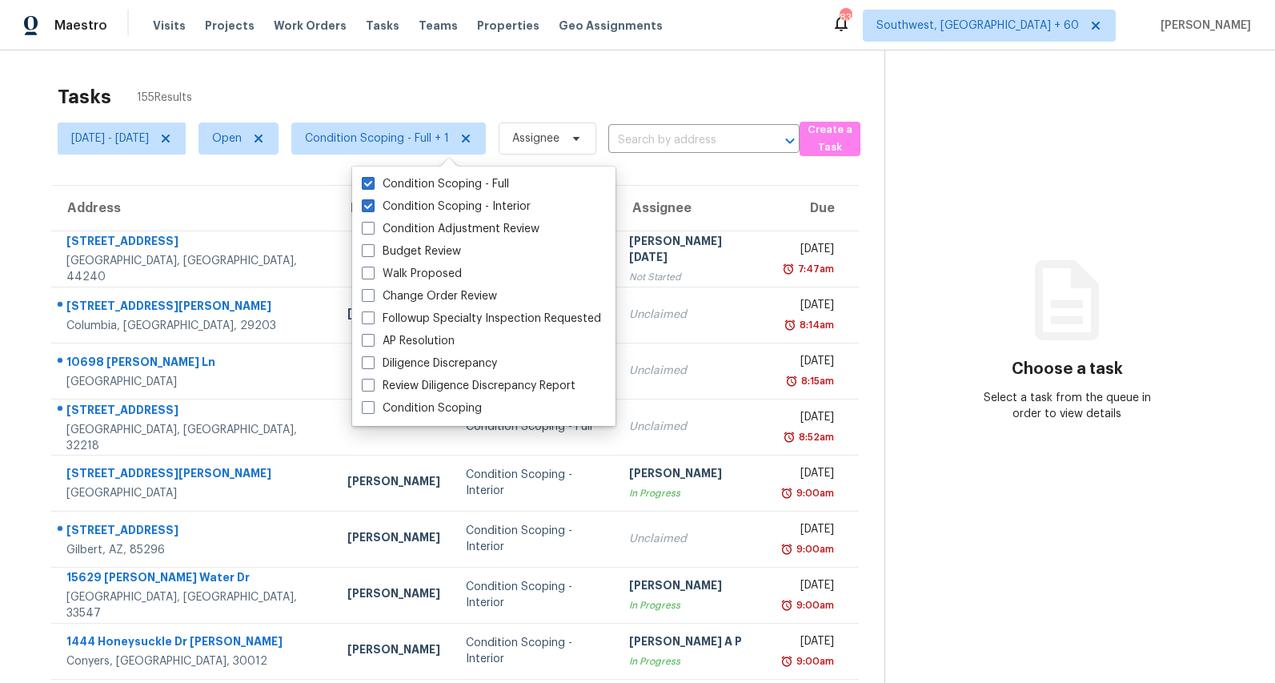
click at [271, 78] on div "Tasks 155 Results" at bounding box center [471, 97] width 827 height 42
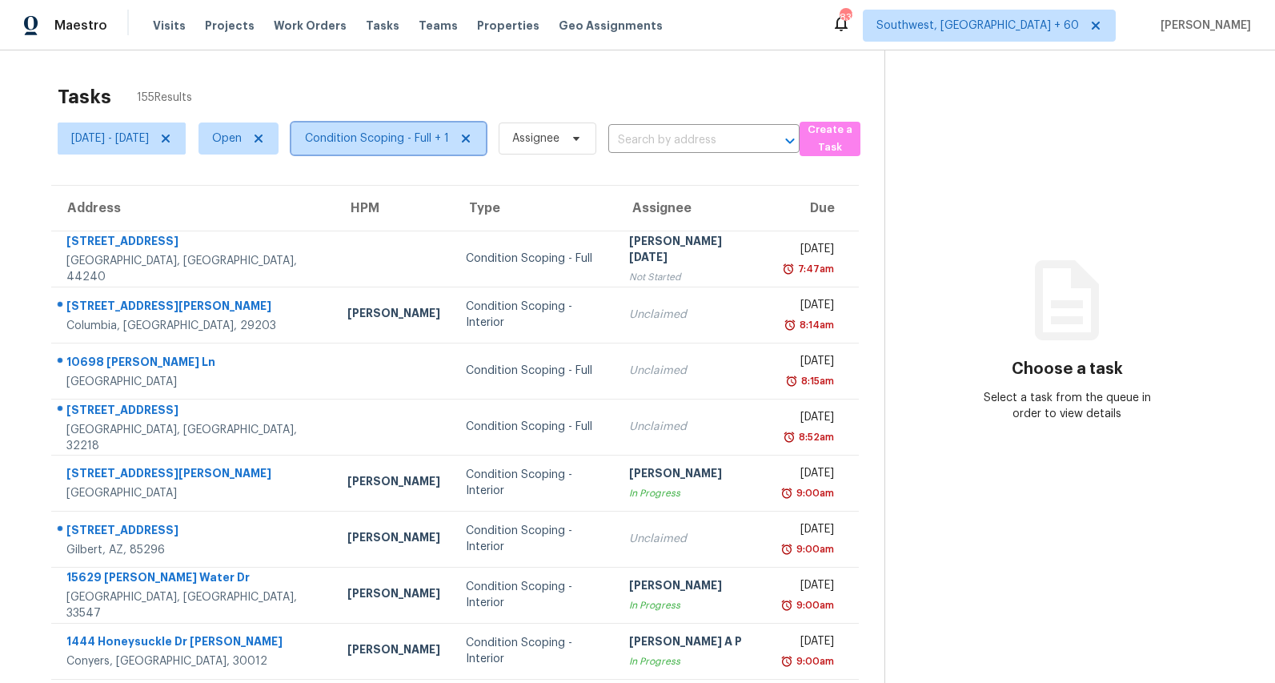
click at [449, 138] on span "Condition Scoping - Full + 1" at bounding box center [377, 138] width 144 height 16
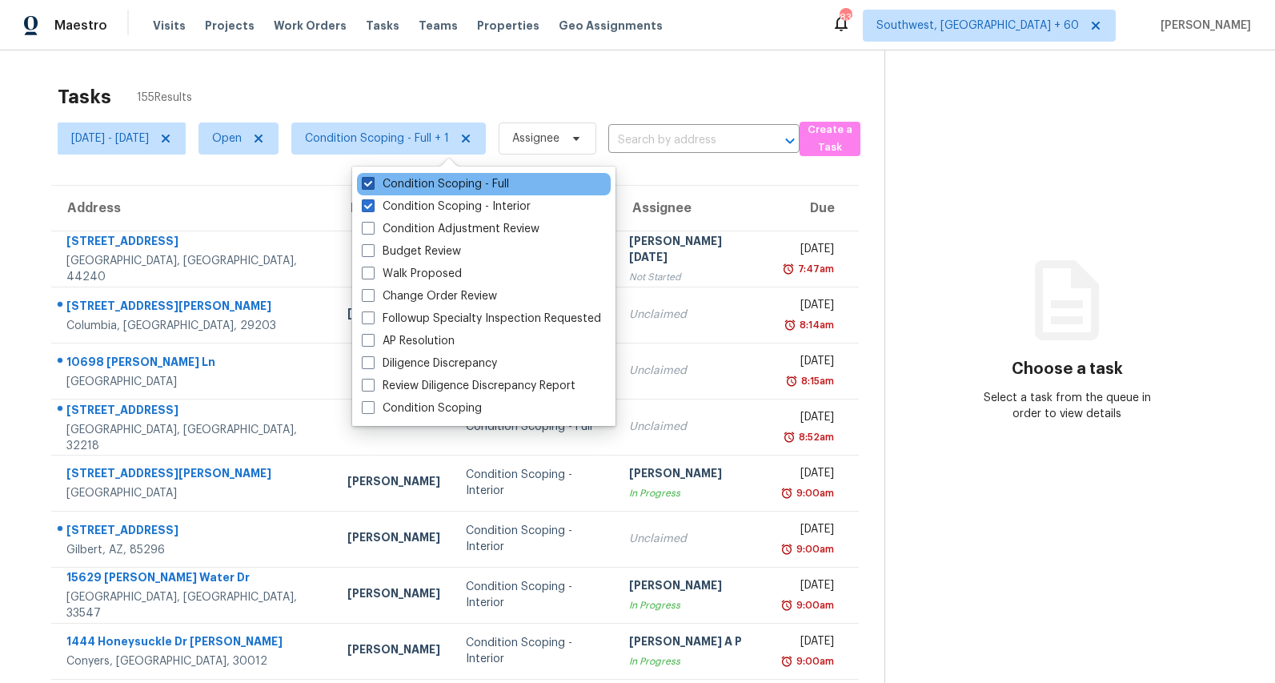
click at [443, 190] on label "Condition Scoping - Full" at bounding box center [435, 184] width 147 height 16
click at [372, 186] on input "Condition Scoping - Full" at bounding box center [367, 181] width 10 height 10
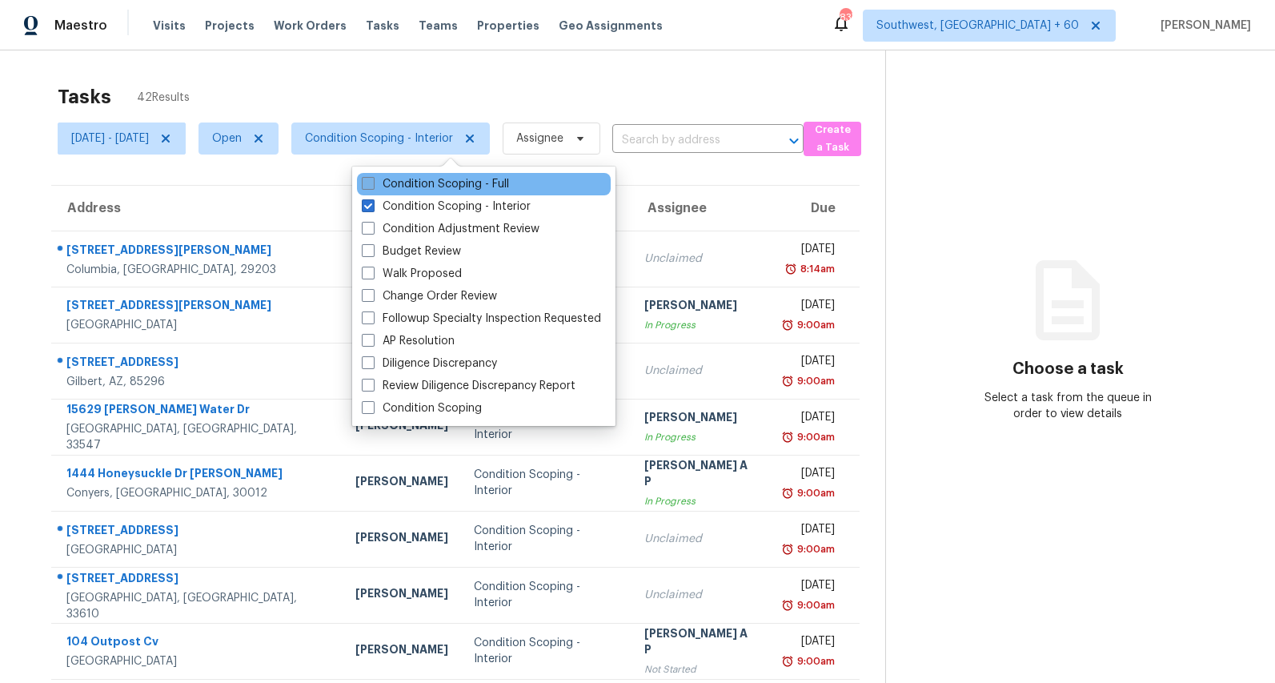
click at [443, 190] on label "Condition Scoping - Full" at bounding box center [435, 184] width 147 height 16
click at [372, 186] on input "Condition Scoping - Full" at bounding box center [367, 181] width 10 height 10
checkbox input "true"
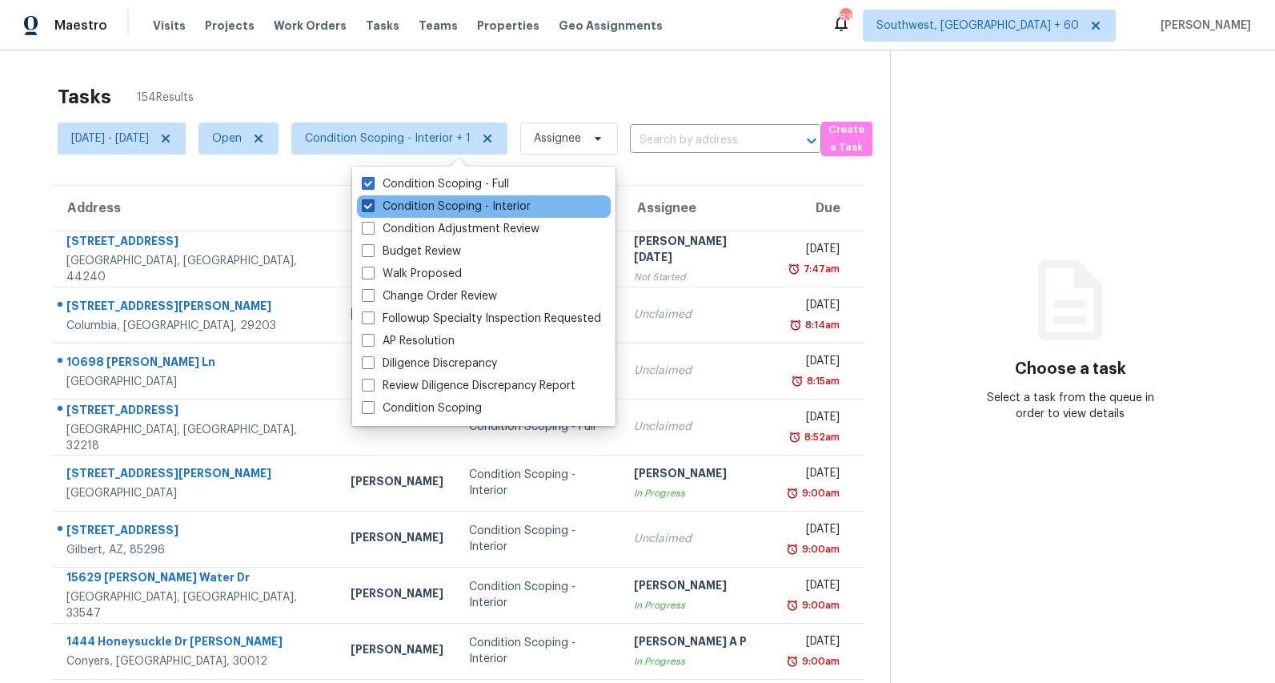
click at [427, 206] on label "Condition Scoping - Interior" at bounding box center [446, 206] width 169 height 16
click at [372, 206] on input "Condition Scoping - Interior" at bounding box center [367, 203] width 10 height 10
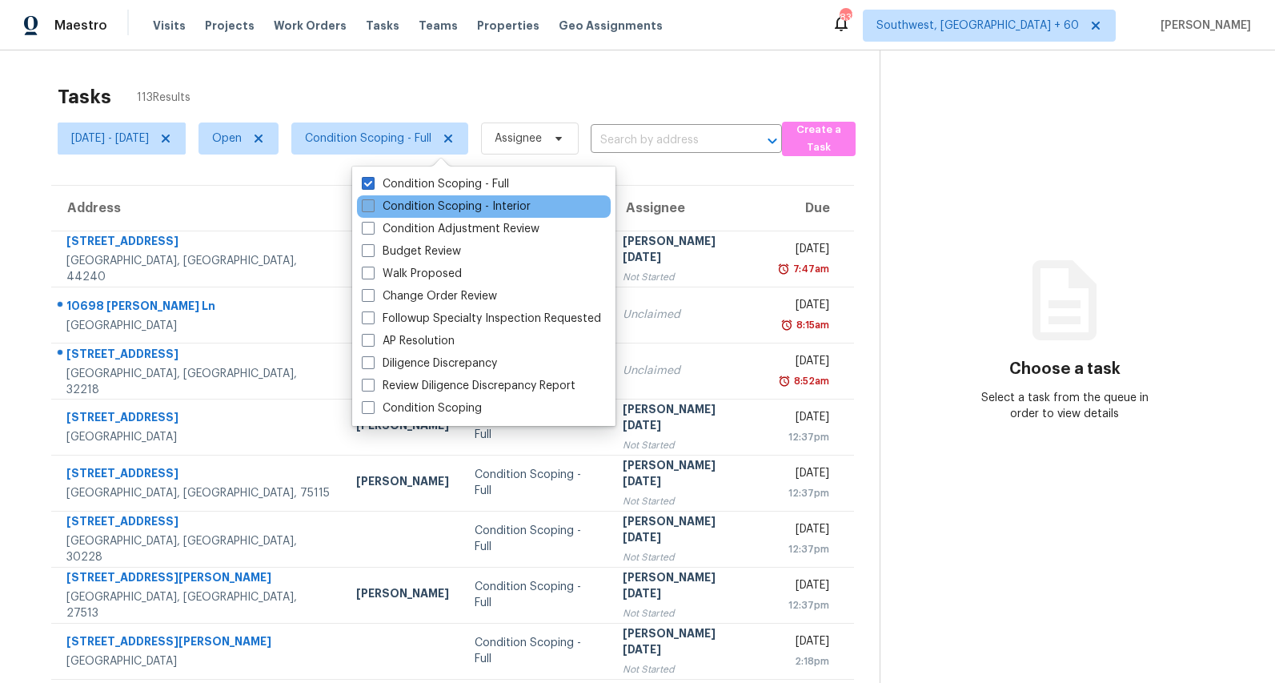
click at [427, 206] on label "Condition Scoping - Interior" at bounding box center [446, 206] width 169 height 16
click at [372, 206] on input "Condition Scoping - Interior" at bounding box center [367, 203] width 10 height 10
checkbox input "true"
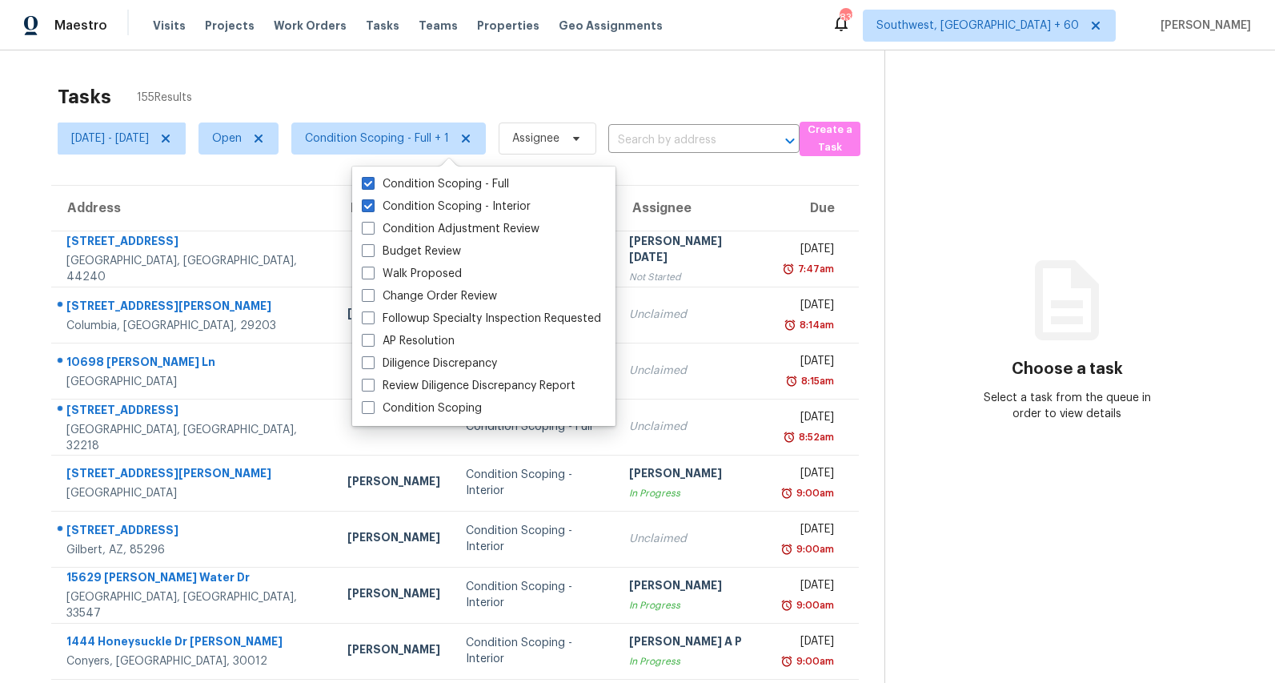
click at [246, 54] on div "Tasks 155 Results Mon, Aug 18 - Mon, Aug 18 Open Condition Scoping - Full + 1 A…" at bounding box center [637, 442] width 1275 height 784
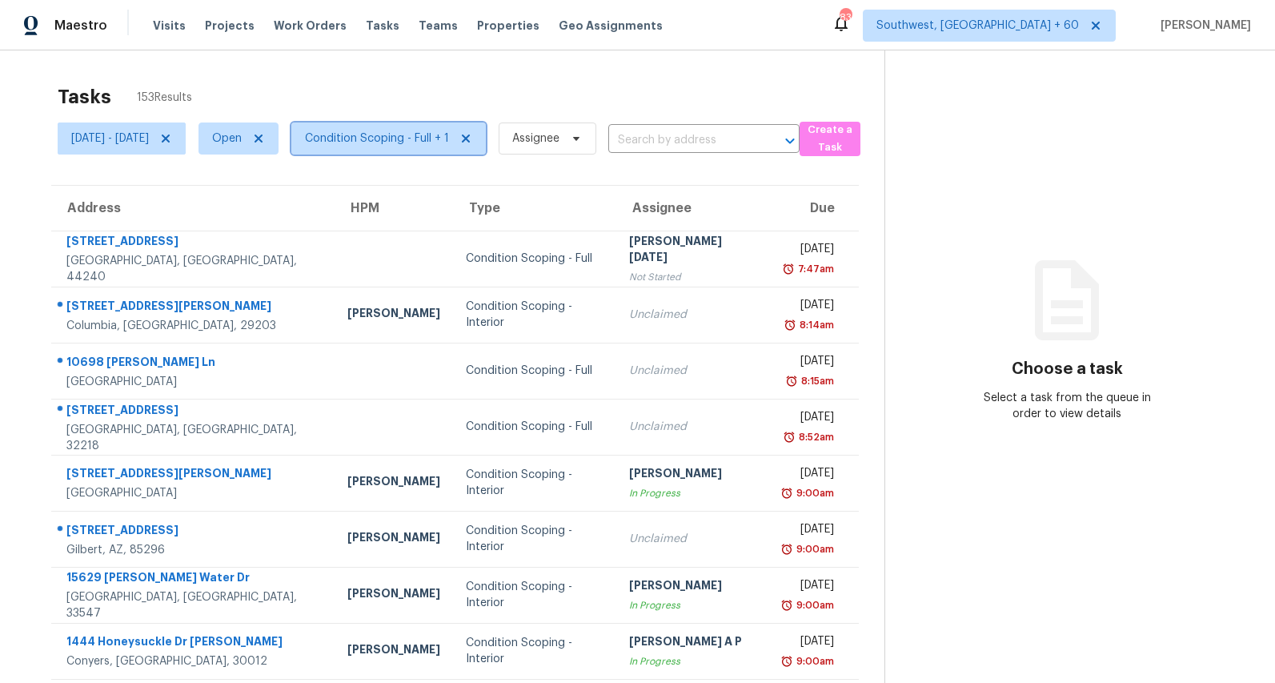
click at [402, 152] on span "Condition Scoping - Full + 1" at bounding box center [388, 138] width 194 height 32
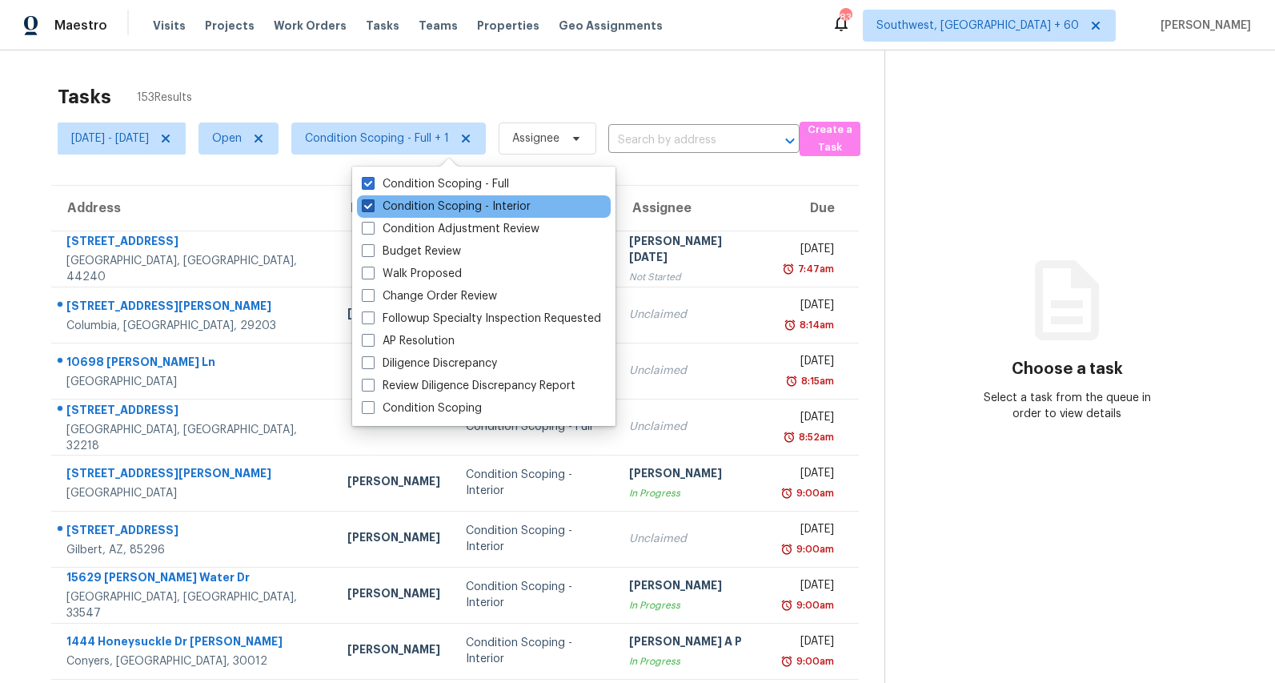
click at [383, 202] on label "Condition Scoping - Interior" at bounding box center [446, 206] width 169 height 16
click at [372, 202] on input "Condition Scoping - Interior" at bounding box center [367, 203] width 10 height 10
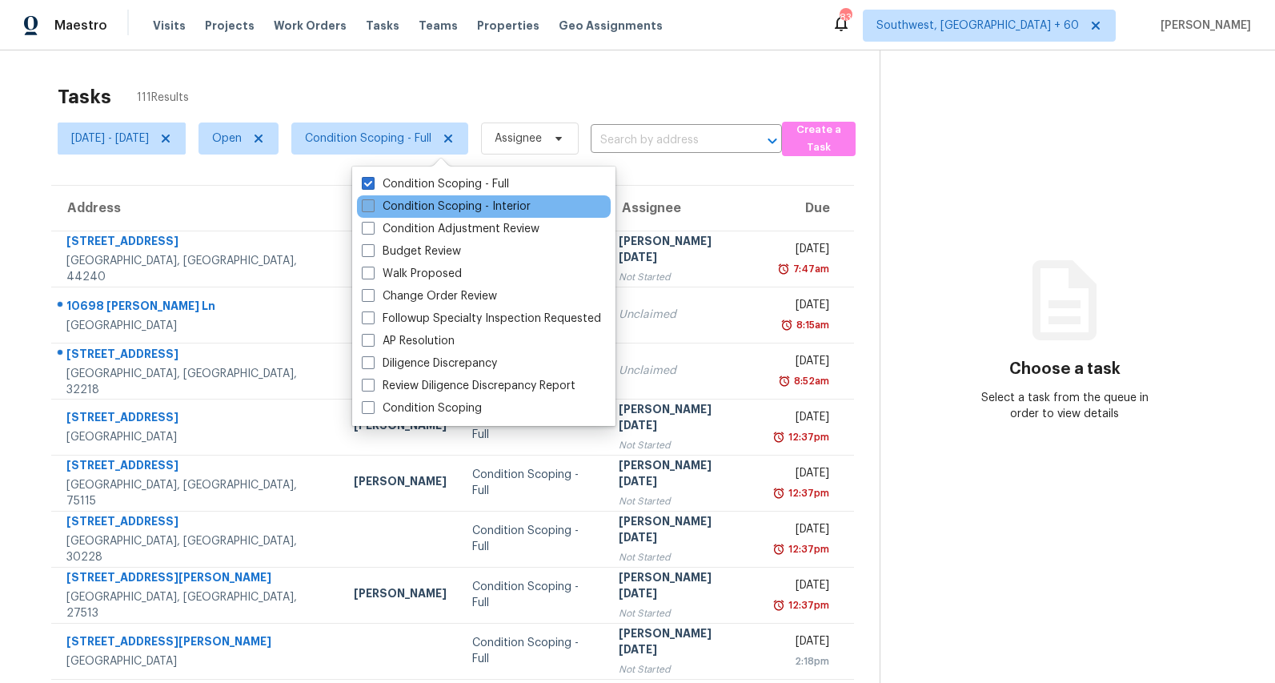
click at [424, 208] on label "Condition Scoping - Interior" at bounding box center [446, 206] width 169 height 16
click at [372, 208] on input "Condition Scoping - Interior" at bounding box center [367, 203] width 10 height 10
checkbox input "true"
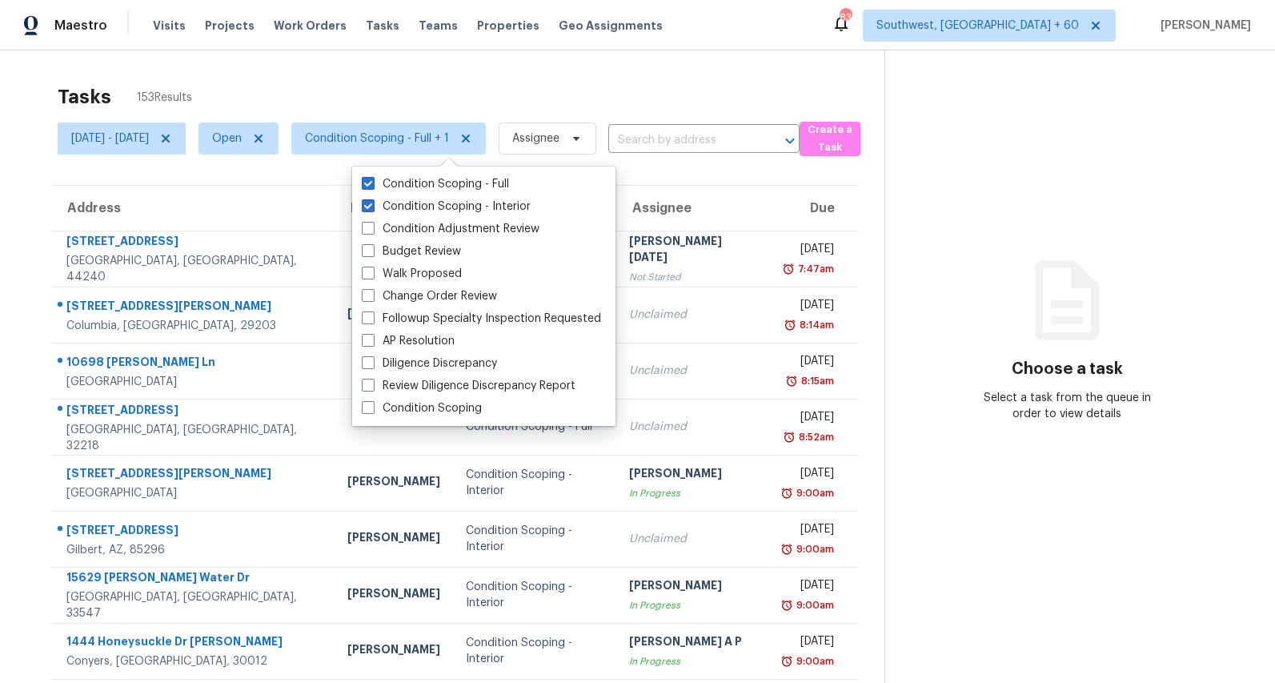
click at [347, 83] on div "Tasks 153 Results" at bounding box center [471, 97] width 827 height 42
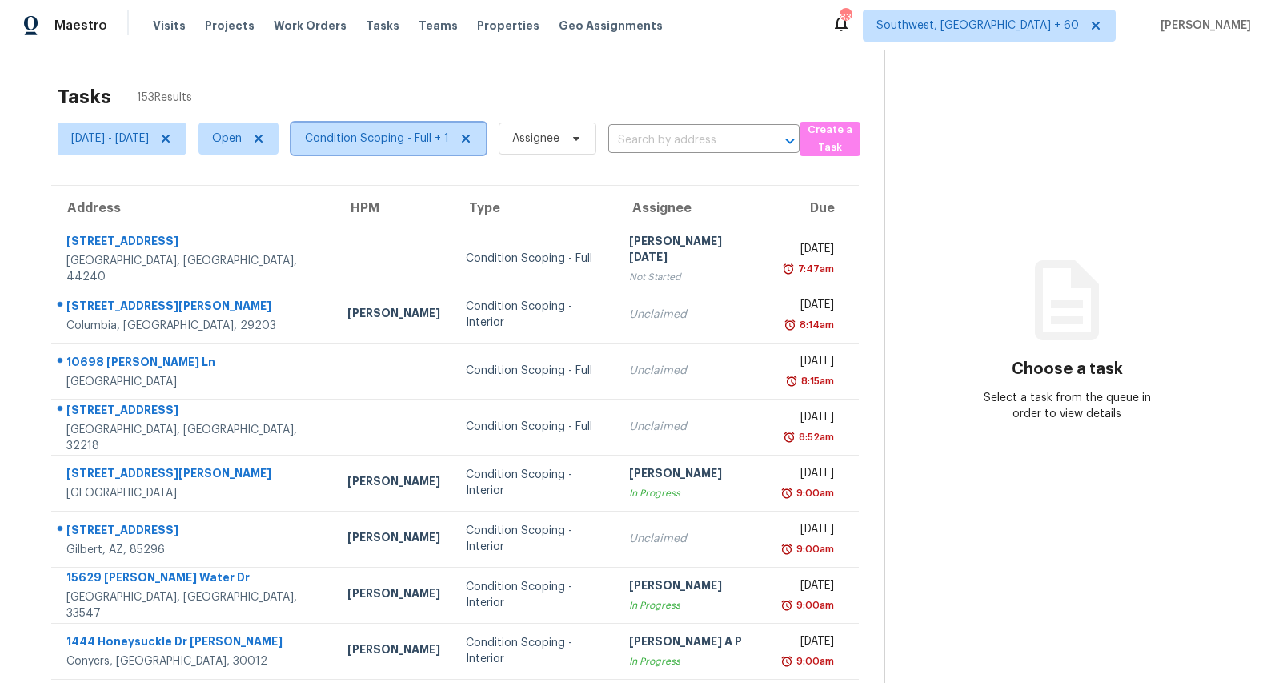
click at [434, 126] on span "Condition Scoping - Full + 1" at bounding box center [388, 138] width 194 height 32
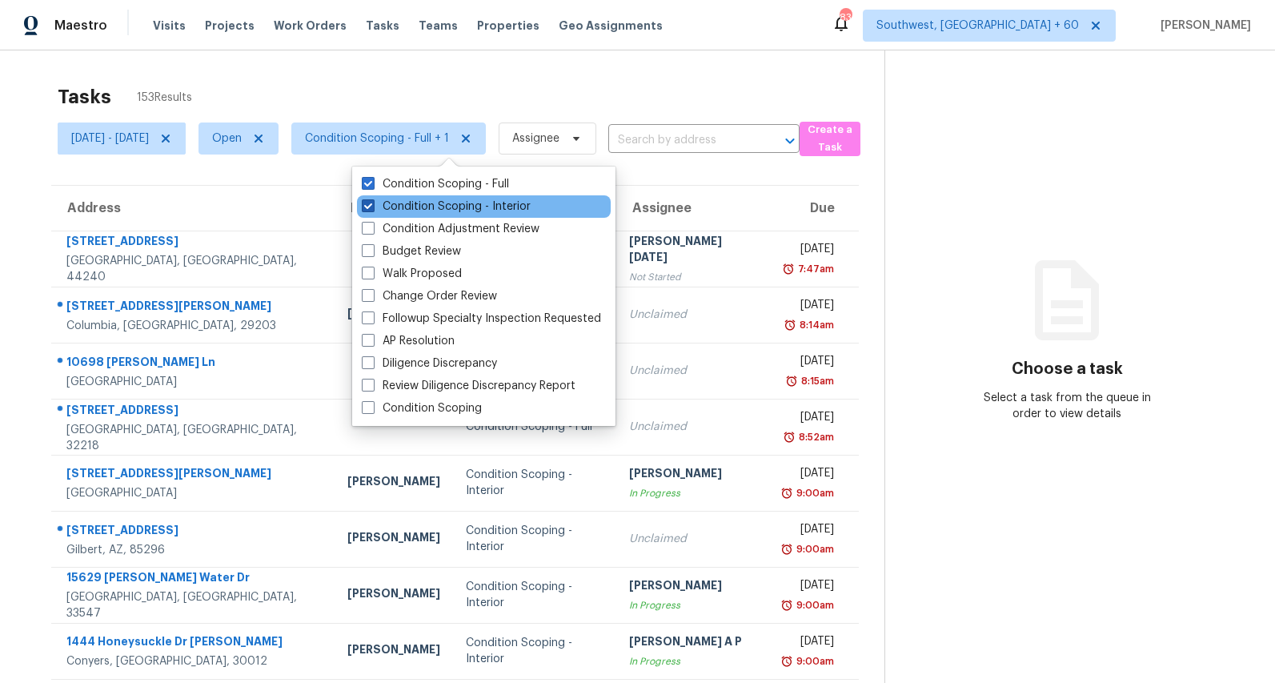
click at [403, 209] on label "Condition Scoping - Interior" at bounding box center [446, 206] width 169 height 16
click at [372, 209] on input "Condition Scoping - Interior" at bounding box center [367, 203] width 10 height 10
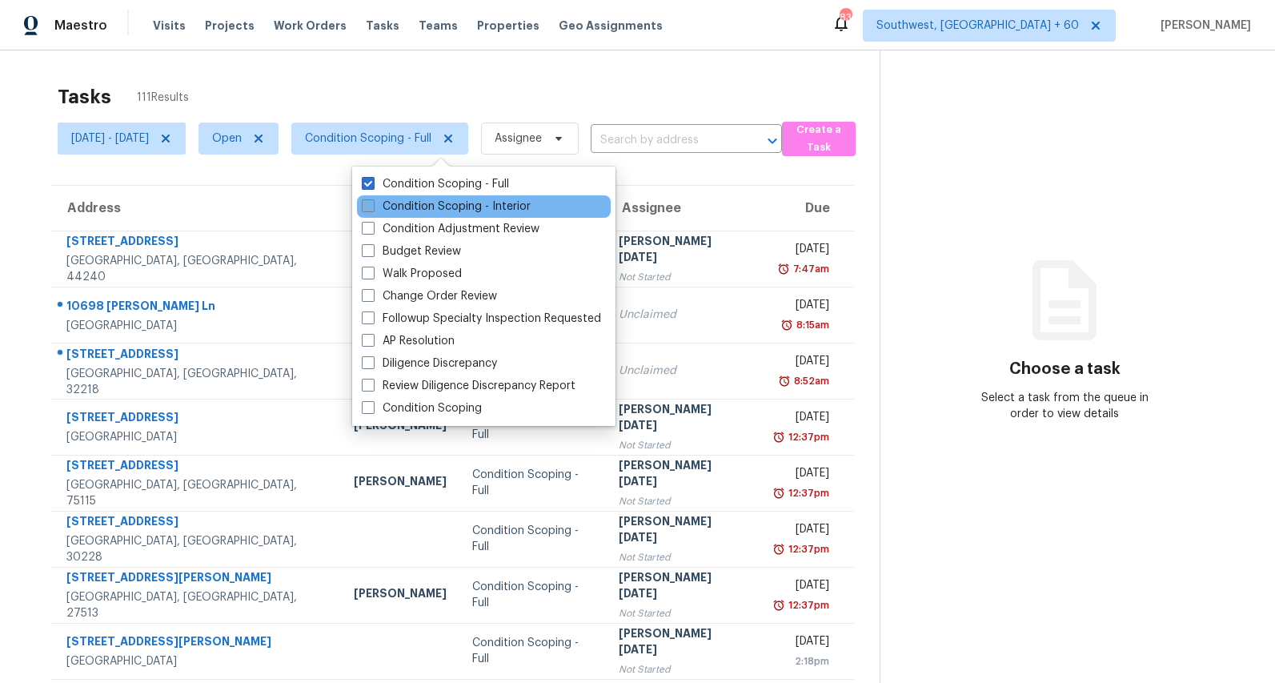
click at [402, 212] on label "Condition Scoping - Interior" at bounding box center [446, 206] width 169 height 16
click at [372, 209] on input "Condition Scoping - Interior" at bounding box center [367, 203] width 10 height 10
checkbox input "true"
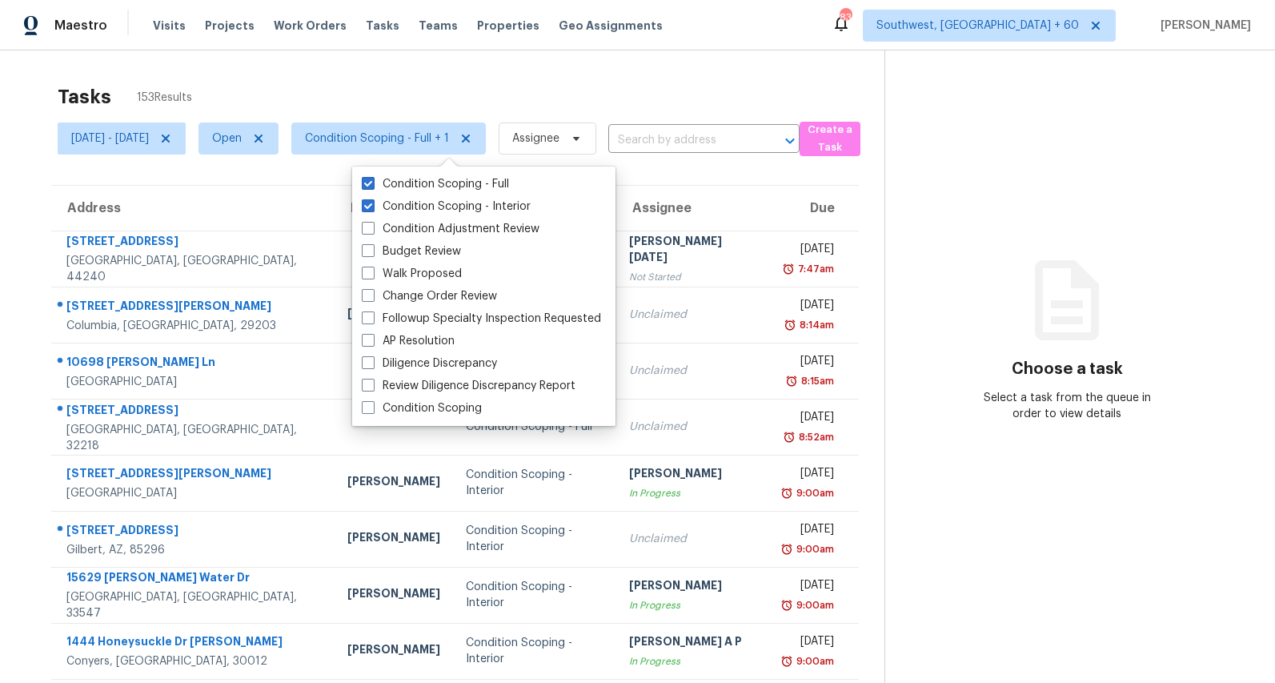
click at [343, 79] on div "Tasks 153 Results" at bounding box center [471, 97] width 827 height 42
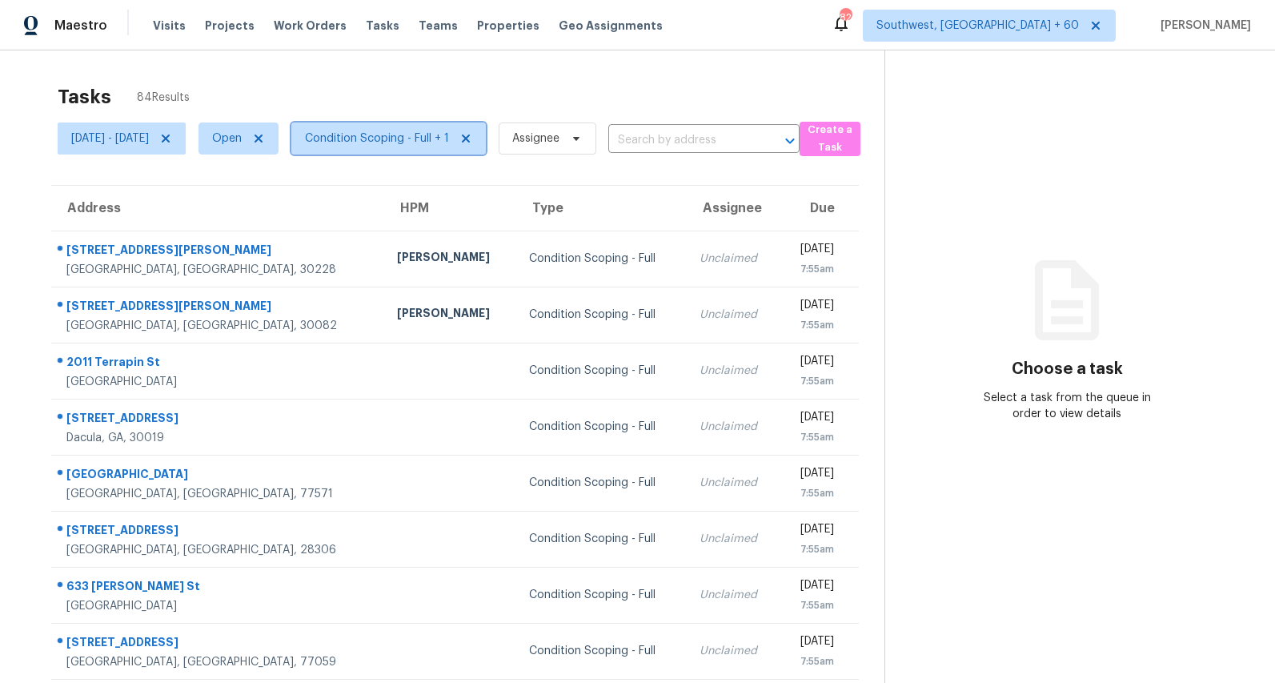
click at [437, 127] on span "Condition Scoping - Full + 1" at bounding box center [388, 138] width 194 height 32
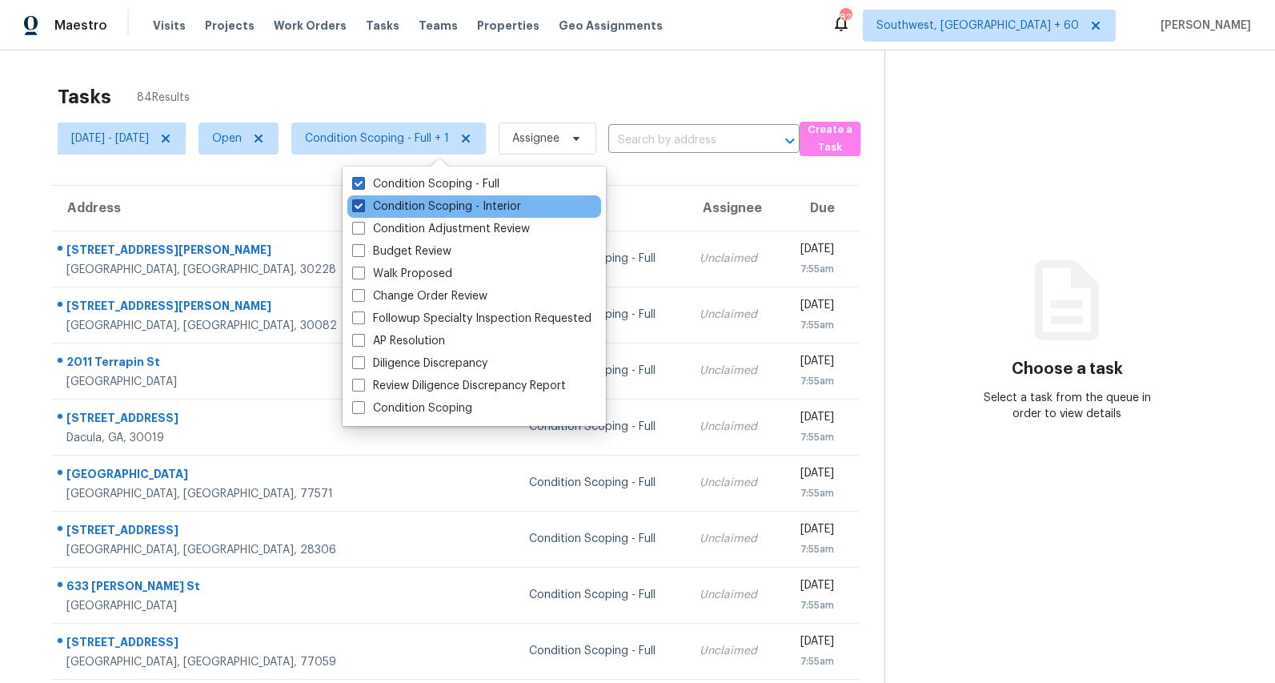
click at [410, 204] on label "Condition Scoping - Interior" at bounding box center [436, 206] width 169 height 16
click at [363, 204] on input "Condition Scoping - Interior" at bounding box center [357, 203] width 10 height 10
click at [410, 204] on label "Condition Scoping - Interior" at bounding box center [436, 206] width 169 height 16
click at [363, 204] on input "Condition Scoping - Interior" at bounding box center [357, 203] width 10 height 10
checkbox input "true"
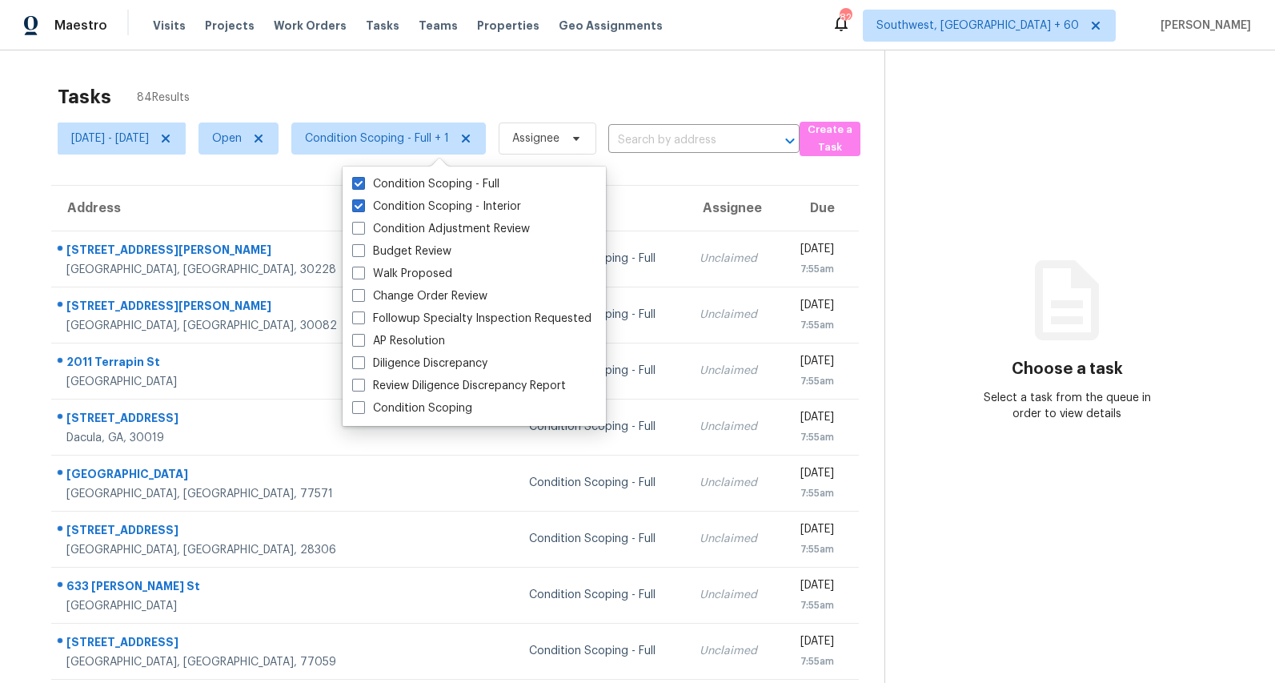
click at [386, 87] on div "Tasks 84 Results" at bounding box center [471, 97] width 827 height 42
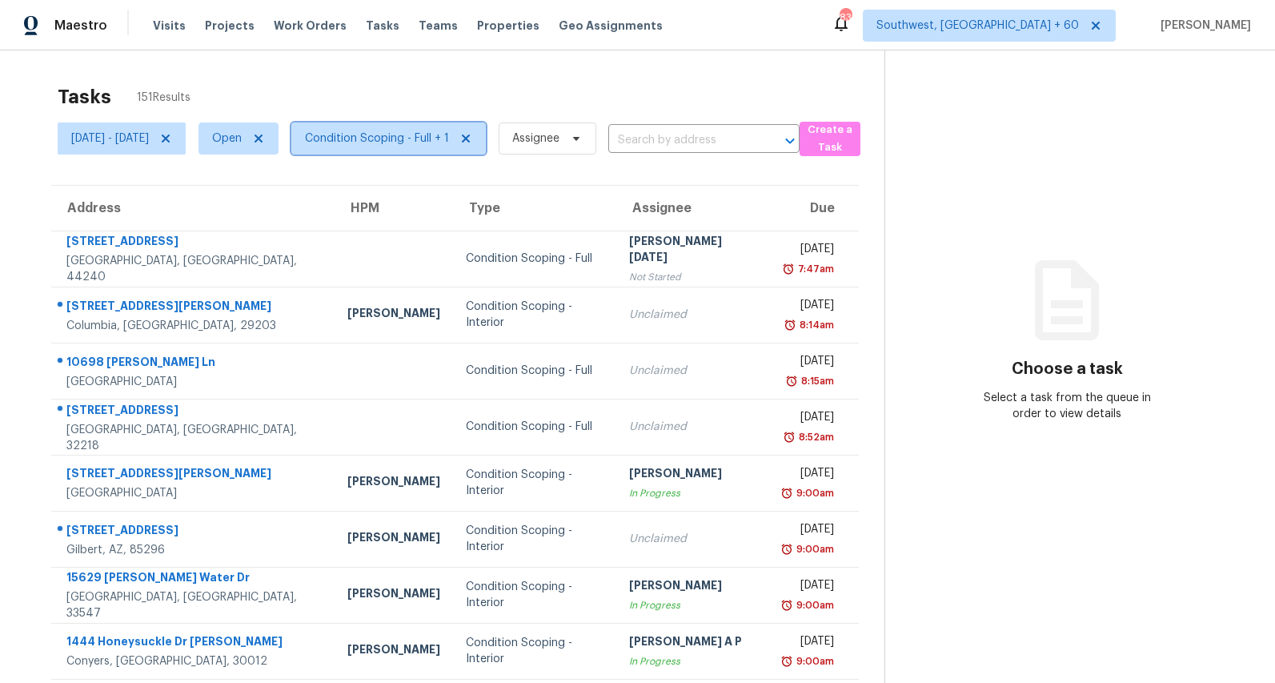
click at [449, 142] on span "Condition Scoping - Full + 1" at bounding box center [377, 138] width 144 height 16
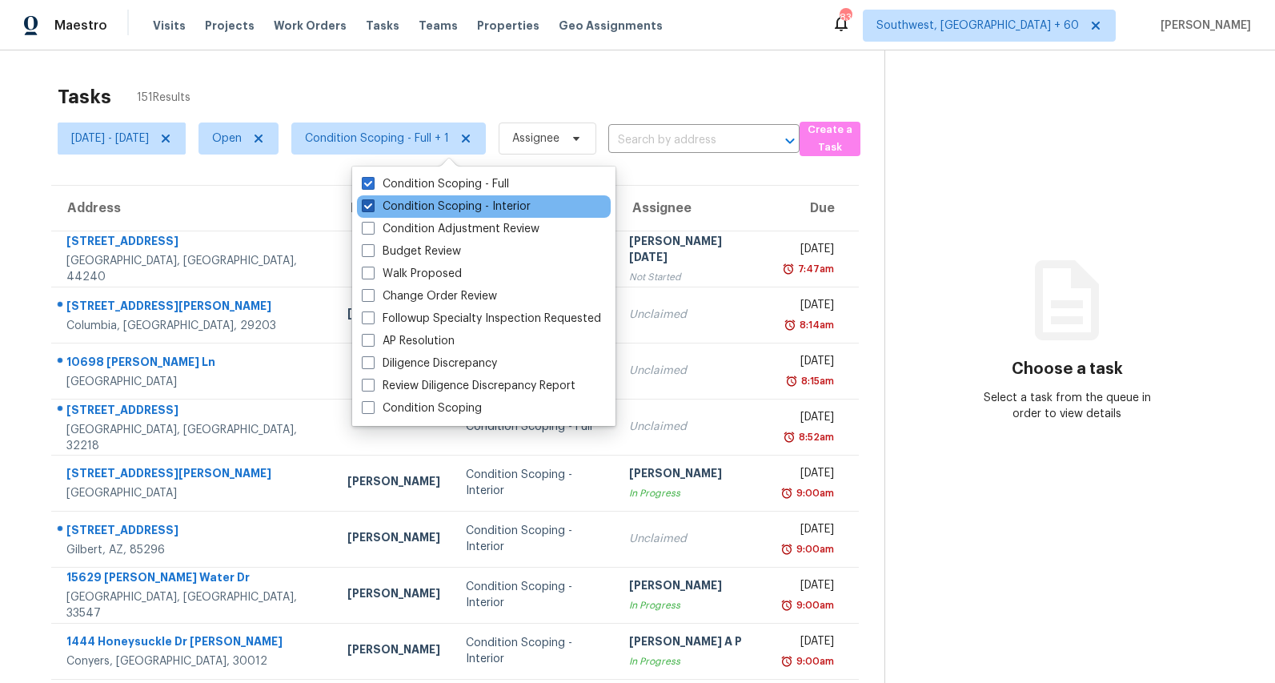
click at [429, 207] on label "Condition Scoping - Interior" at bounding box center [446, 206] width 169 height 16
click at [372, 207] on input "Condition Scoping - Interior" at bounding box center [367, 203] width 10 height 10
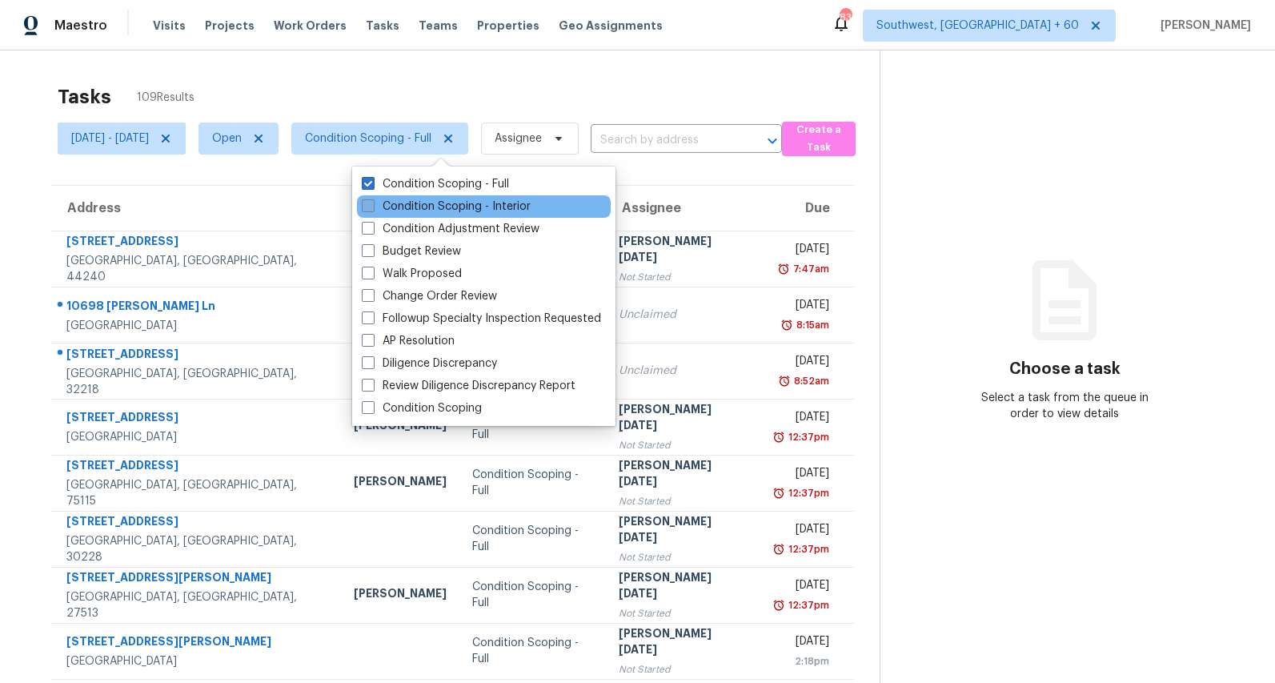
click at [429, 207] on label "Condition Scoping - Interior" at bounding box center [446, 206] width 169 height 16
click at [372, 207] on input "Condition Scoping - Interior" at bounding box center [367, 203] width 10 height 10
checkbox input "true"
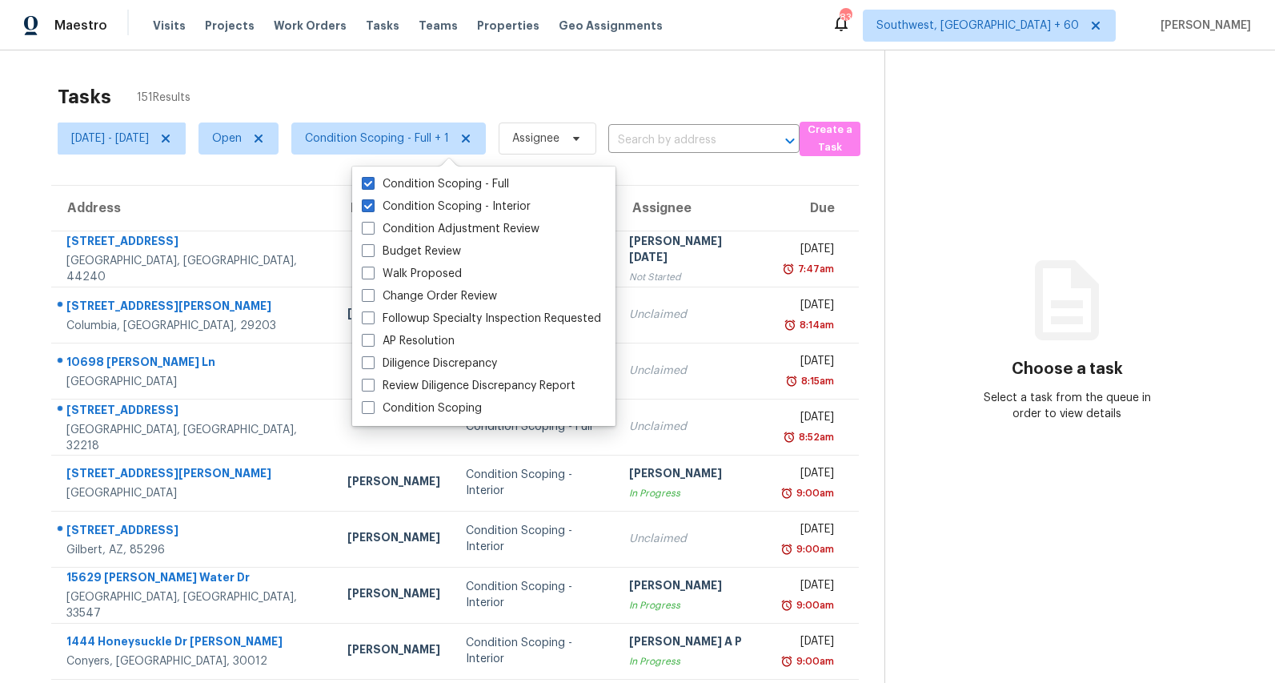
click at [348, 96] on div "Tasks 151 Results" at bounding box center [471, 97] width 827 height 42
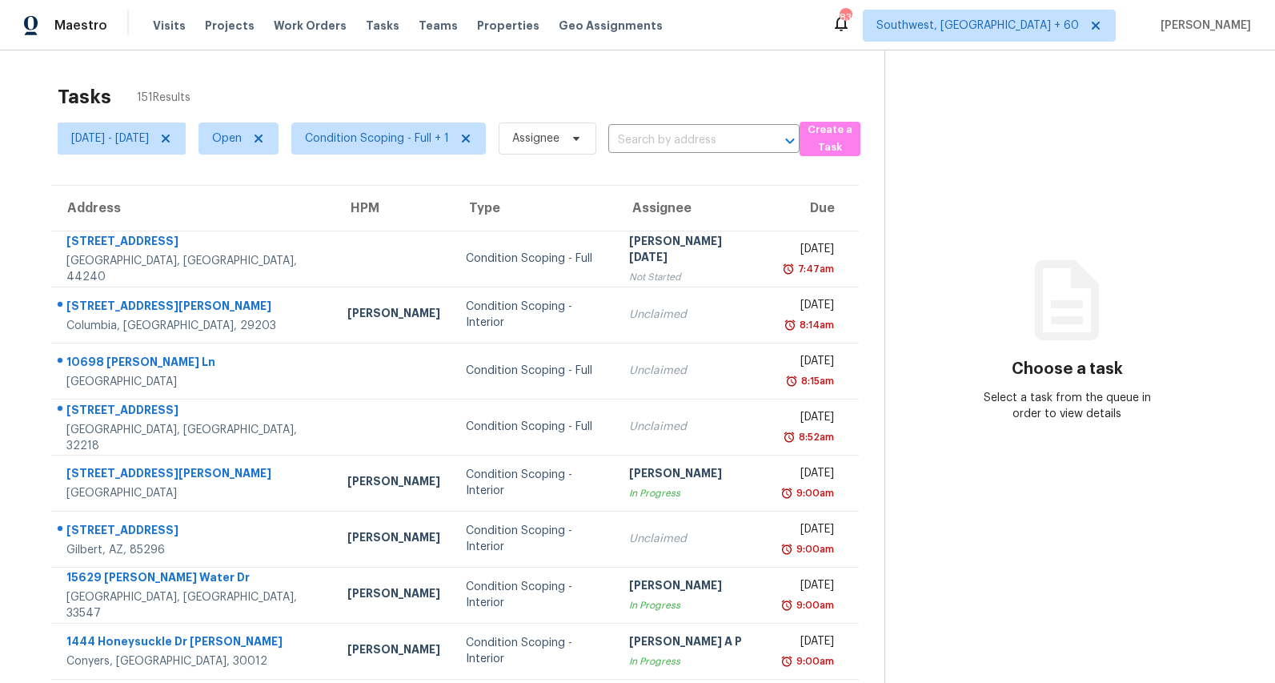
click at [331, 70] on div "Tasks 151 Results Mon, Aug 18 - Mon, Aug 18 Open Condition Scoping - Full + 1 A…" at bounding box center [637, 442] width 1275 height 784
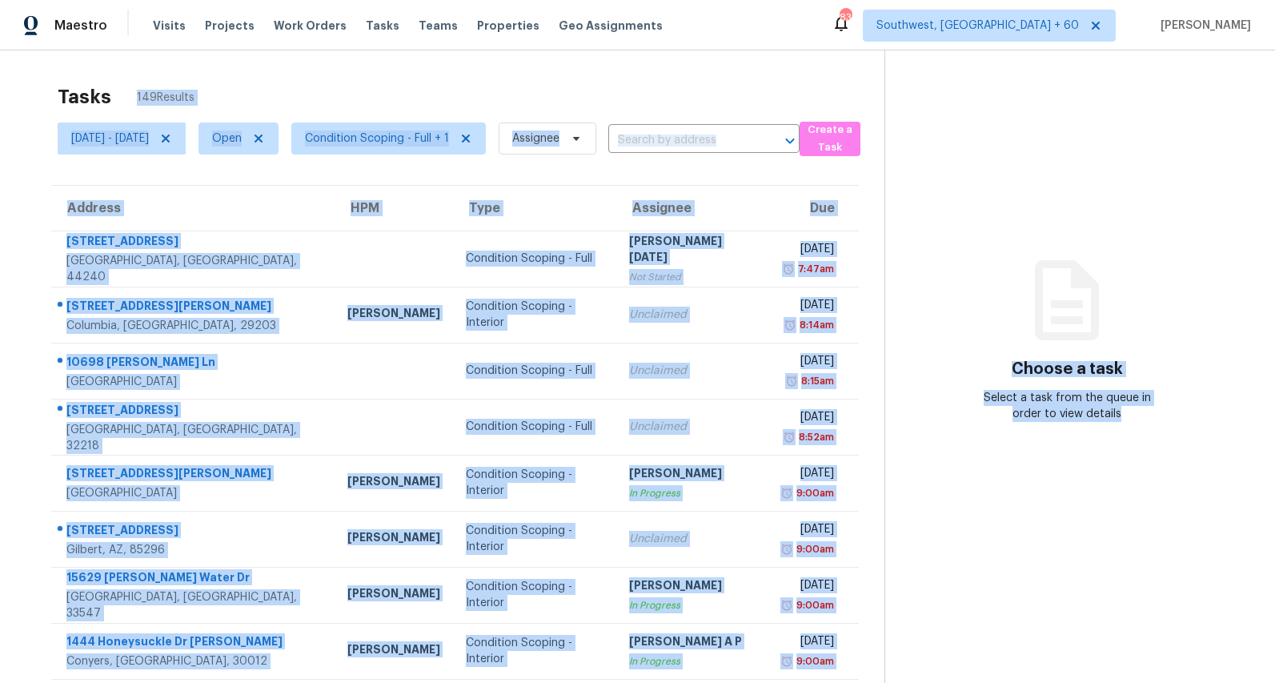
drag, startPoint x: 948, startPoint y: 474, endPoint x: 790, endPoint y: 35, distance: 466.3
click at [790, 35] on div "Maestro Visits Projects Work Orders Tasks Teams Properties Geo Assignments [GEO…" at bounding box center [637, 341] width 1275 height 683
click at [788, 110] on div "Tasks 149 Results" at bounding box center [471, 97] width 827 height 42
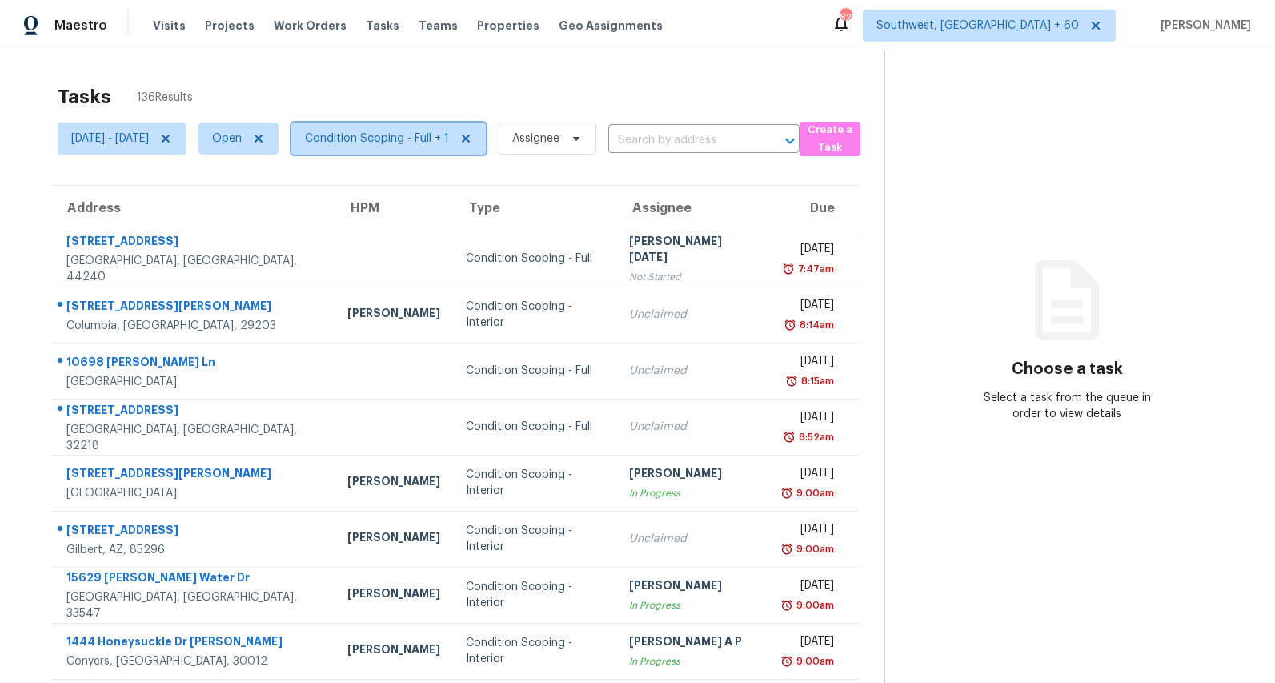
click at [415, 133] on span "Condition Scoping - Full + 1" at bounding box center [377, 138] width 144 height 16
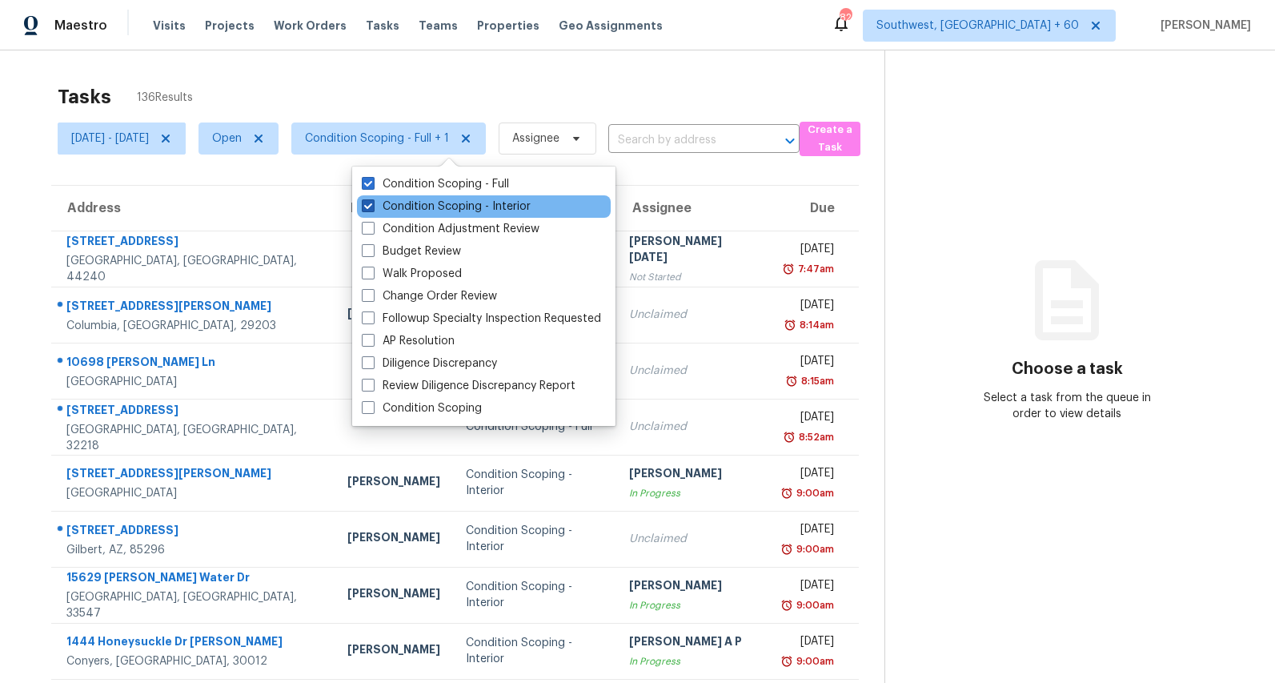
click at [412, 199] on label "Condition Scoping - Interior" at bounding box center [446, 206] width 169 height 16
click at [372, 199] on input "Condition Scoping - Interior" at bounding box center [367, 203] width 10 height 10
checkbox input "false"
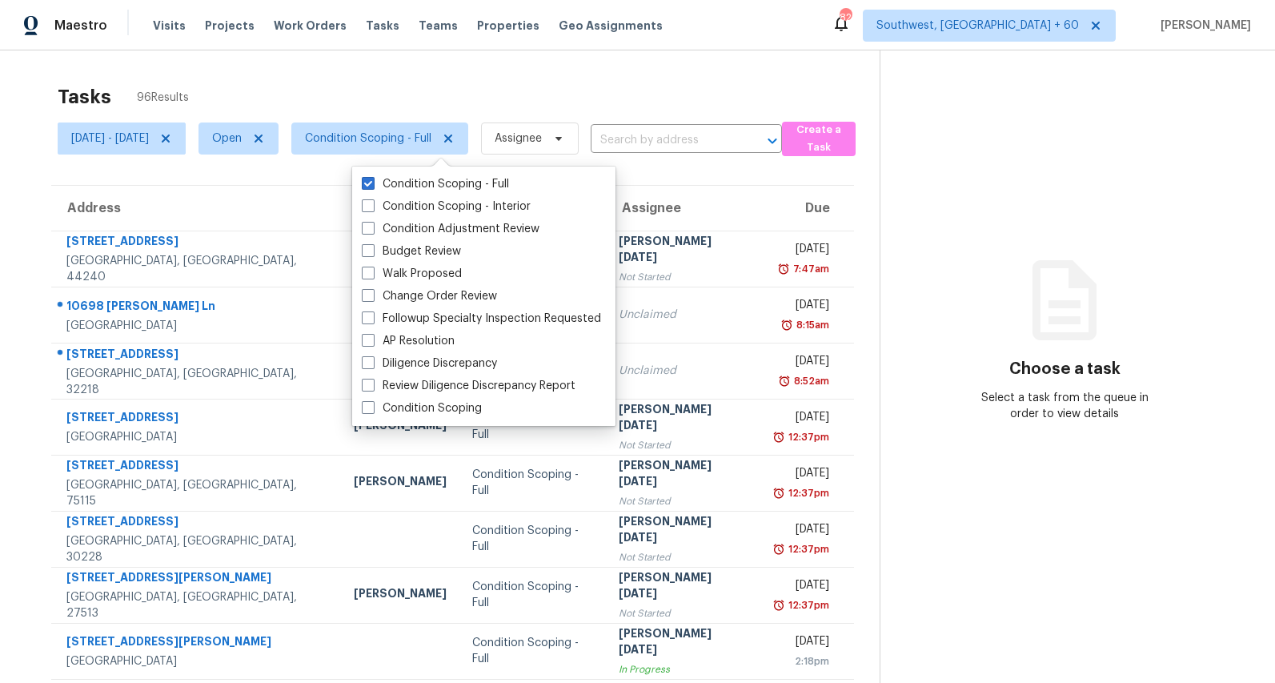
click at [473, 87] on div "Tasks 96 Results" at bounding box center [469, 97] width 822 height 42
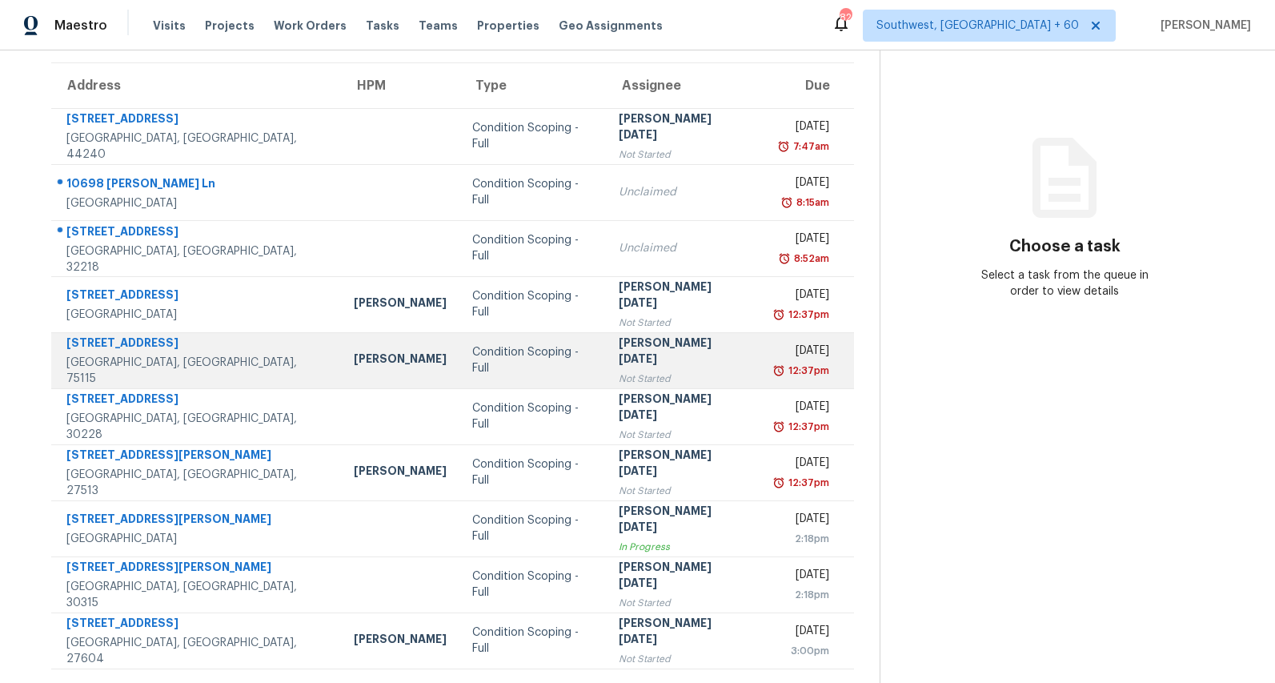
scroll to position [150, 0]
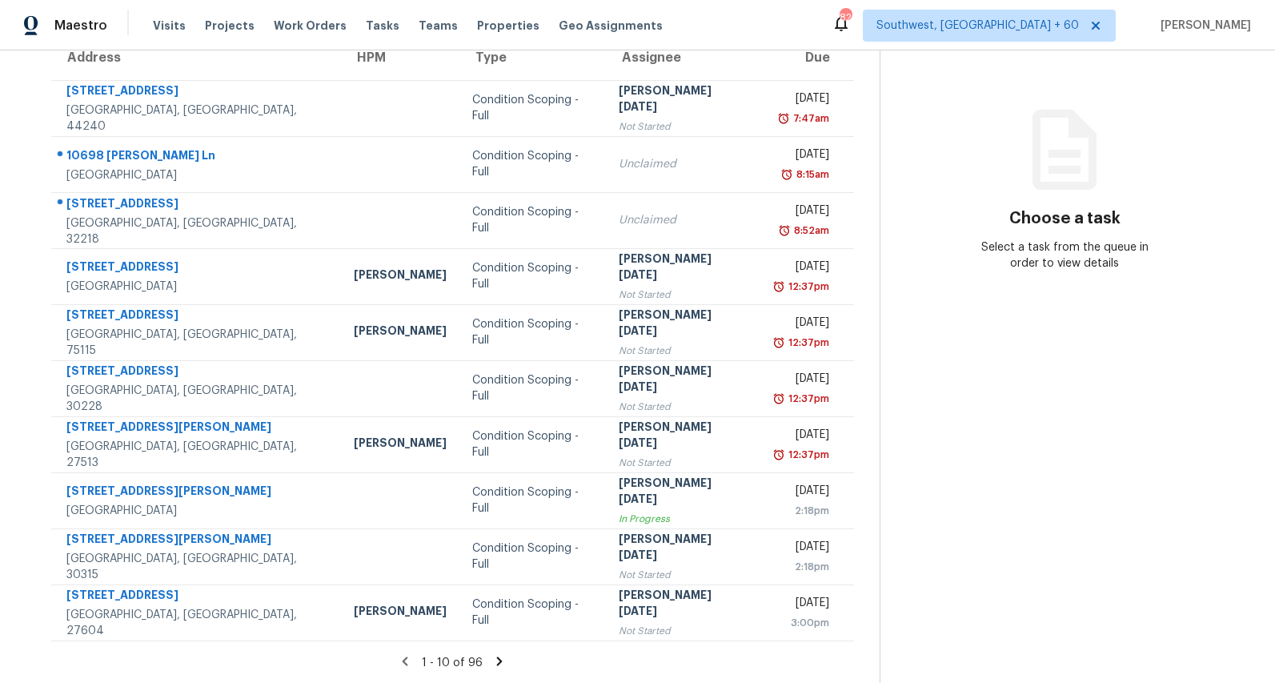
click at [503, 662] on icon at bounding box center [500, 660] width 6 height 9
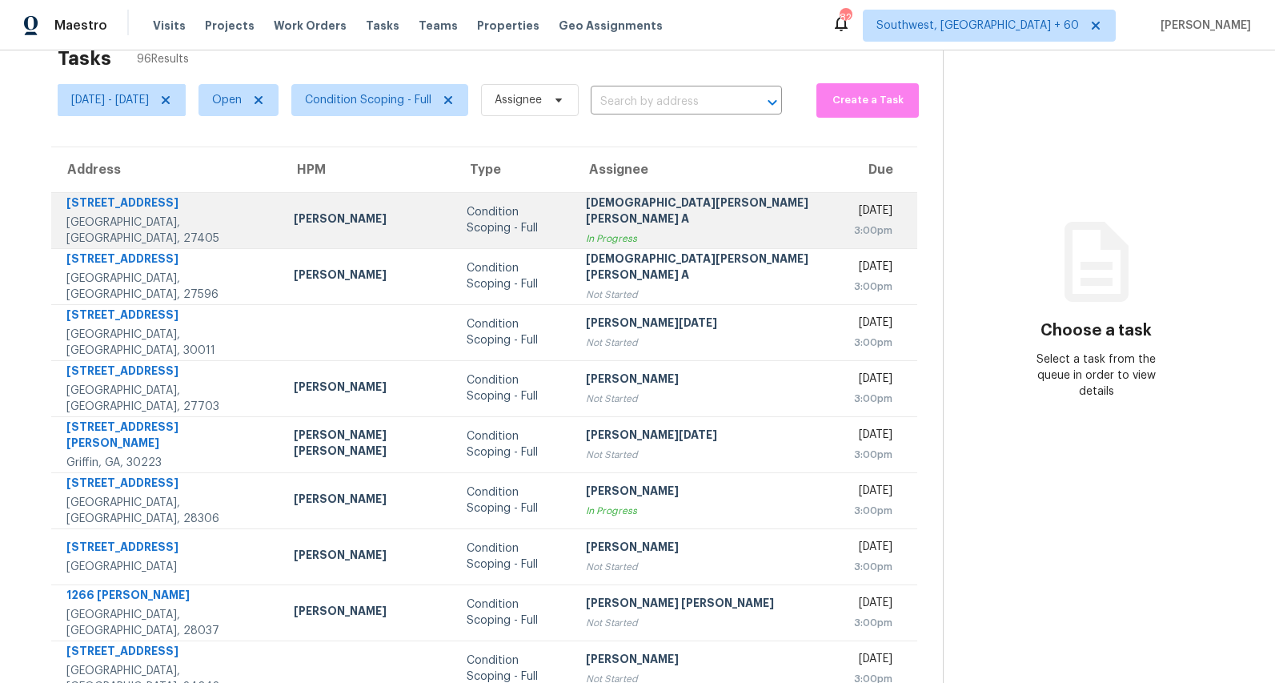
scroll to position [0, 0]
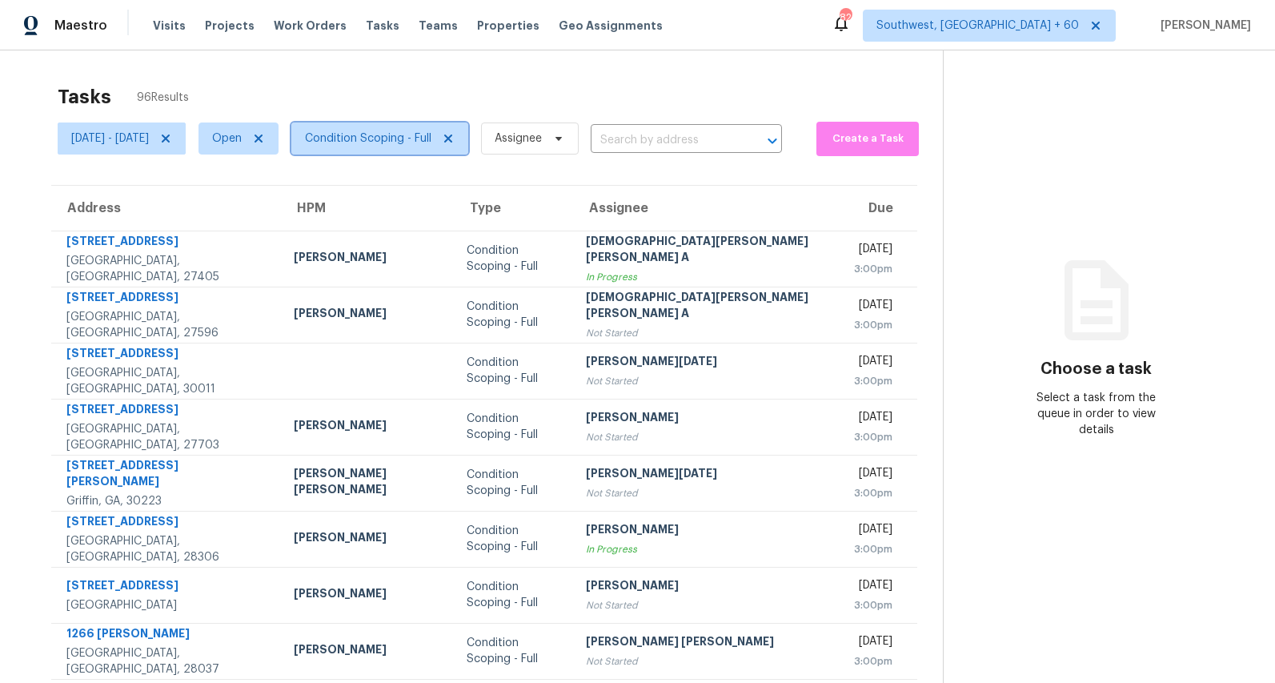
click at [395, 139] on span "Condition Scoping - Full" at bounding box center [368, 138] width 126 height 16
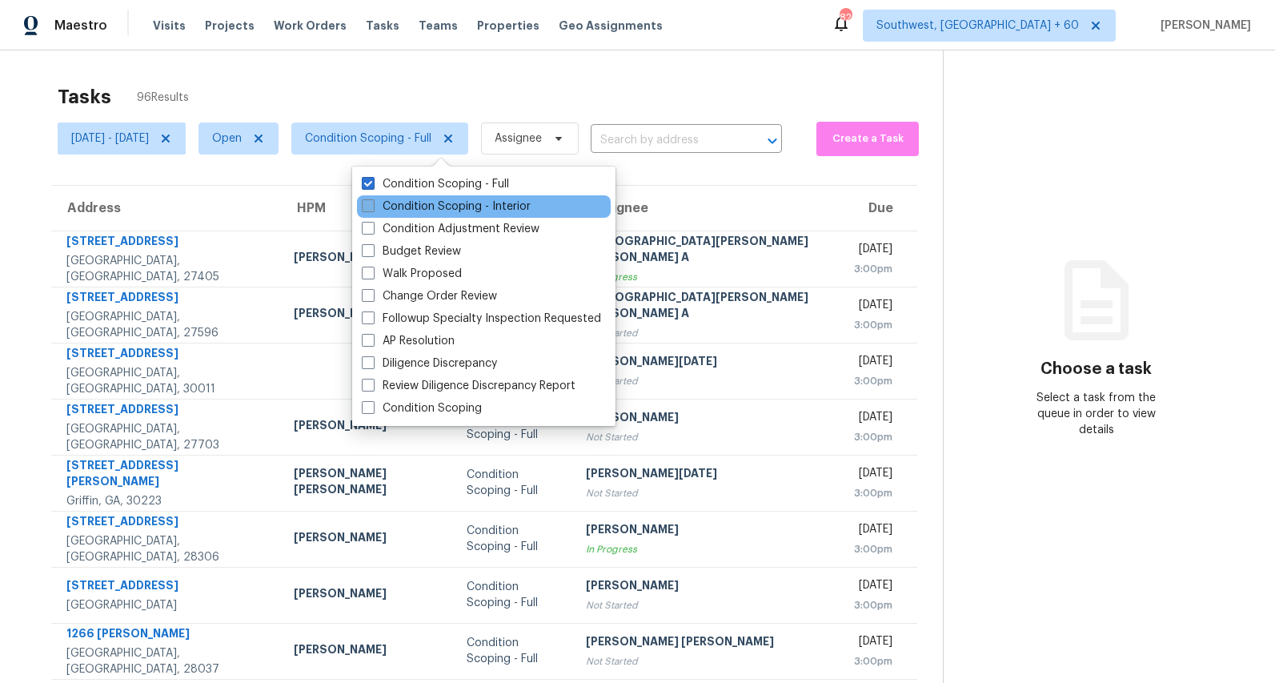
click at [389, 212] on label "Condition Scoping - Interior" at bounding box center [446, 206] width 169 height 16
click at [372, 209] on input "Condition Scoping - Interior" at bounding box center [367, 203] width 10 height 10
checkbox input "true"
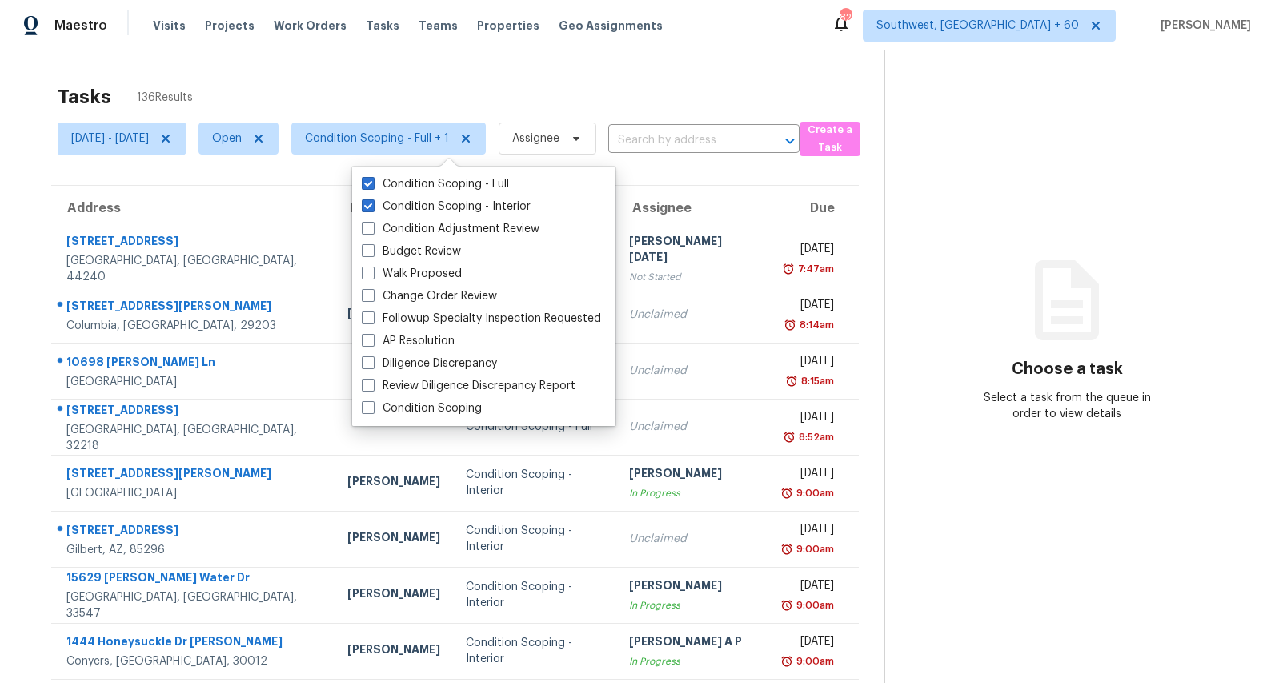
click at [305, 78] on div "Tasks 136 Results" at bounding box center [471, 97] width 827 height 42
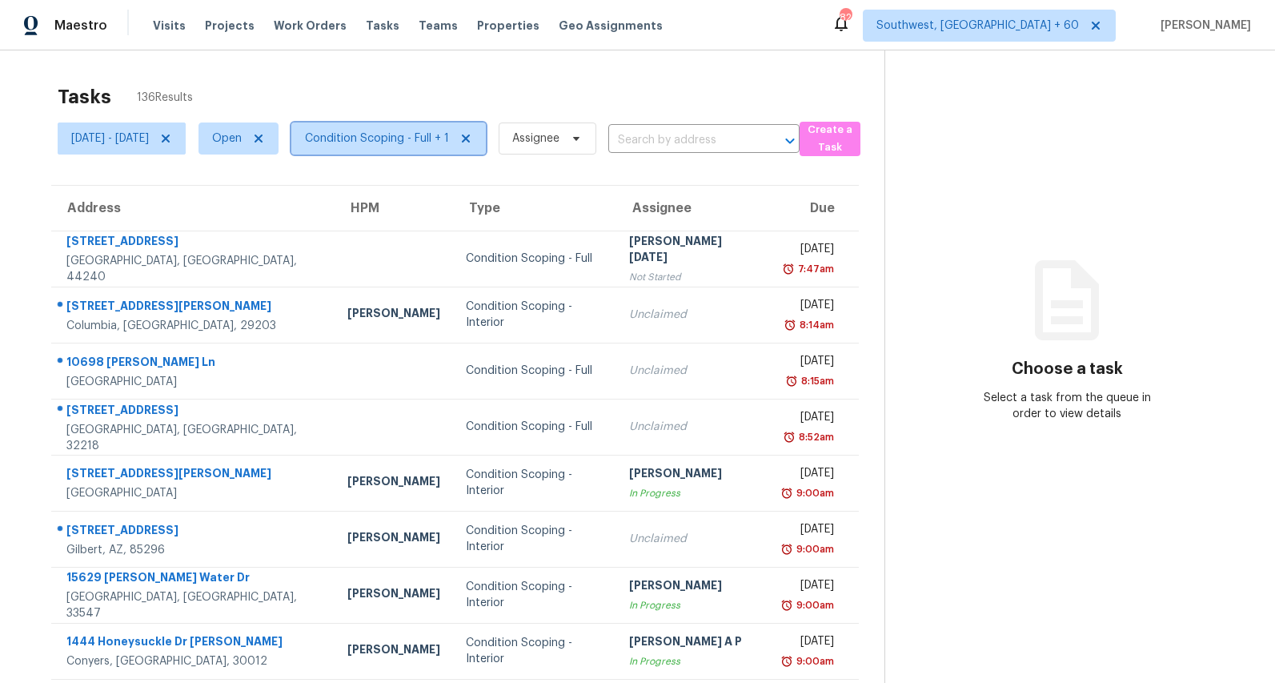
click at [442, 142] on span "Condition Scoping - Full + 1" at bounding box center [377, 138] width 144 height 16
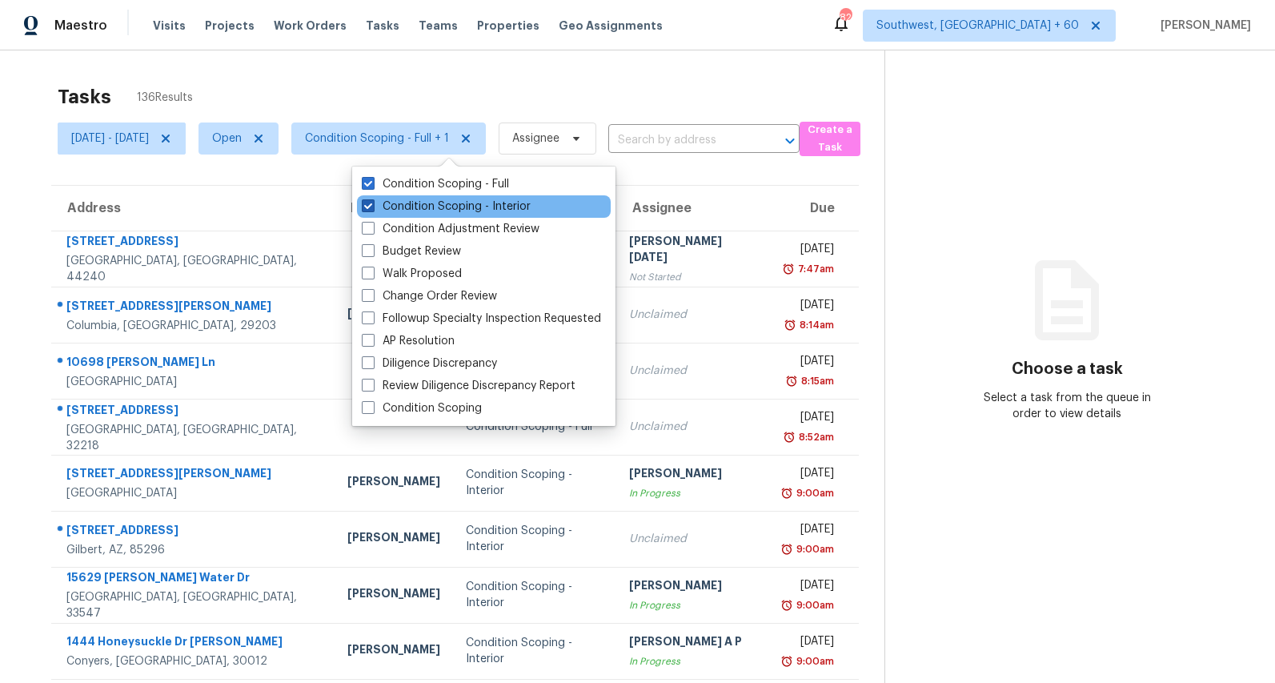
click at [425, 211] on label "Condition Scoping - Interior" at bounding box center [446, 206] width 169 height 16
click at [372, 209] on input "Condition Scoping - Interior" at bounding box center [367, 203] width 10 height 10
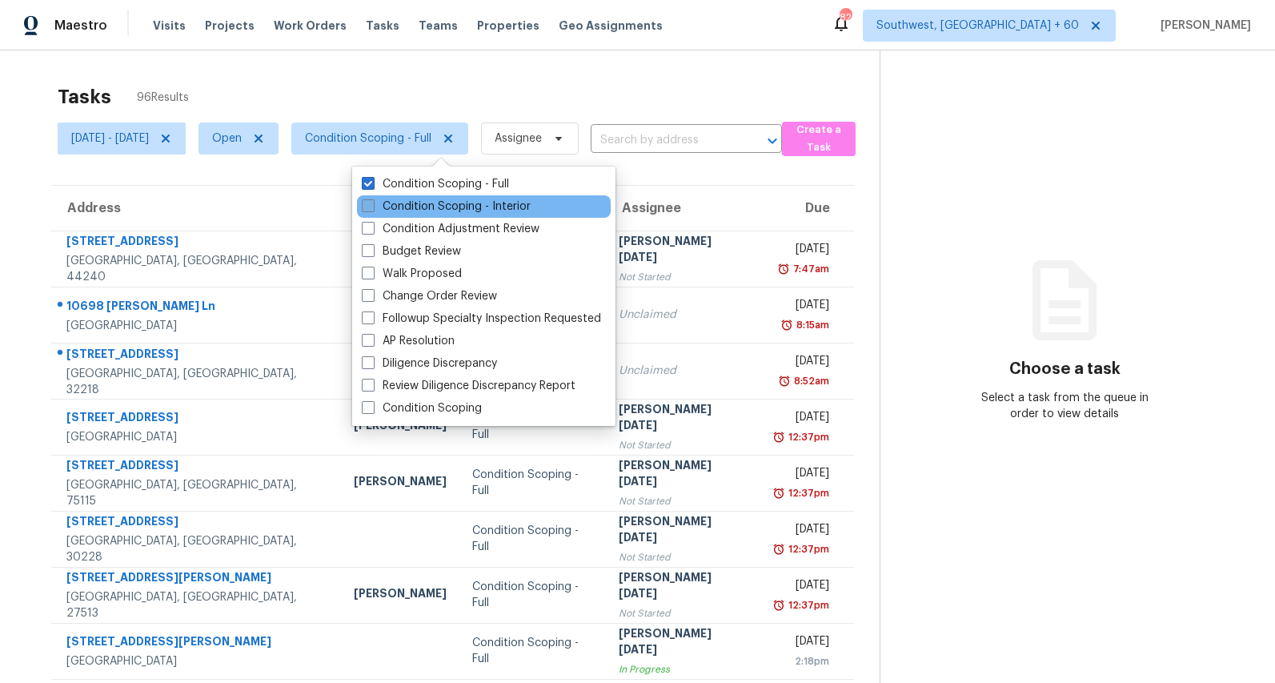
click at [425, 211] on label "Condition Scoping - Interior" at bounding box center [446, 206] width 169 height 16
click at [372, 209] on input "Condition Scoping - Interior" at bounding box center [367, 203] width 10 height 10
checkbox input "true"
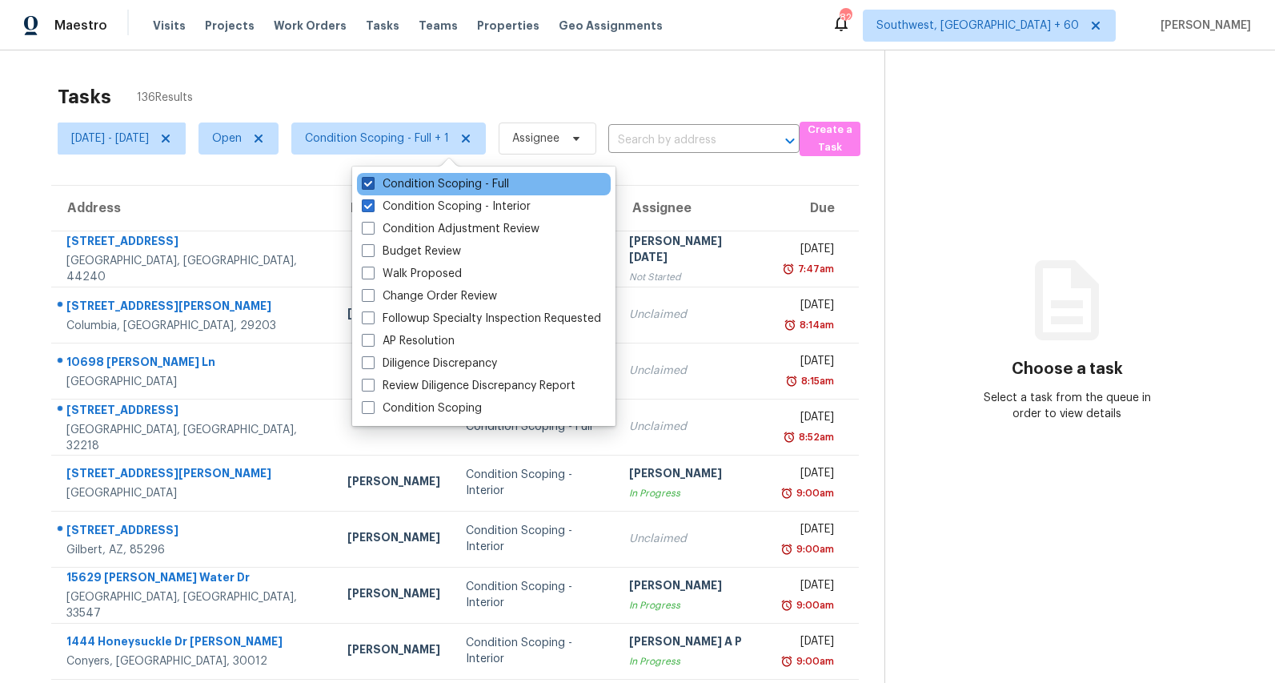
click at [419, 186] on label "Condition Scoping - Full" at bounding box center [435, 184] width 147 height 16
click at [372, 186] on input "Condition Scoping - Full" at bounding box center [367, 181] width 10 height 10
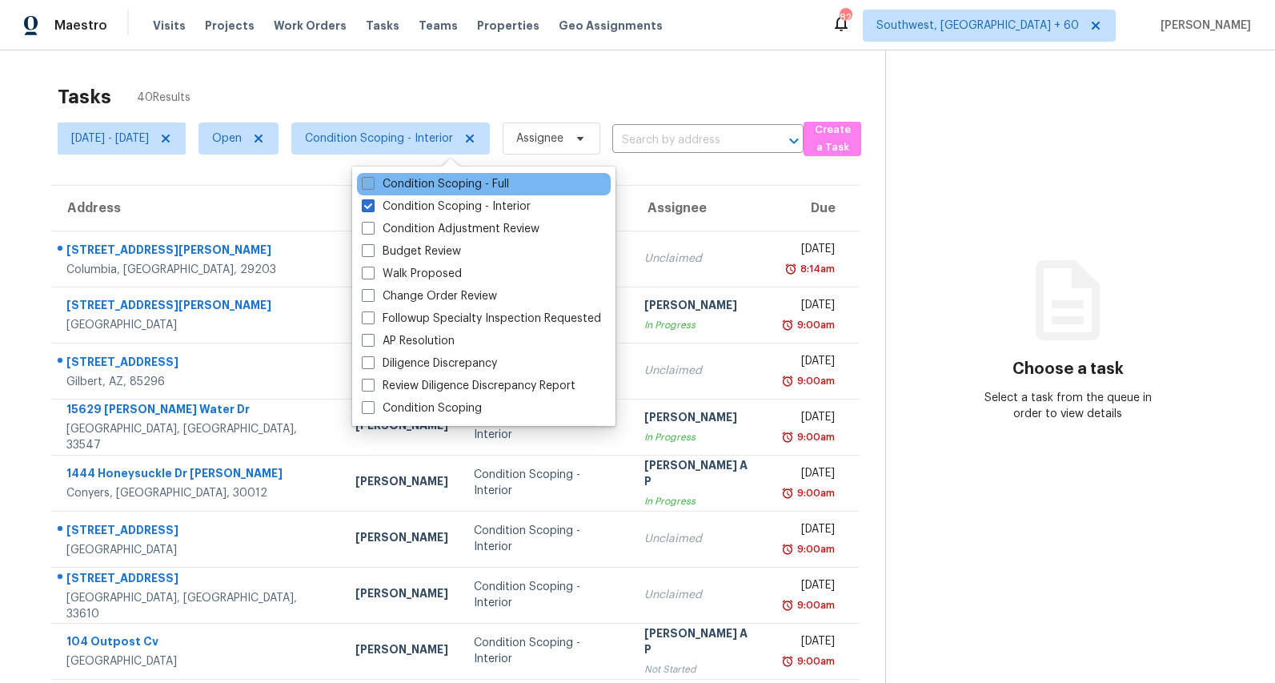
click at [419, 186] on label "Condition Scoping - Full" at bounding box center [435, 184] width 147 height 16
click at [372, 186] on input "Condition Scoping - Full" at bounding box center [367, 181] width 10 height 10
checkbox input "true"
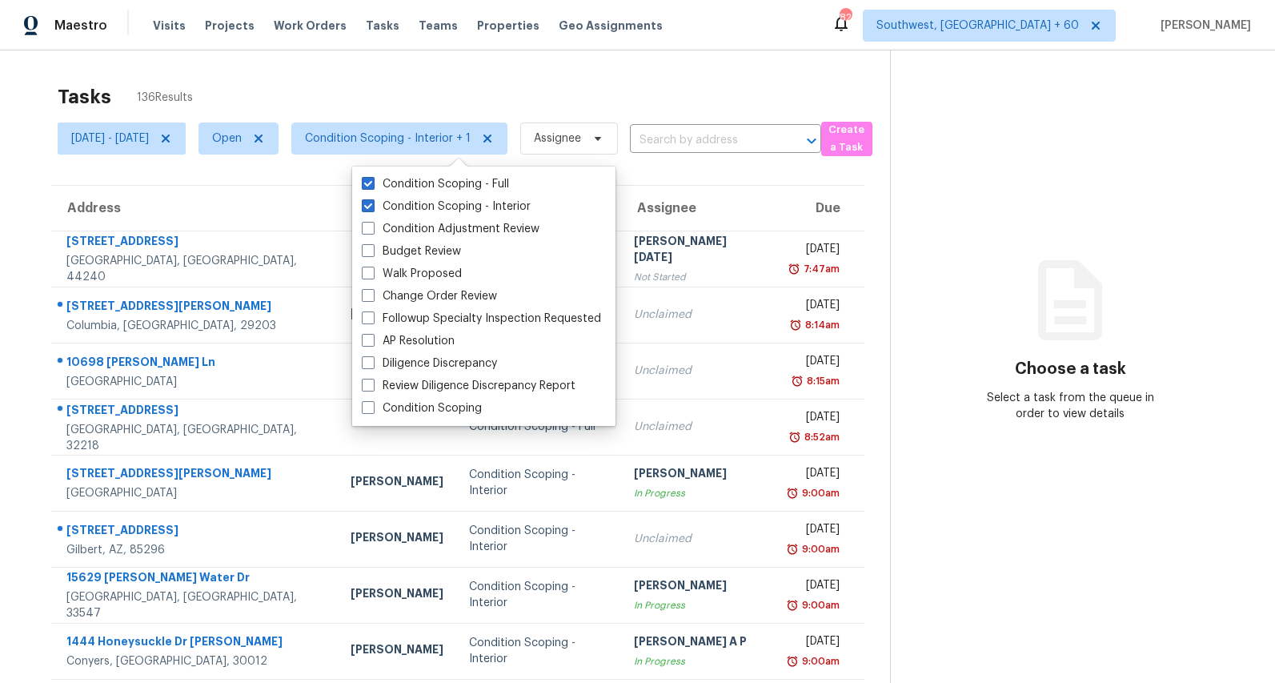
click at [327, 82] on div "Tasks 136 Results" at bounding box center [474, 97] width 832 height 42
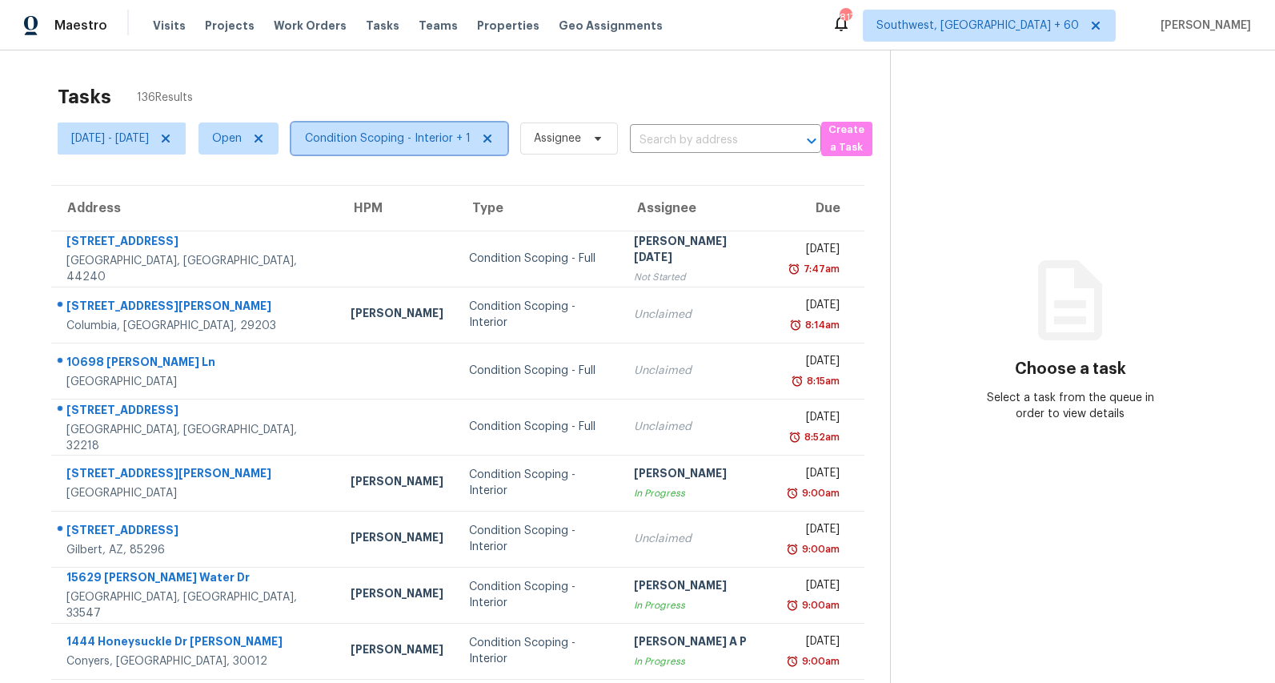
click at [378, 142] on span "Condition Scoping - Interior + 1" at bounding box center [388, 138] width 166 height 16
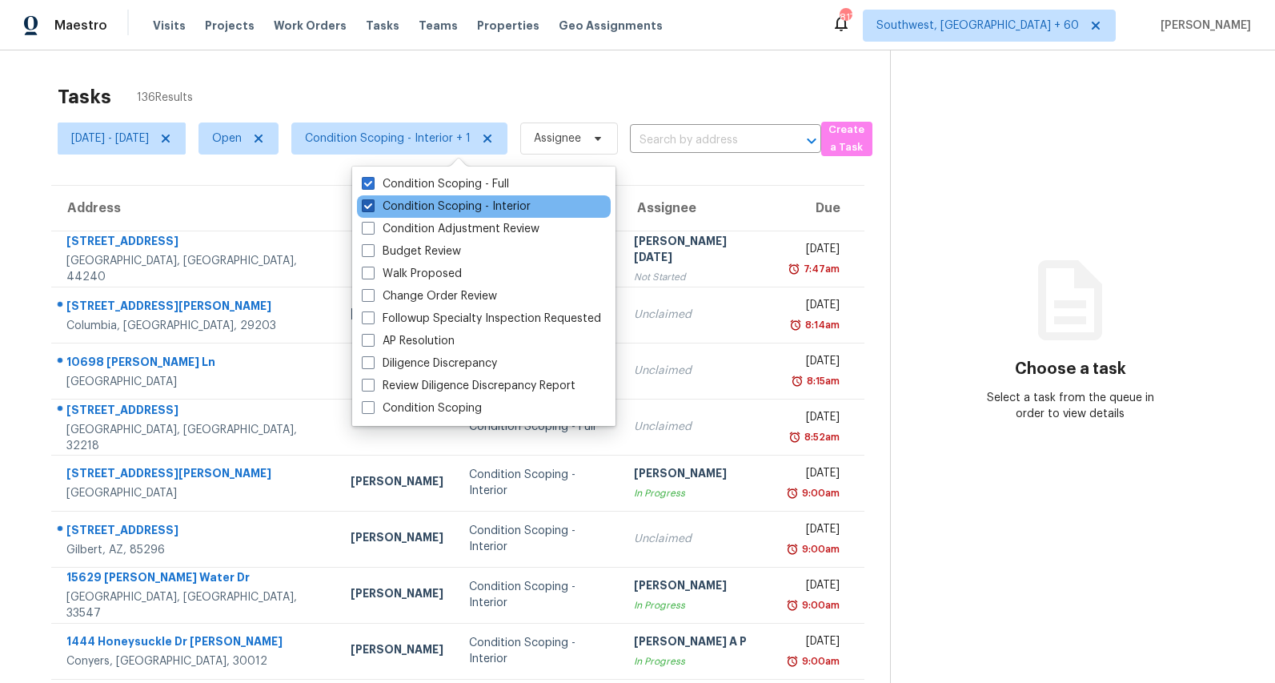
click at [385, 199] on label "Condition Scoping - Interior" at bounding box center [446, 206] width 169 height 16
click at [372, 199] on input "Condition Scoping - Interior" at bounding box center [367, 203] width 10 height 10
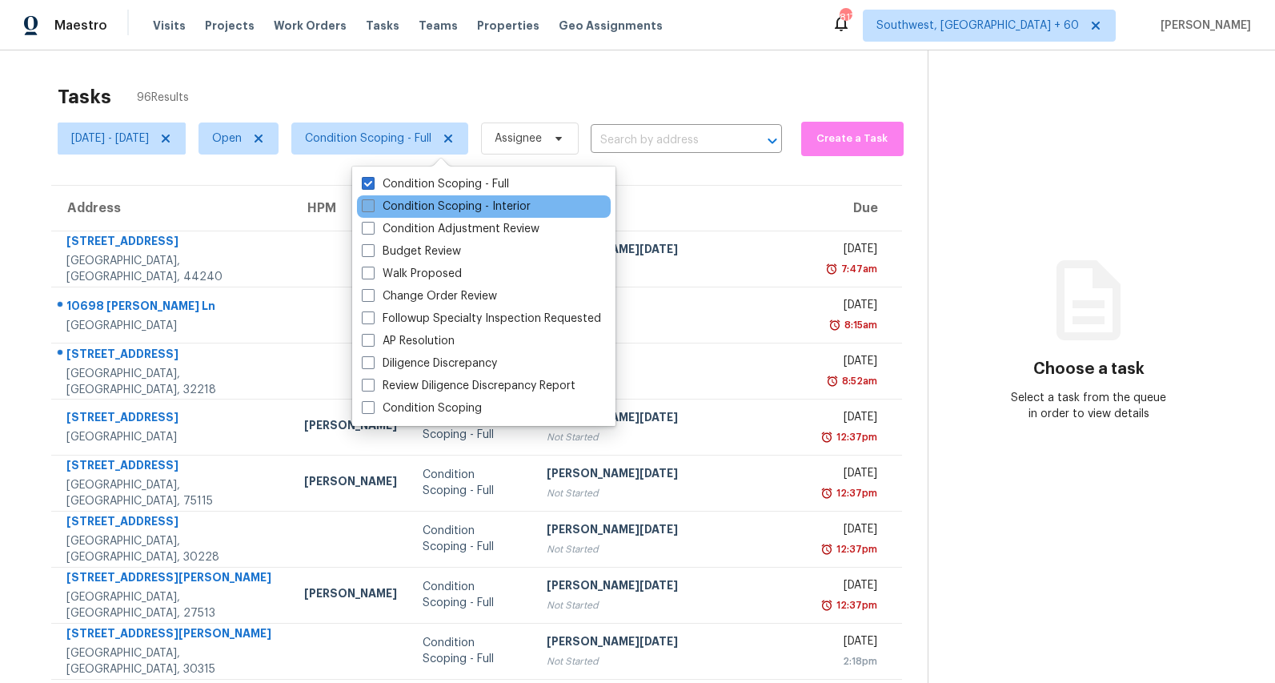
click at [407, 201] on label "Condition Scoping - Interior" at bounding box center [446, 206] width 169 height 16
click at [372, 201] on input "Condition Scoping - Interior" at bounding box center [367, 203] width 10 height 10
checkbox input "true"
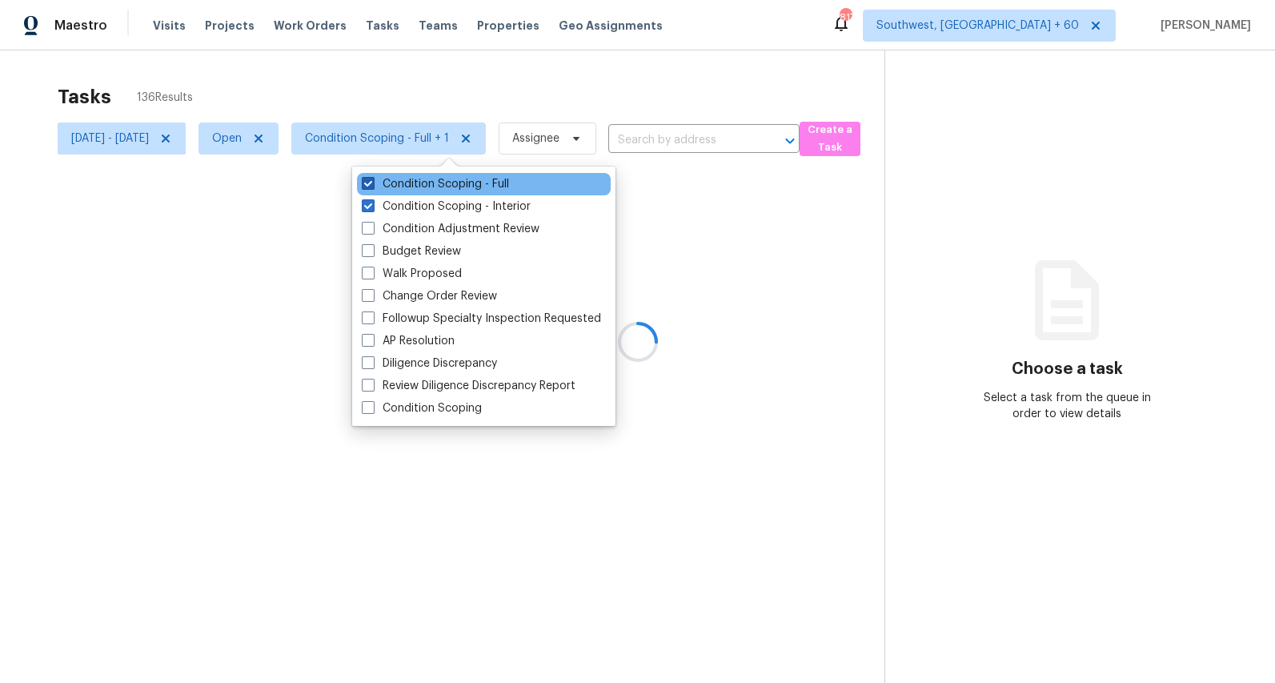
click at [405, 185] on label "Condition Scoping - Full" at bounding box center [435, 184] width 147 height 16
click at [372, 185] on input "Condition Scoping - Full" at bounding box center [367, 181] width 10 height 10
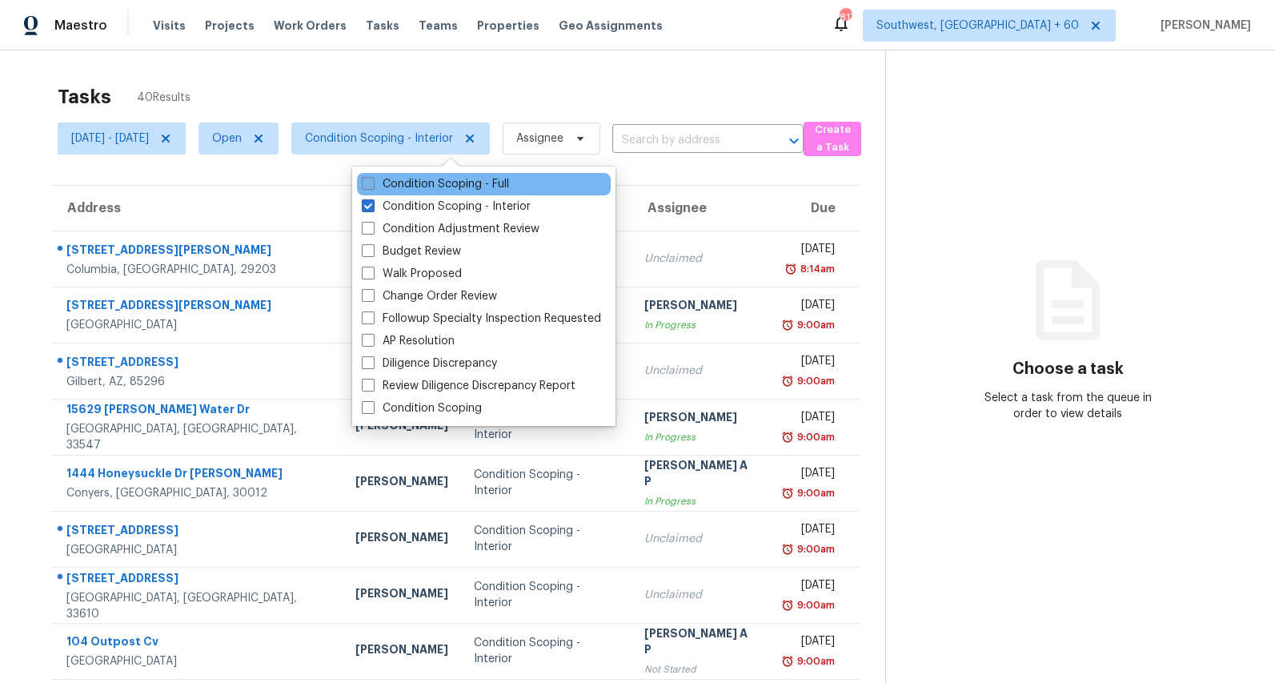
click at [385, 181] on label "Condition Scoping - Full" at bounding box center [435, 184] width 147 height 16
click at [372, 181] on input "Condition Scoping - Full" at bounding box center [367, 181] width 10 height 10
checkbox input "true"
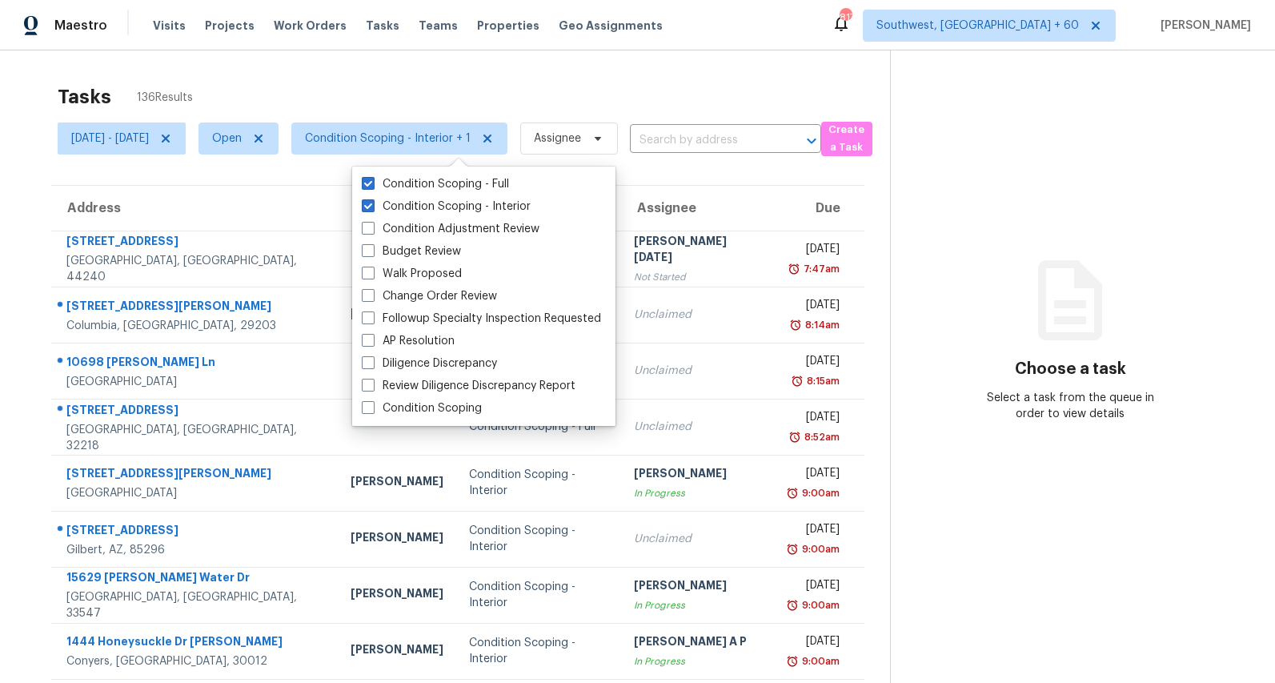
click at [261, 78] on div "Tasks 136 Results" at bounding box center [474, 97] width 832 height 42
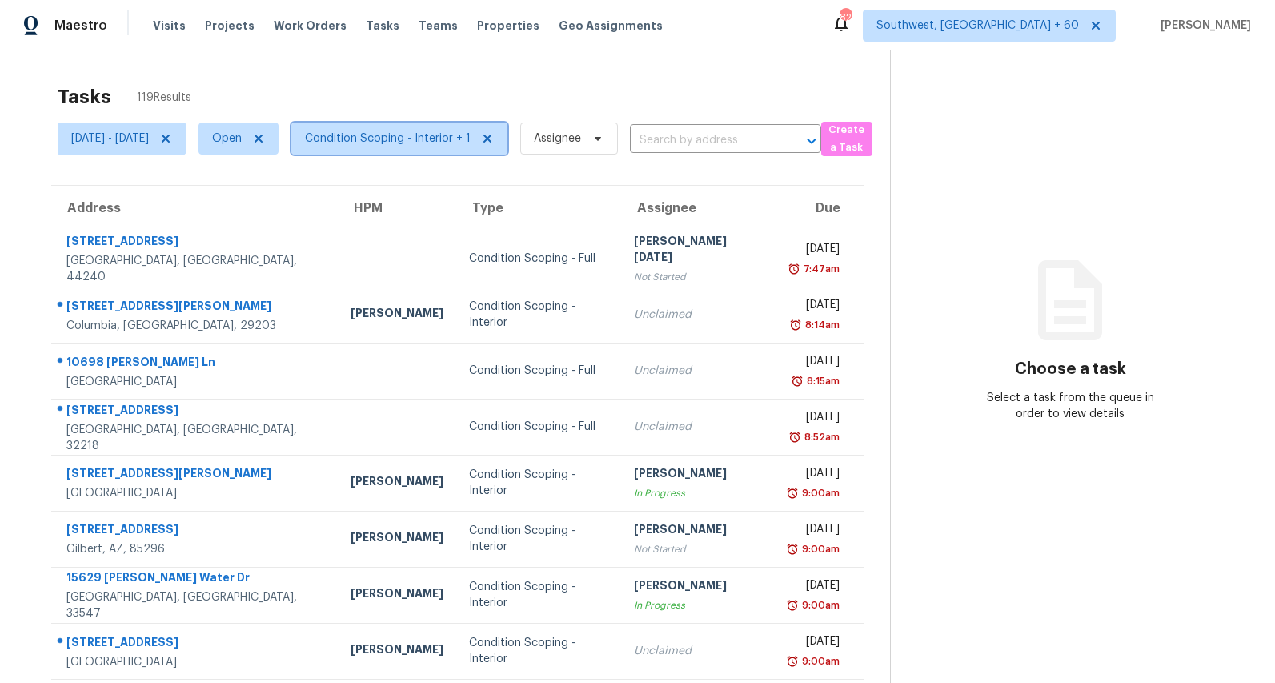
click at [471, 141] on span "Condition Scoping - Interior + 1" at bounding box center [388, 138] width 166 height 16
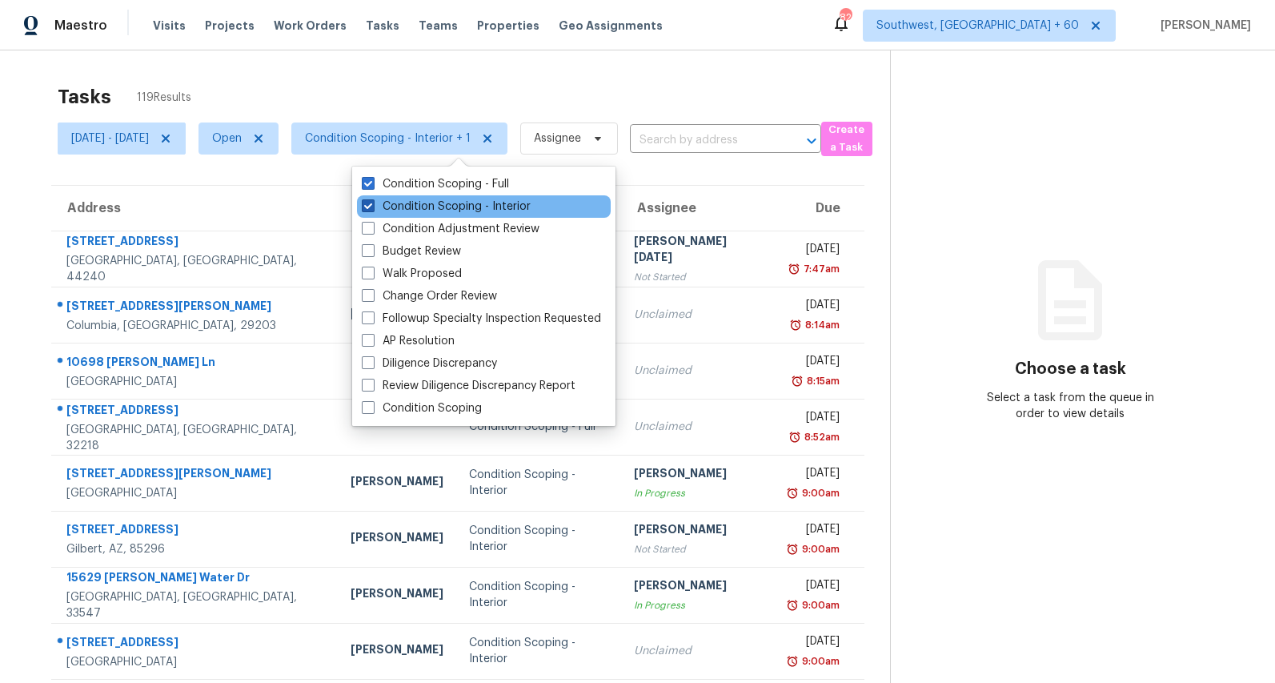
click at [462, 210] on label "Condition Scoping - Interior" at bounding box center [446, 206] width 169 height 16
click at [372, 209] on input "Condition Scoping - Interior" at bounding box center [367, 203] width 10 height 10
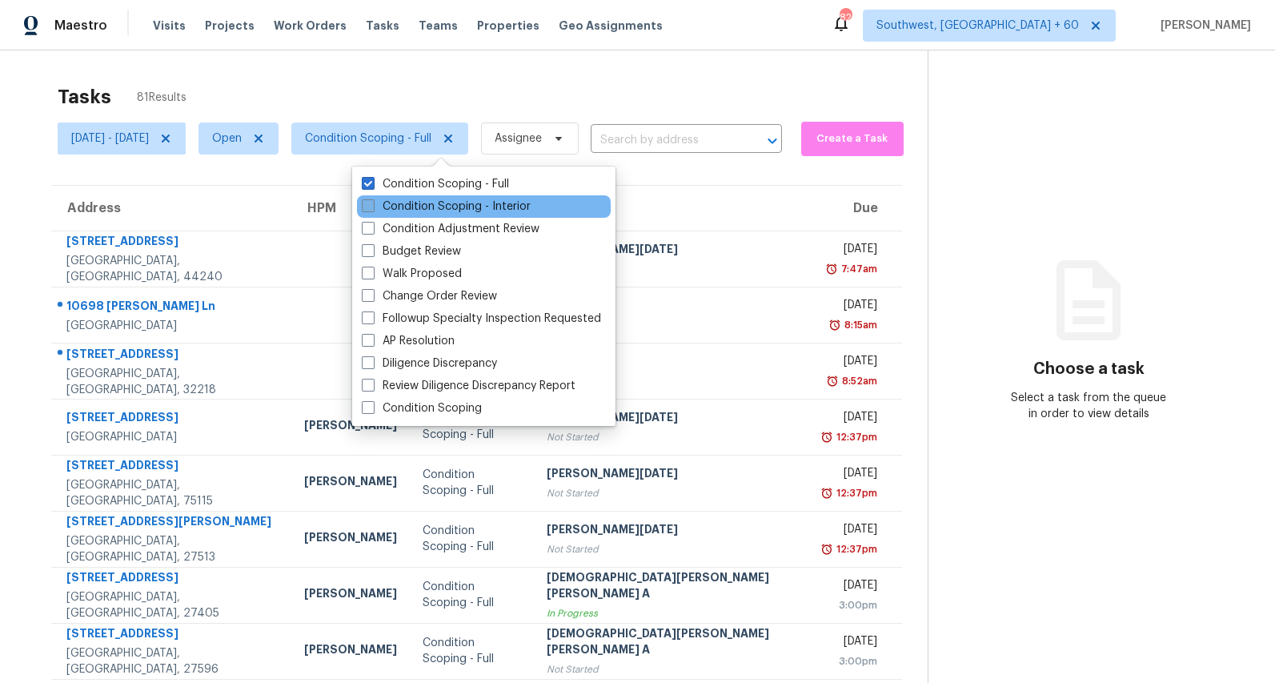
click at [462, 210] on label "Condition Scoping - Interior" at bounding box center [446, 206] width 169 height 16
click at [372, 209] on input "Condition Scoping - Interior" at bounding box center [367, 203] width 10 height 10
checkbox input "true"
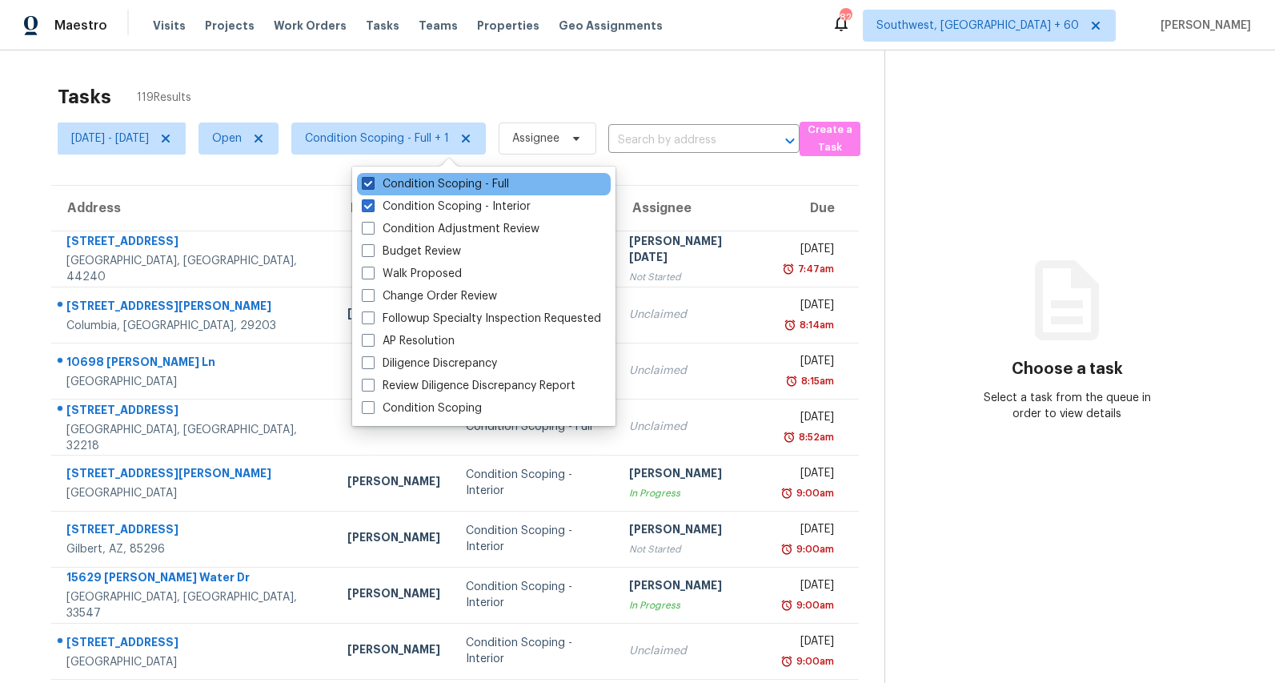
click at [452, 182] on label "Condition Scoping - Full" at bounding box center [435, 184] width 147 height 16
click at [372, 182] on input "Condition Scoping - Full" at bounding box center [367, 181] width 10 height 10
checkbox input "false"
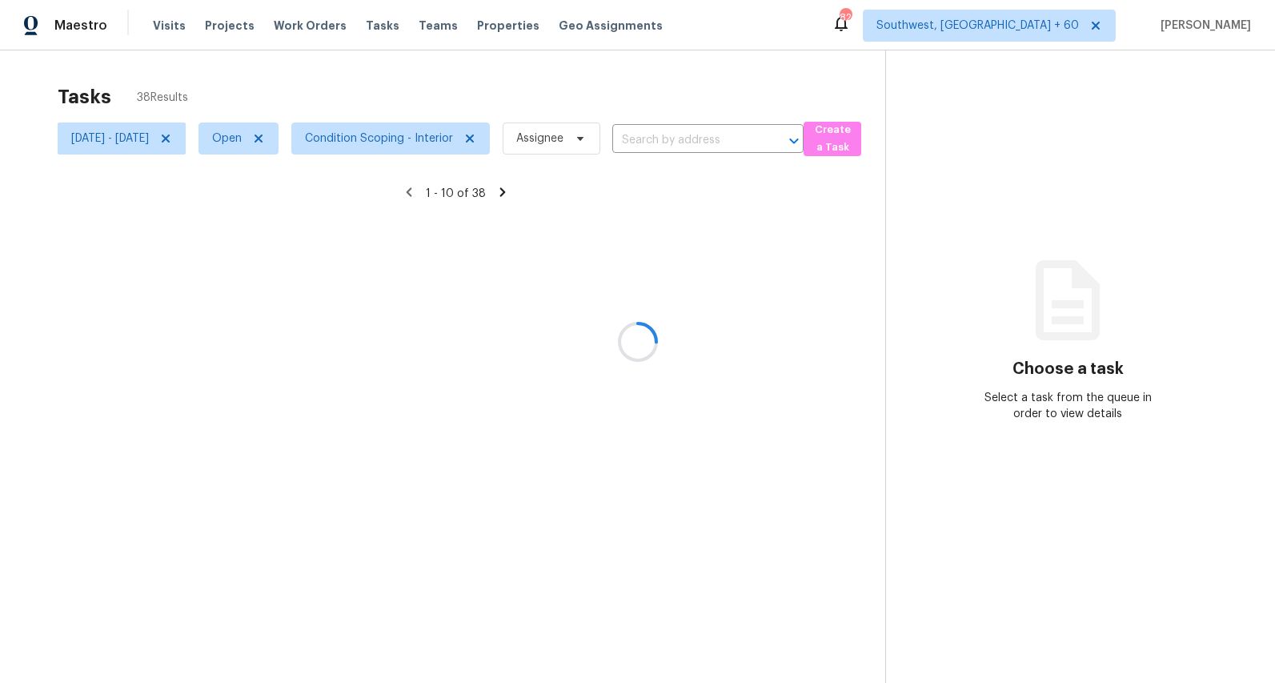
click at [340, 76] on div at bounding box center [637, 341] width 1275 height 683
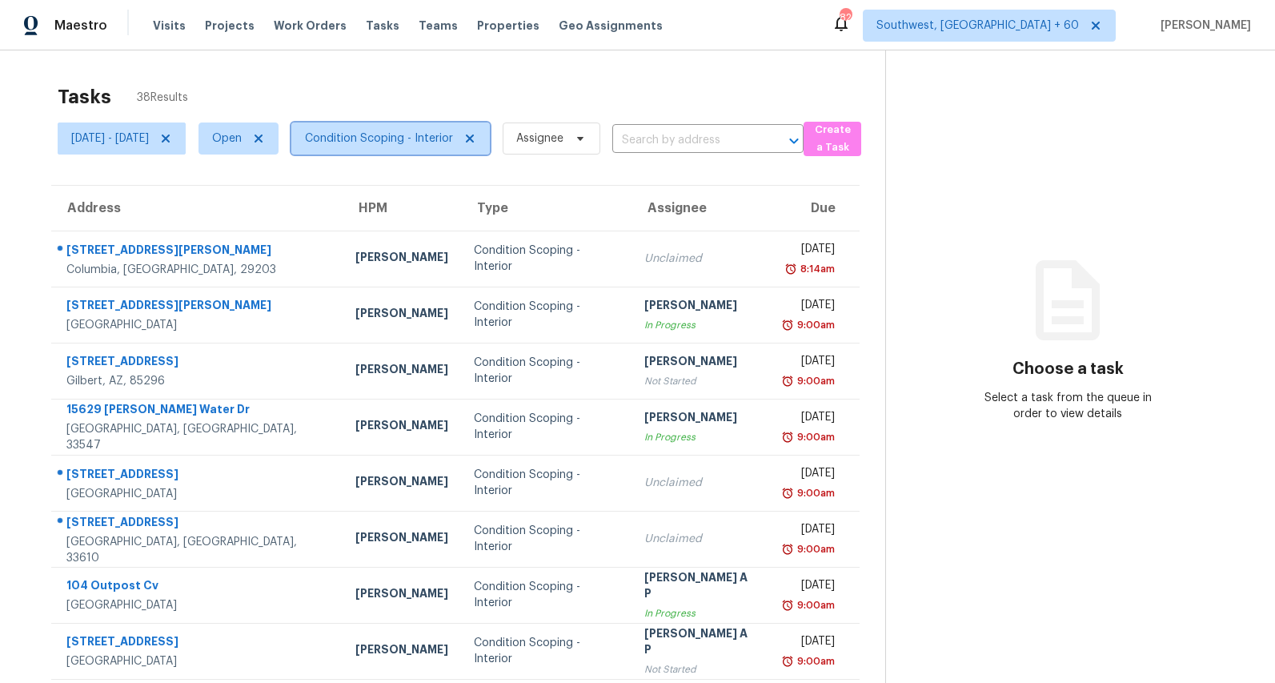
click at [453, 131] on span "Condition Scoping - Interior" at bounding box center [379, 138] width 148 height 16
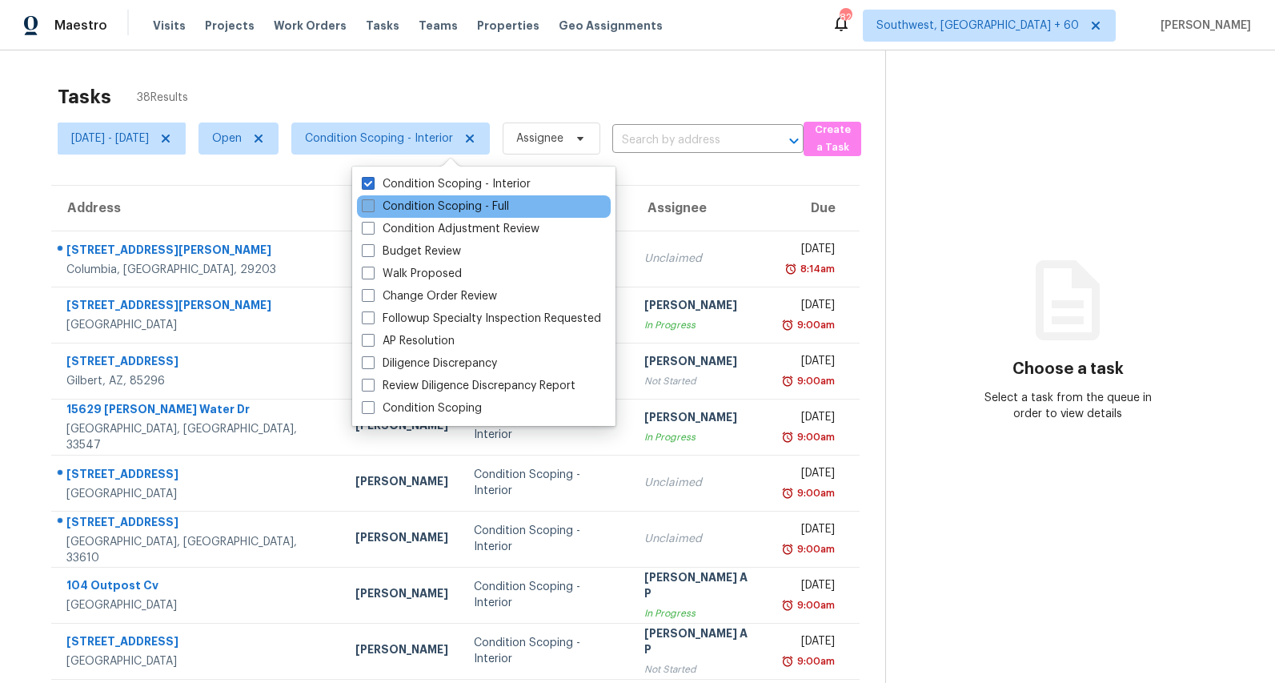
click at [438, 206] on label "Condition Scoping - Full" at bounding box center [435, 206] width 147 height 16
click at [372, 206] on input "Condition Scoping - Full" at bounding box center [367, 203] width 10 height 10
checkbox input "true"
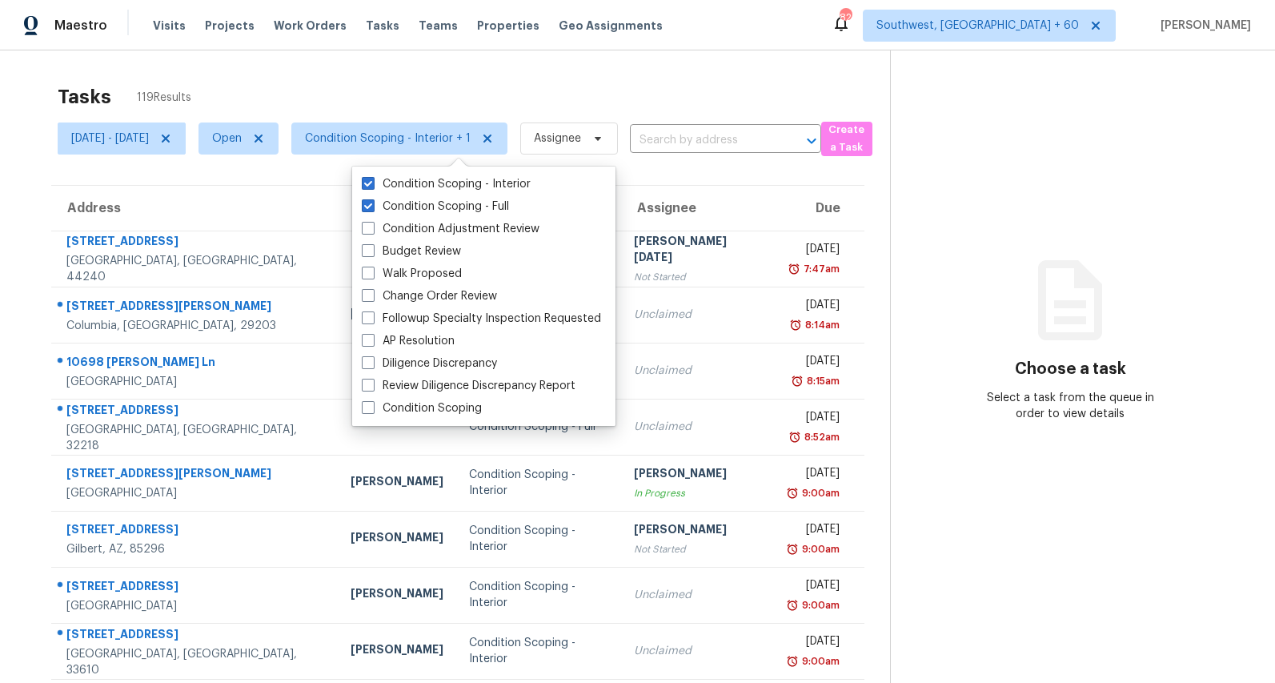
click at [385, 74] on div "Tasks 119 Results Mon, Aug 18 - Mon, Aug 18 Open Condition Scoping - Interior +…" at bounding box center [637, 442] width 1275 height 784
